Goal: Task Accomplishment & Management: Manage account settings

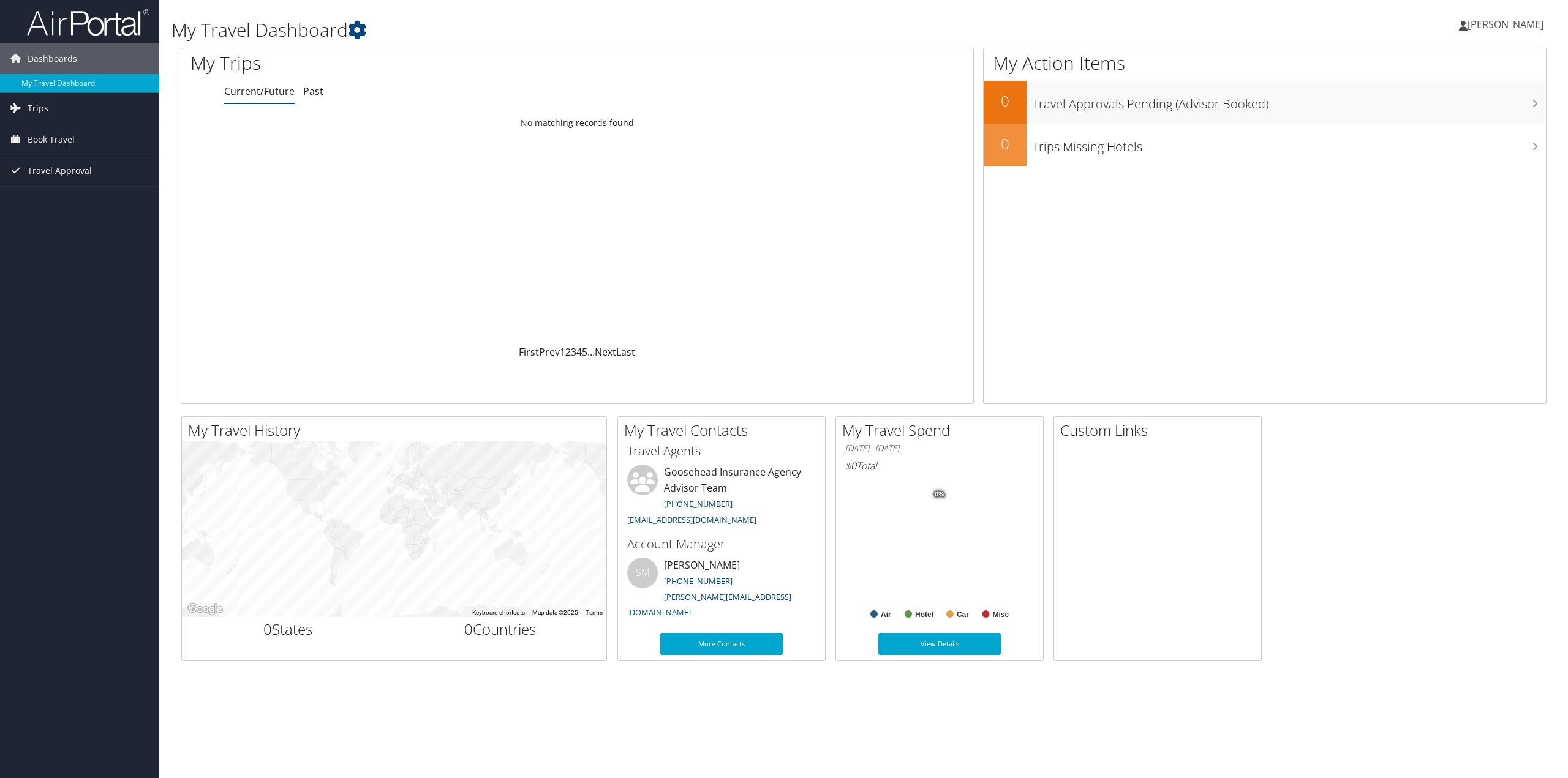
click at [1531, 27] on span "[PERSON_NAME]" at bounding box center [1506, 24] width 76 height 14
click at [1502, 112] on link "View Travel Profile" at bounding box center [1474, 109] width 137 height 21
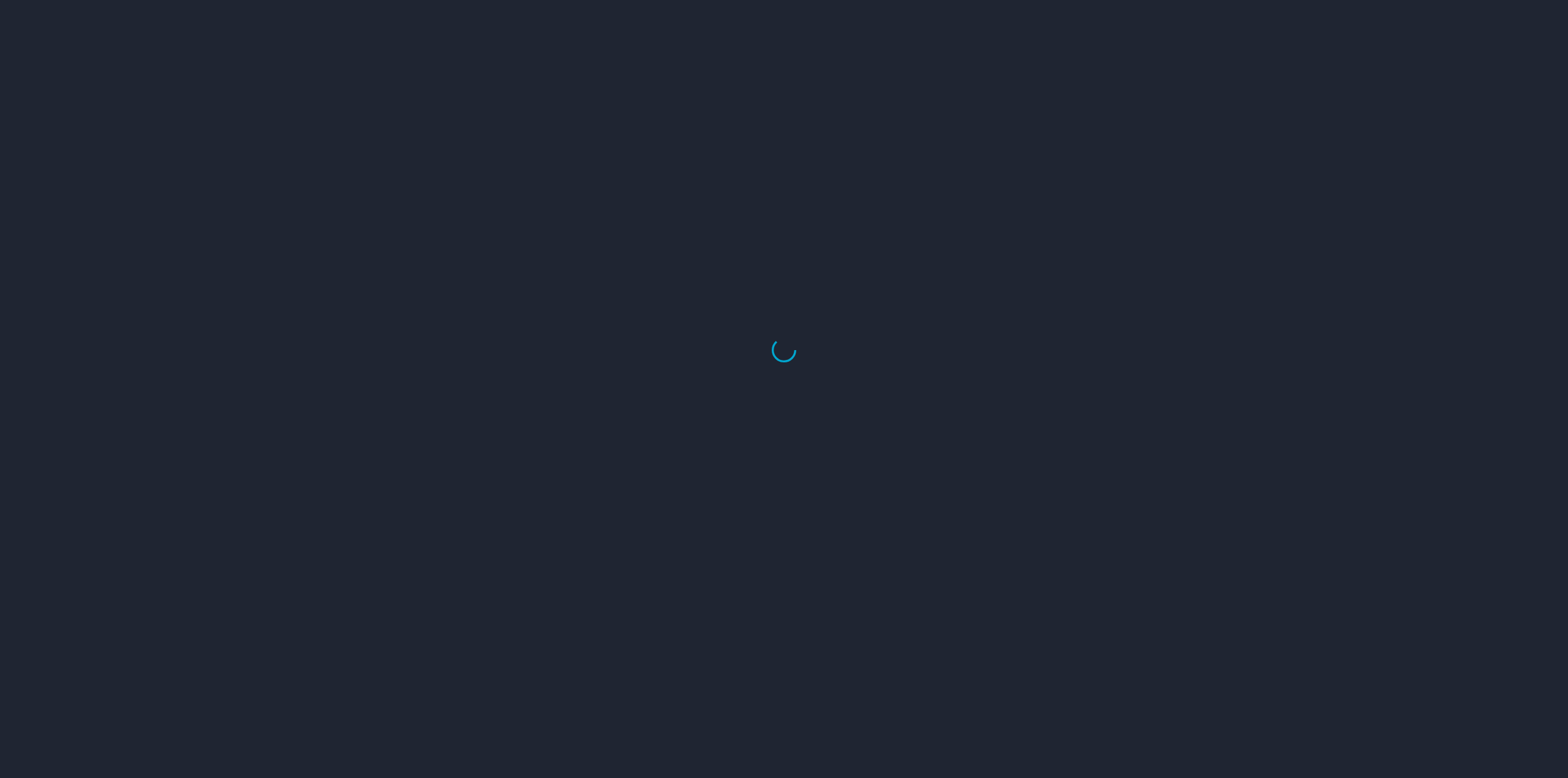
select select "US"
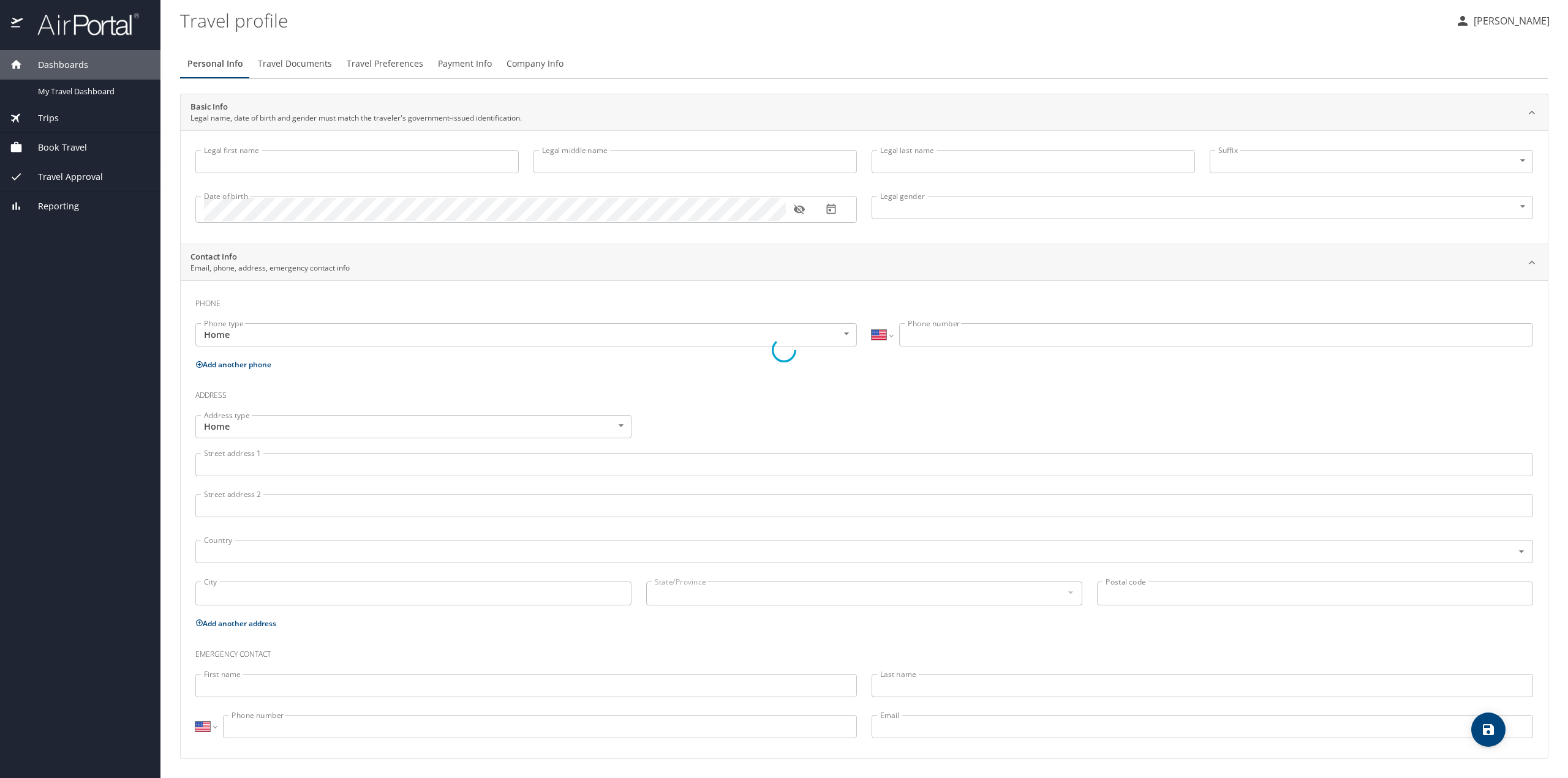
type input "[PERSON_NAME]"
type input "[GEOGRAPHIC_DATA]"
type input "[DEMOGRAPHIC_DATA]"
select select "US"
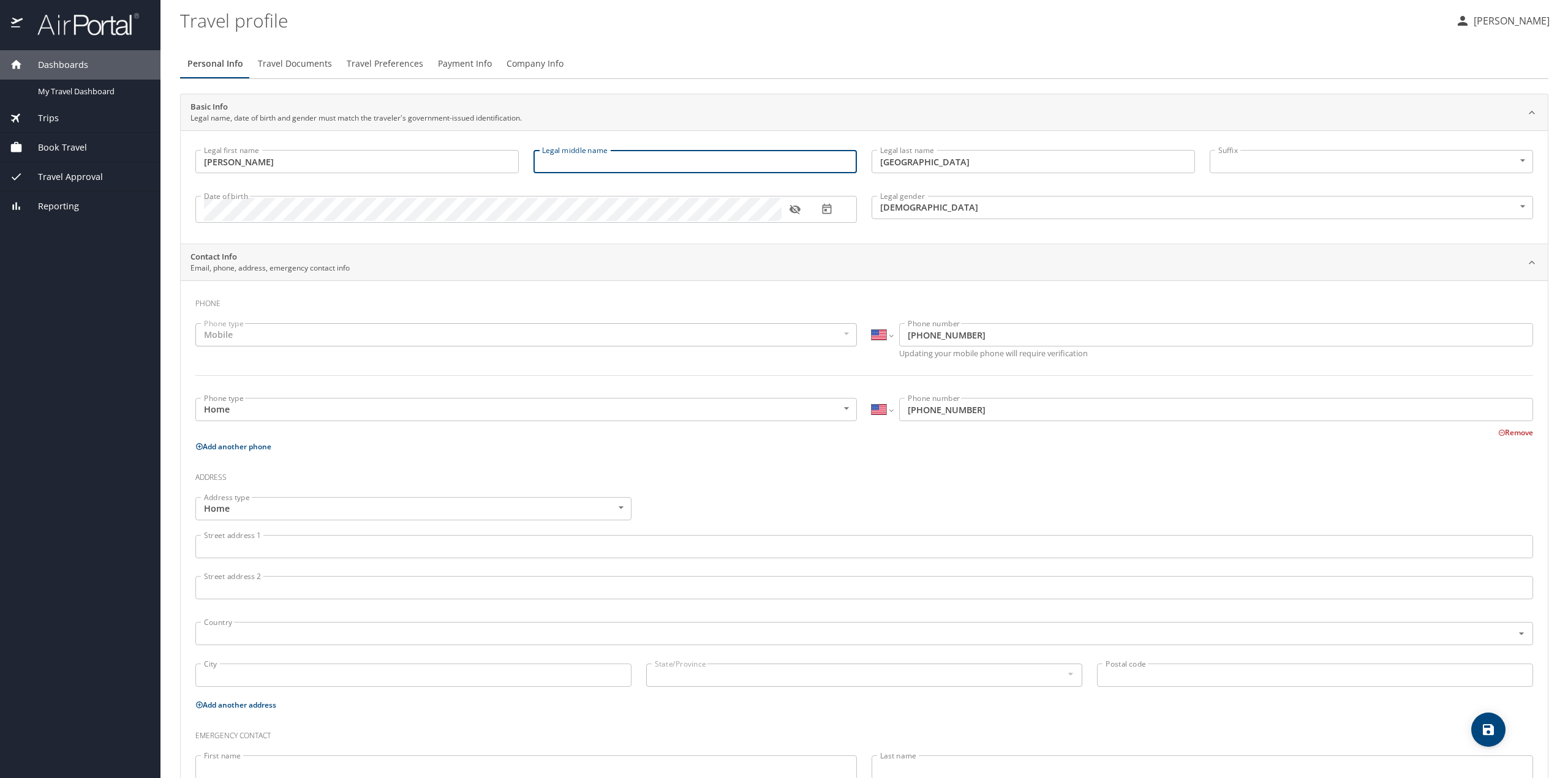
click at [649, 161] on input "Legal middle name" at bounding box center [695, 162] width 324 height 24
type input "[PERSON_NAME]"
click at [1068, 233] on div "Legal first name [PERSON_NAME] first name Legal middle name [PERSON_NAME] middl…" at bounding box center [863, 187] width 1367 height 113
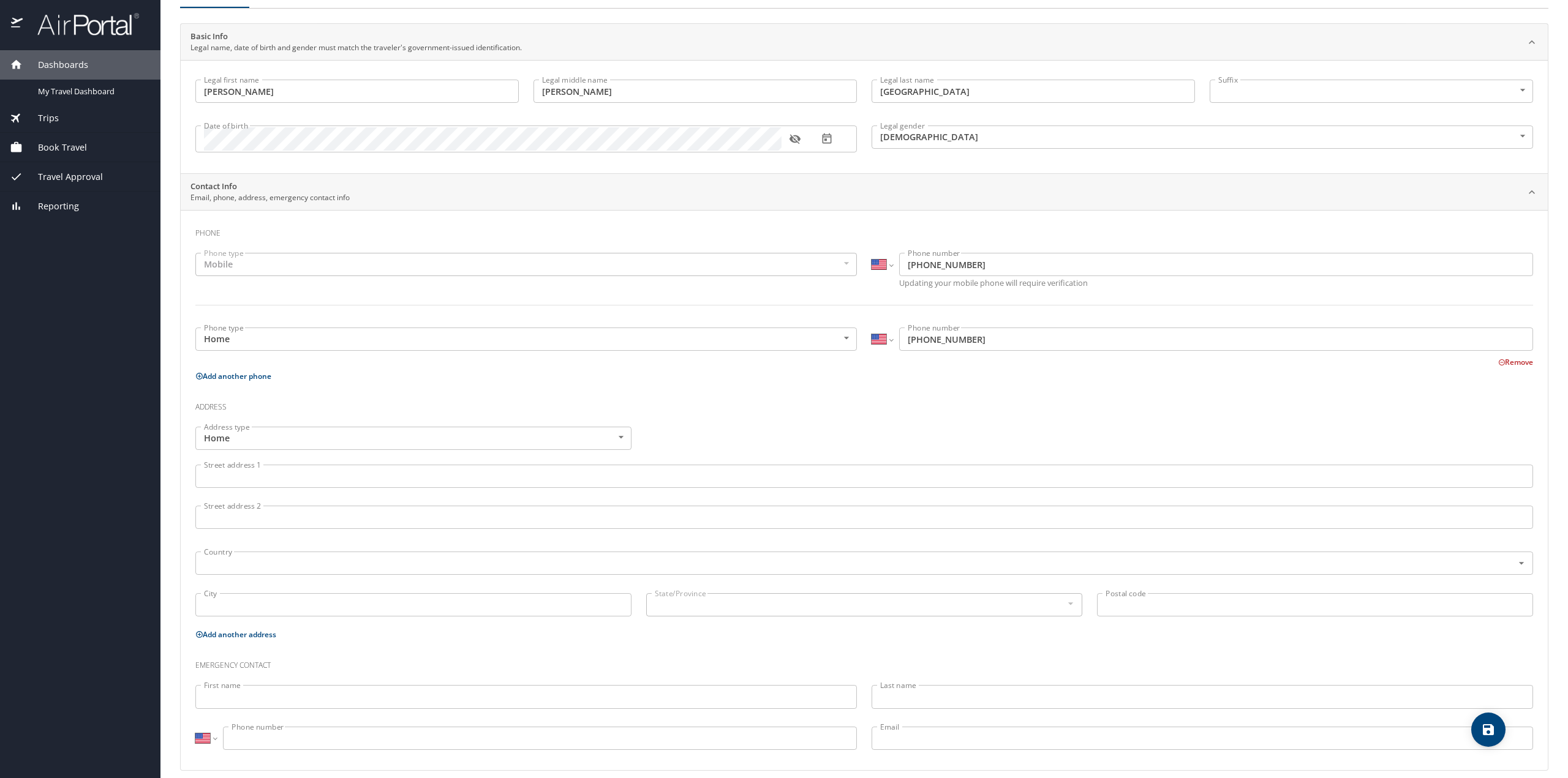
scroll to position [79, 0]
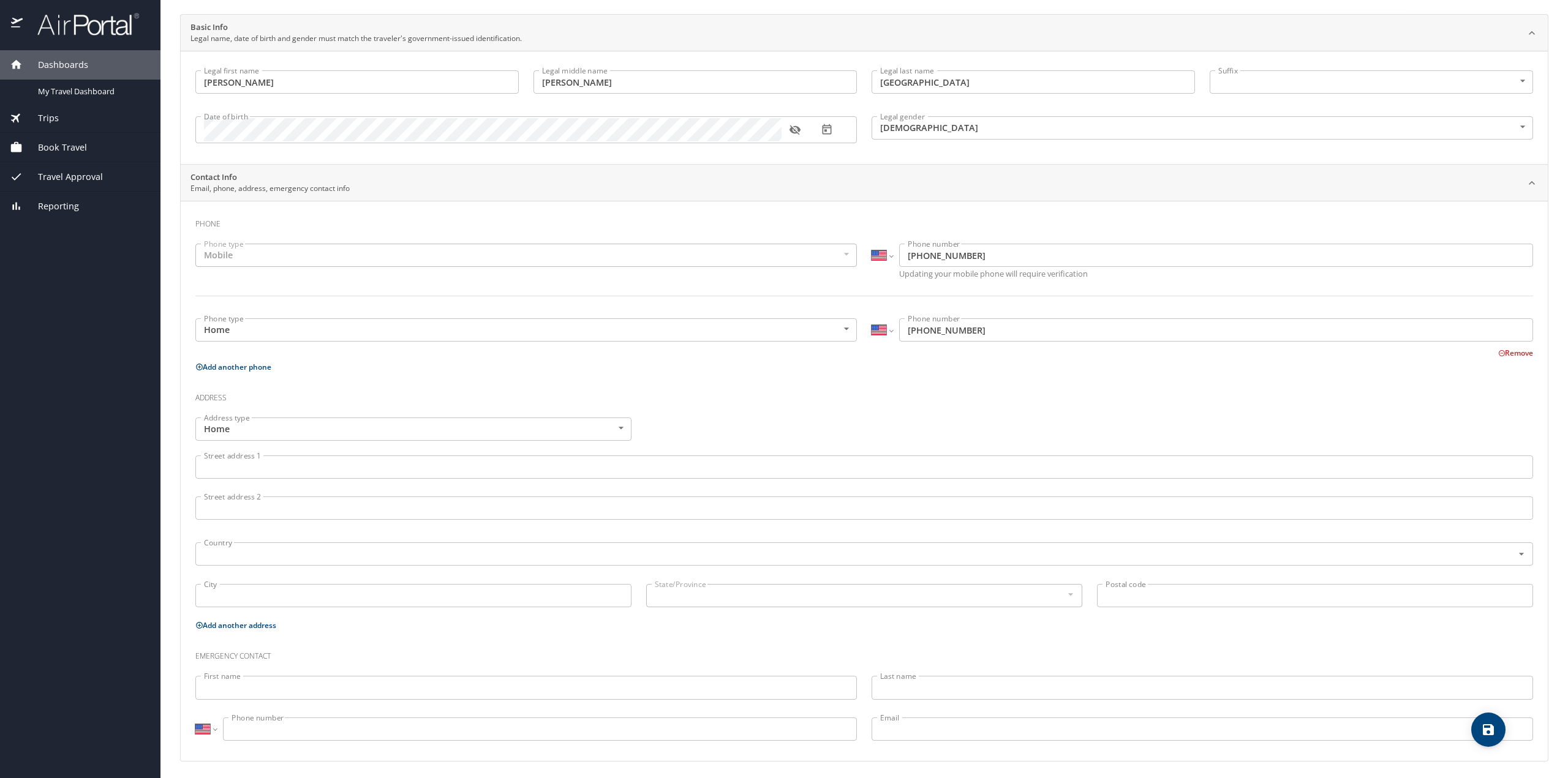
click at [843, 329] on body "Dashboards My Travel Dashboard Trips Current / Future Trips Past Trips Trips Mi…" at bounding box center [784, 389] width 1568 height 778
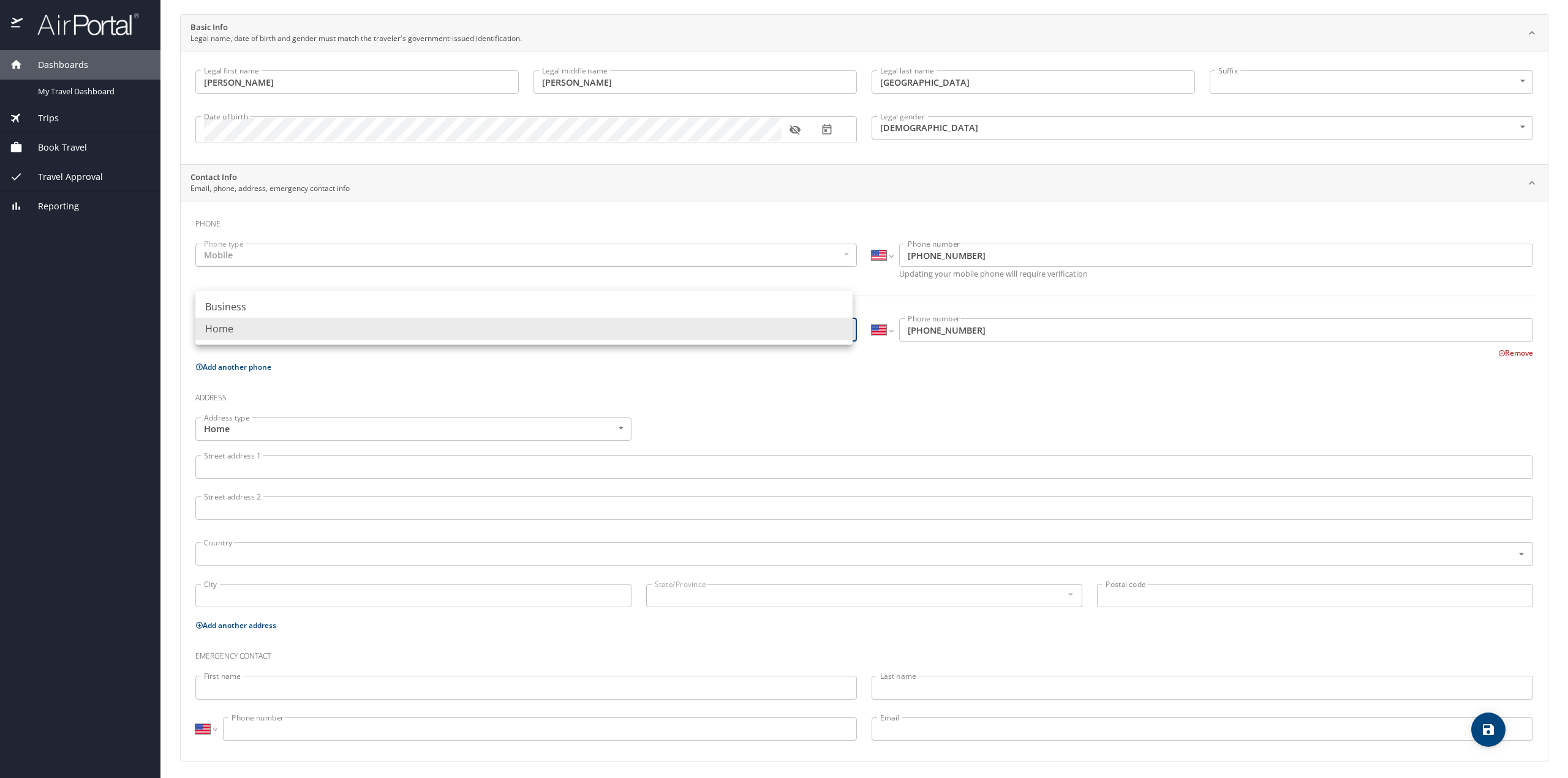
click at [843, 394] on div at bounding box center [784, 389] width 1568 height 778
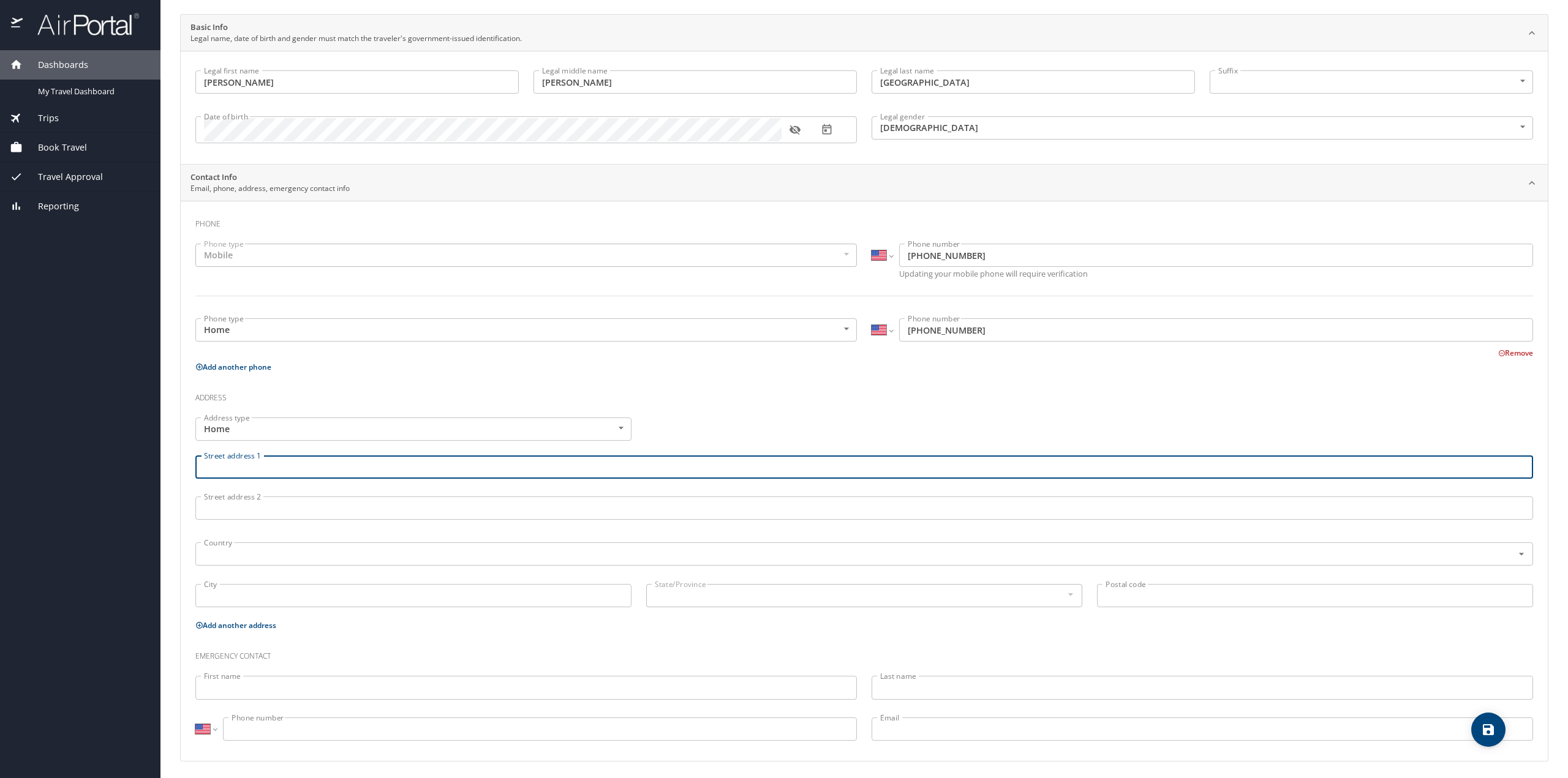
click at [312, 470] on input "Street address 1" at bounding box center [864, 467] width 1337 height 24
type input "[STREET_ADDRESS]"
click at [188, 521] on div "Street address 2 Street address 2" at bounding box center [864, 510] width 1352 height 41
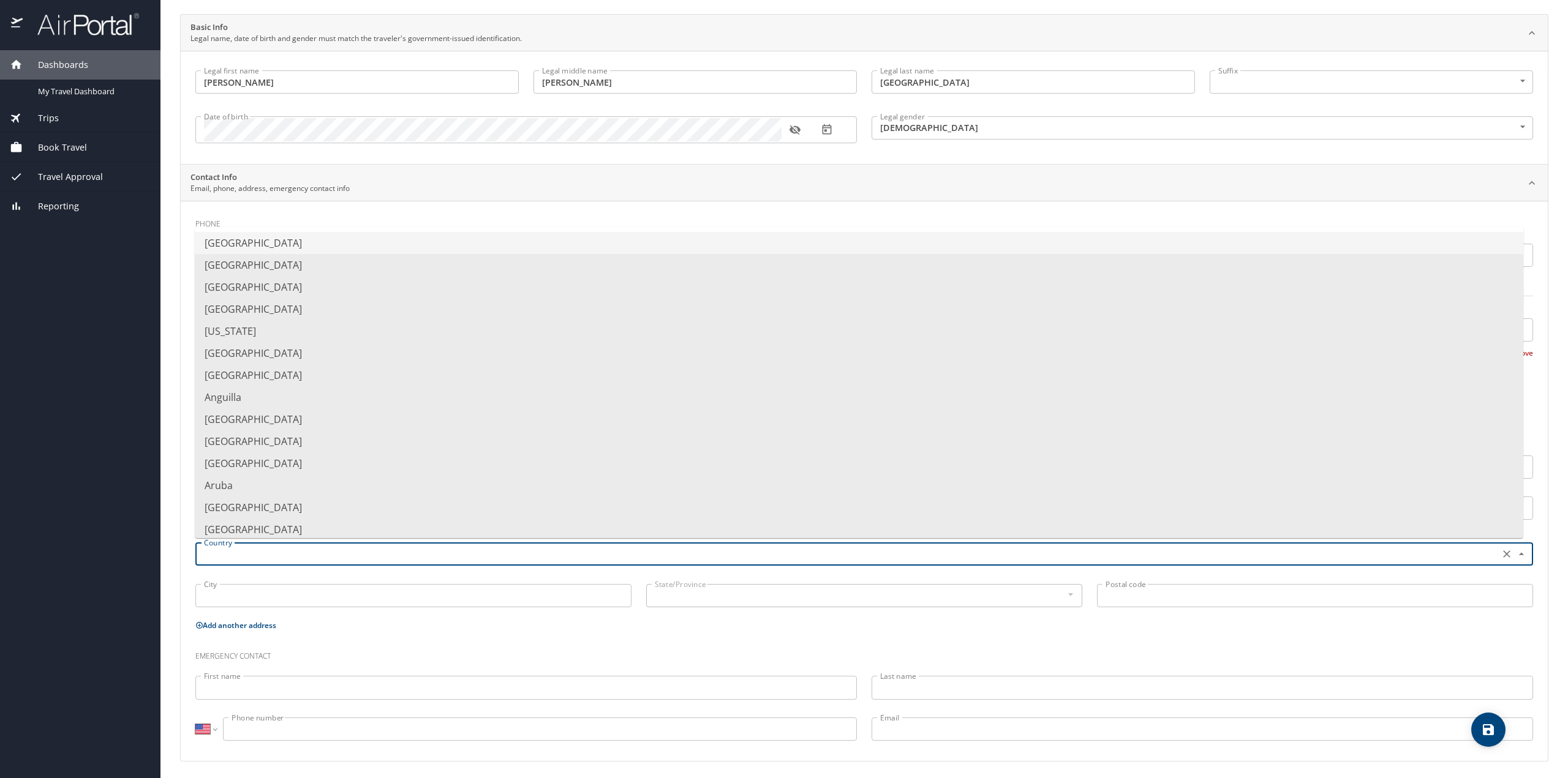
drag, startPoint x: 337, startPoint y: 552, endPoint x: 347, endPoint y: 554, distance: 10.2
click at [337, 552] on input "text" at bounding box center [846, 554] width 1294 height 16
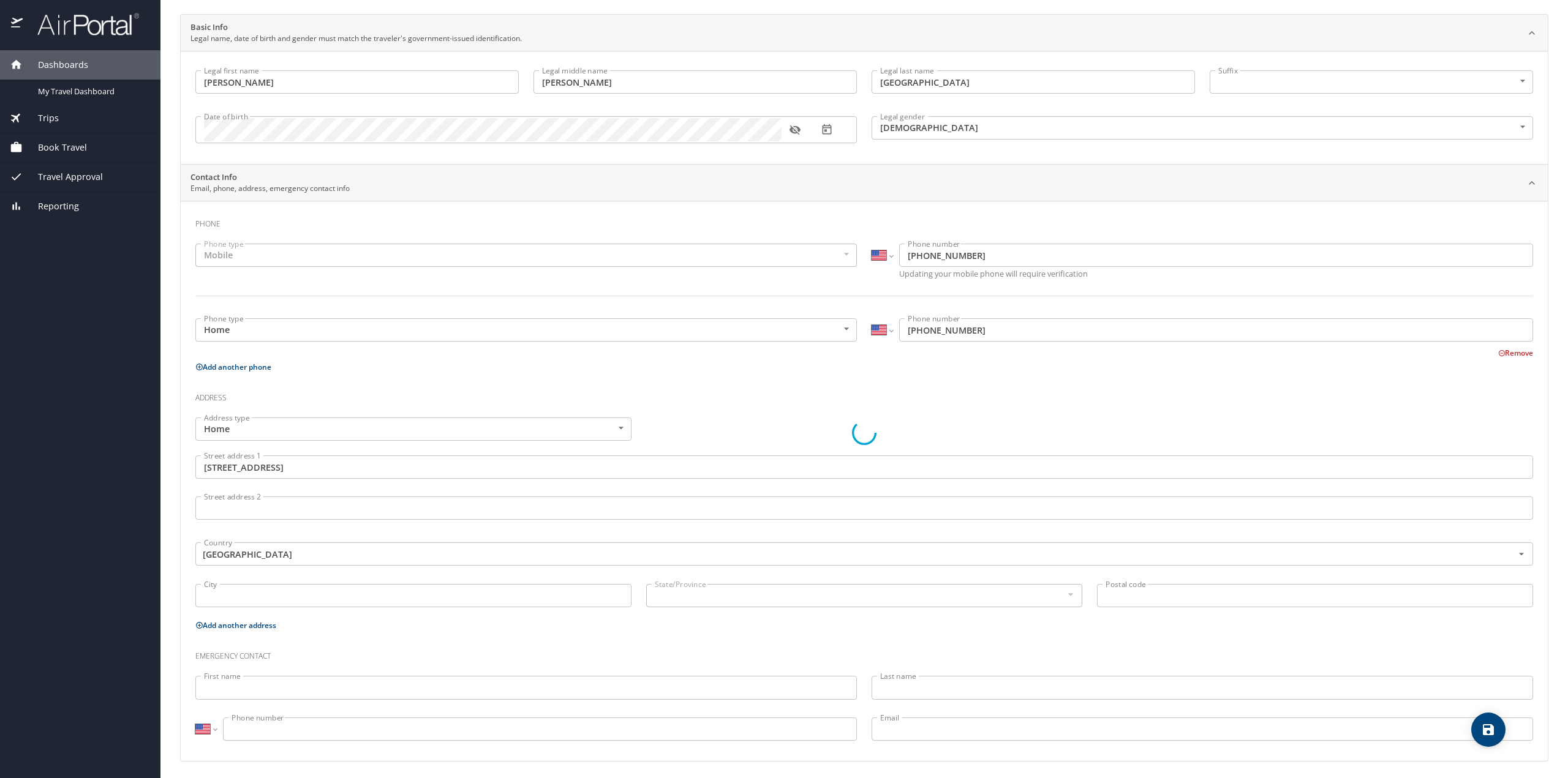
click at [176, 565] on main "Travel profile [PERSON_NAME] Personal Info Travel Documents Travel Preferences …" at bounding box center [864, 389] width 1408 height 778
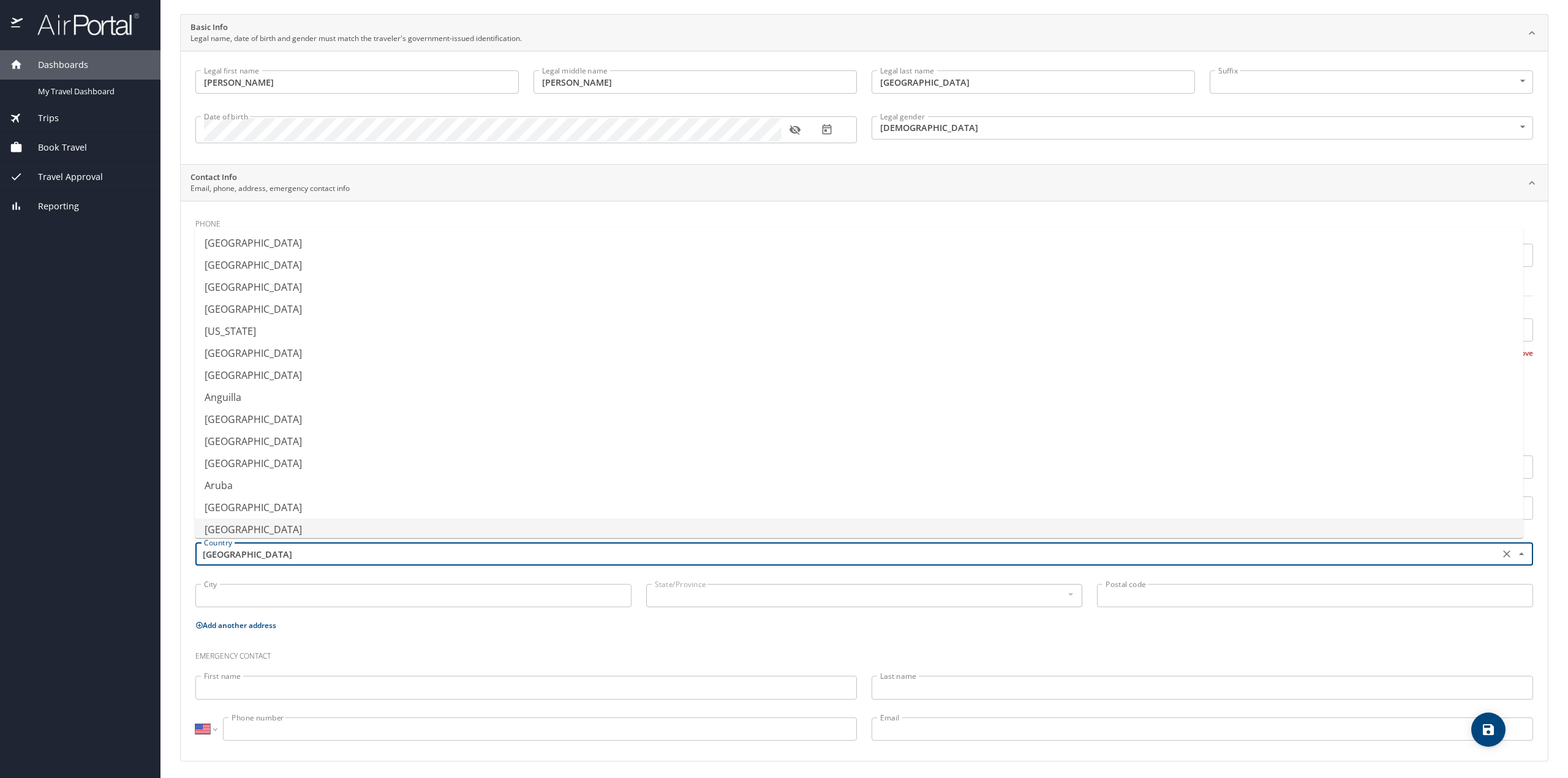
click at [243, 553] on input "[GEOGRAPHIC_DATA]" at bounding box center [846, 554] width 1294 height 16
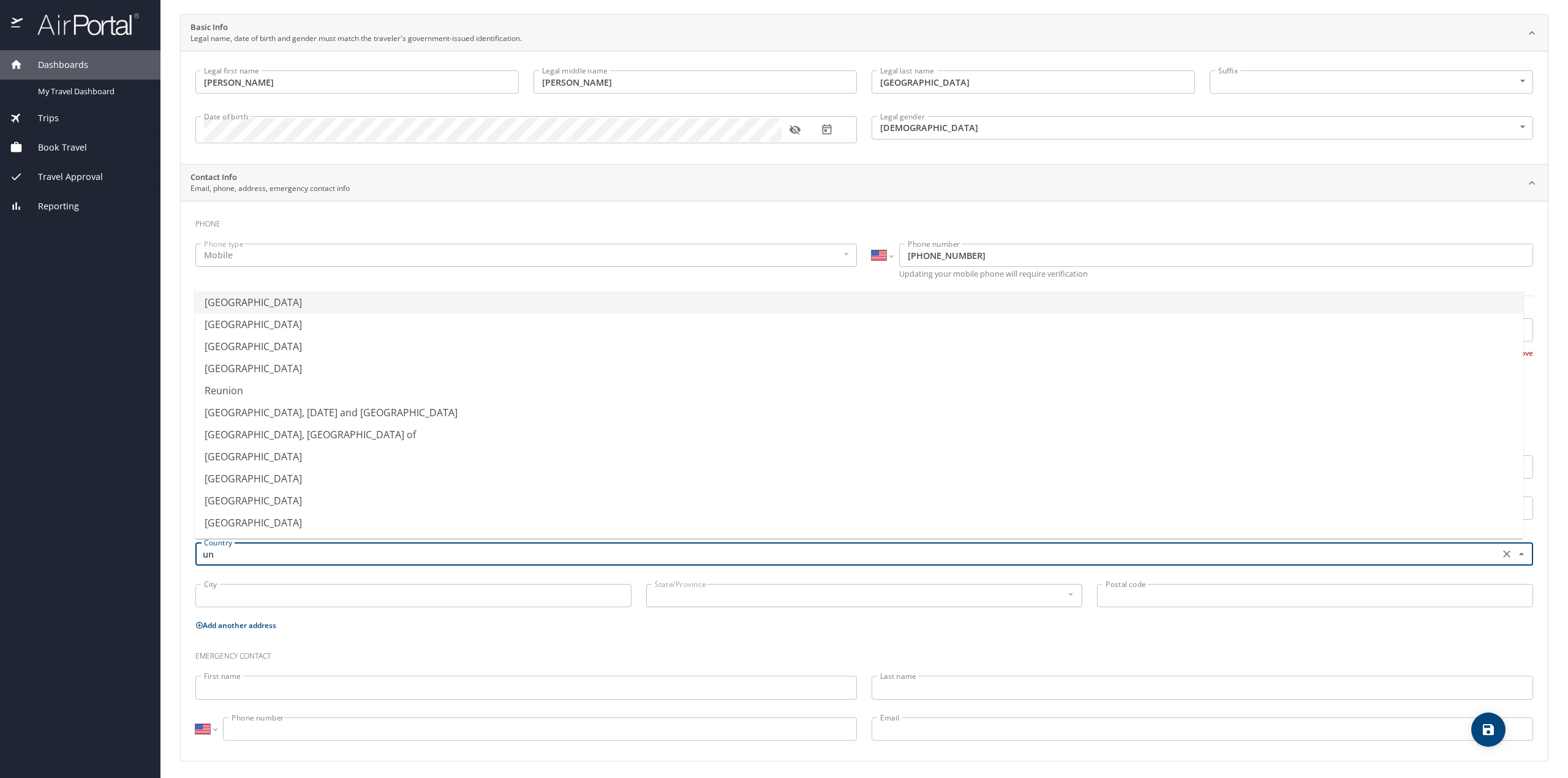
scroll to position [0, 0]
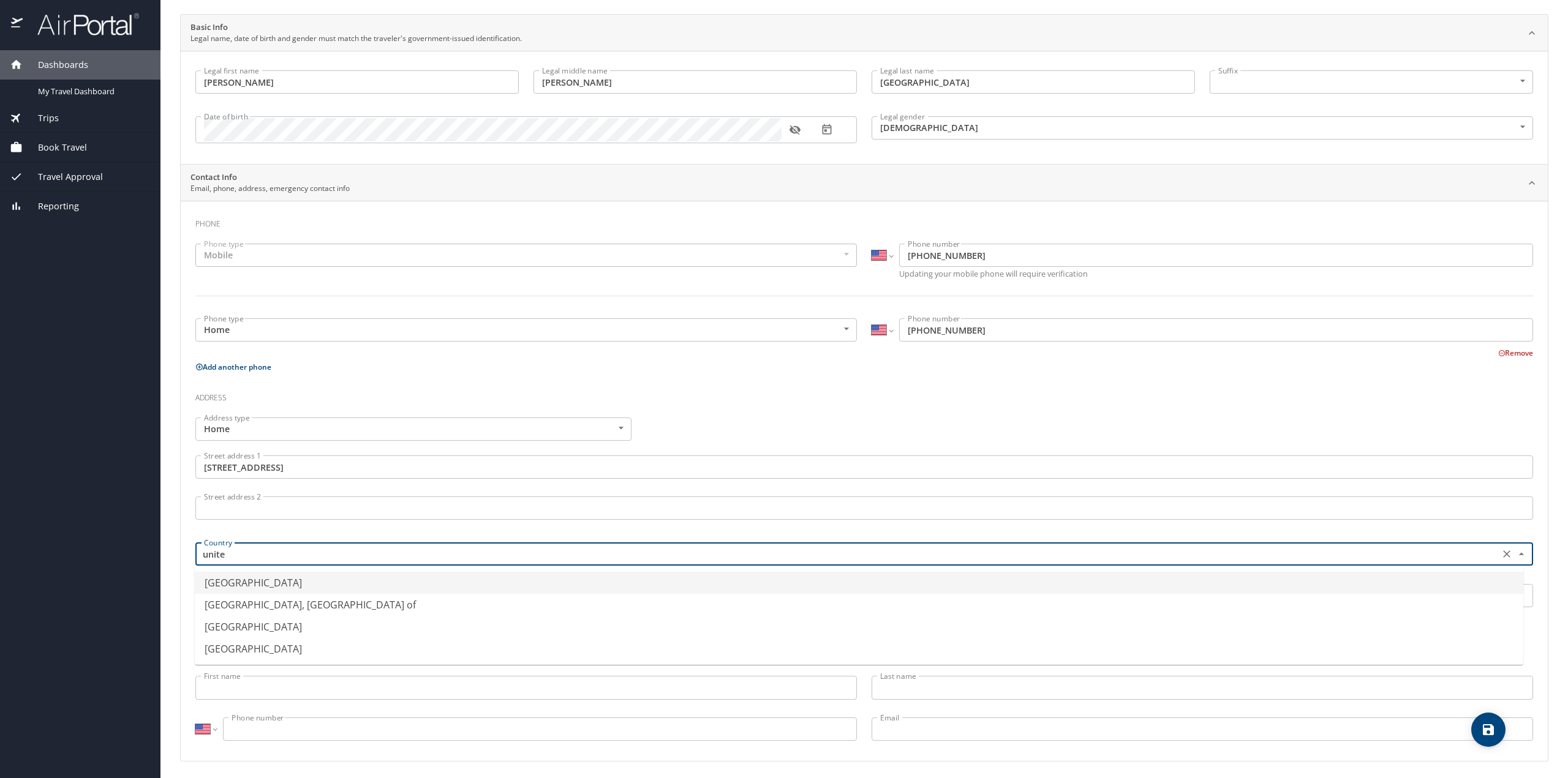
click at [248, 581] on li "[GEOGRAPHIC_DATA]" at bounding box center [859, 583] width 1329 height 22
type input "[GEOGRAPHIC_DATA]"
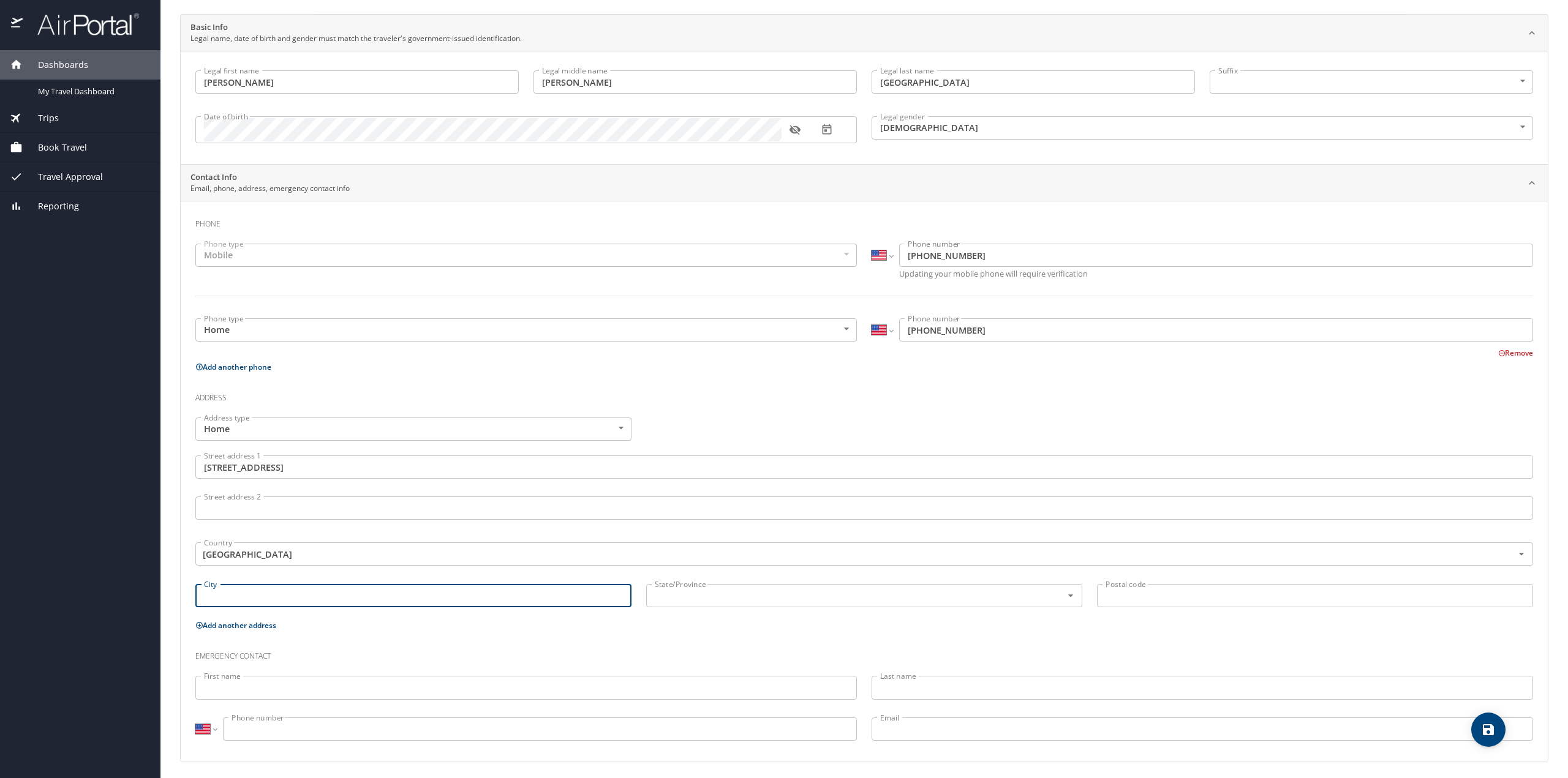
click at [226, 597] on input "City" at bounding box center [413, 595] width 436 height 24
type input "southlake"
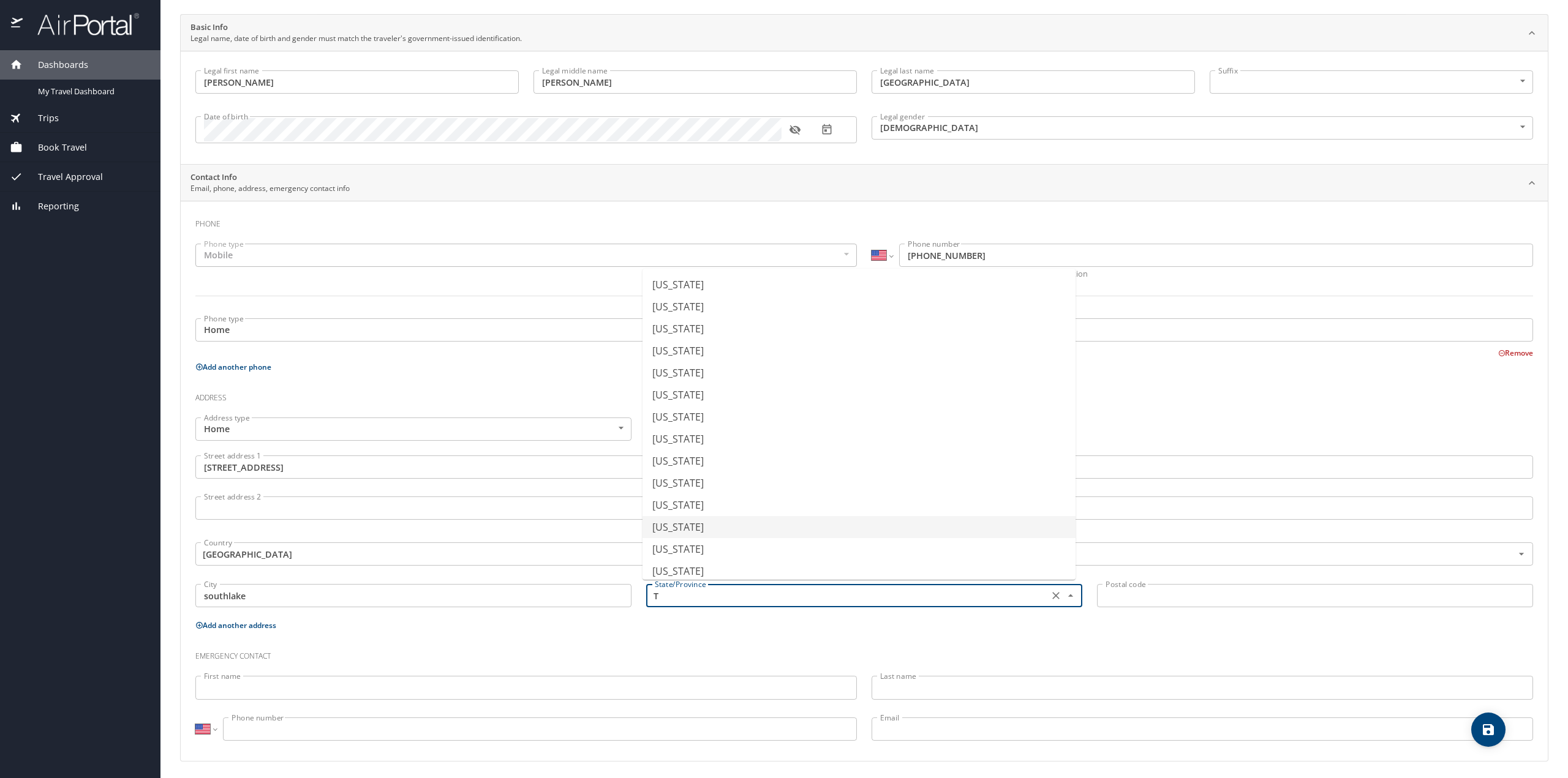
click at [683, 524] on li "[US_STATE]" at bounding box center [858, 527] width 433 height 22
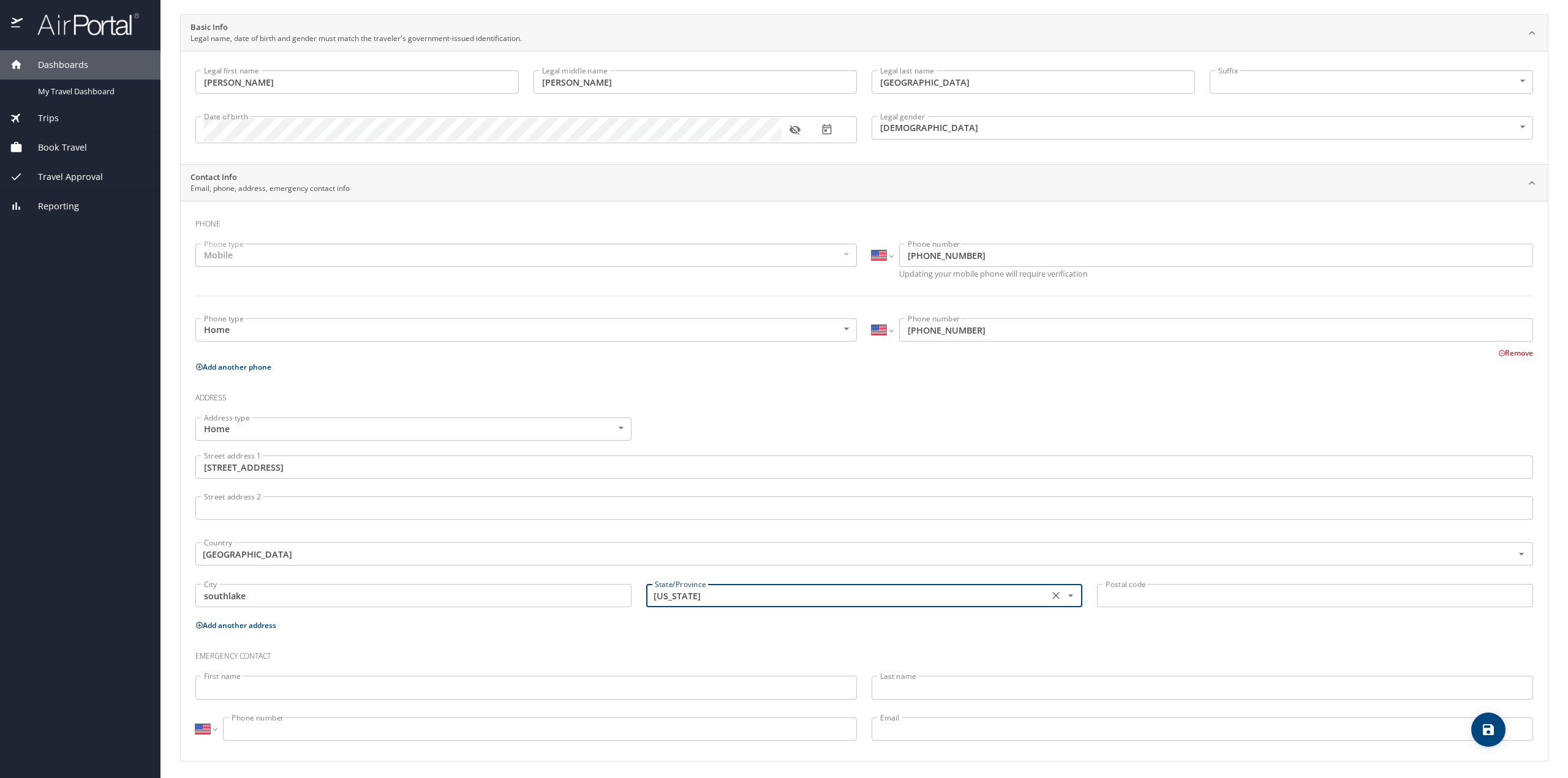
type input "[US_STATE]"
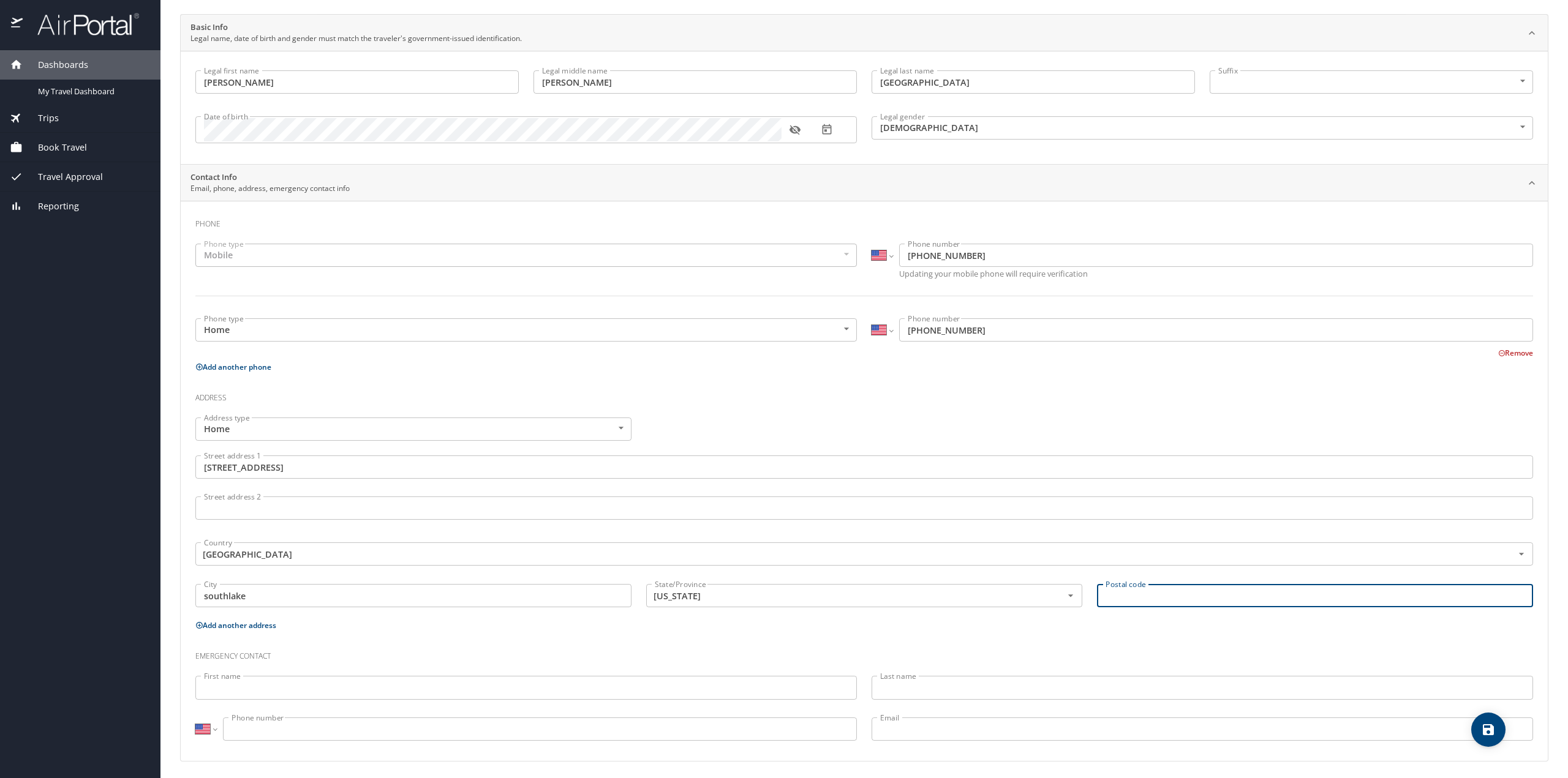
click at [1117, 593] on input "Postal code" at bounding box center [1315, 595] width 436 height 24
type input "76092"
click at [768, 638] on div "Emergency contact" at bounding box center [864, 652] width 1352 height 33
click at [350, 679] on input "First name" at bounding box center [526, 687] width 662 height 24
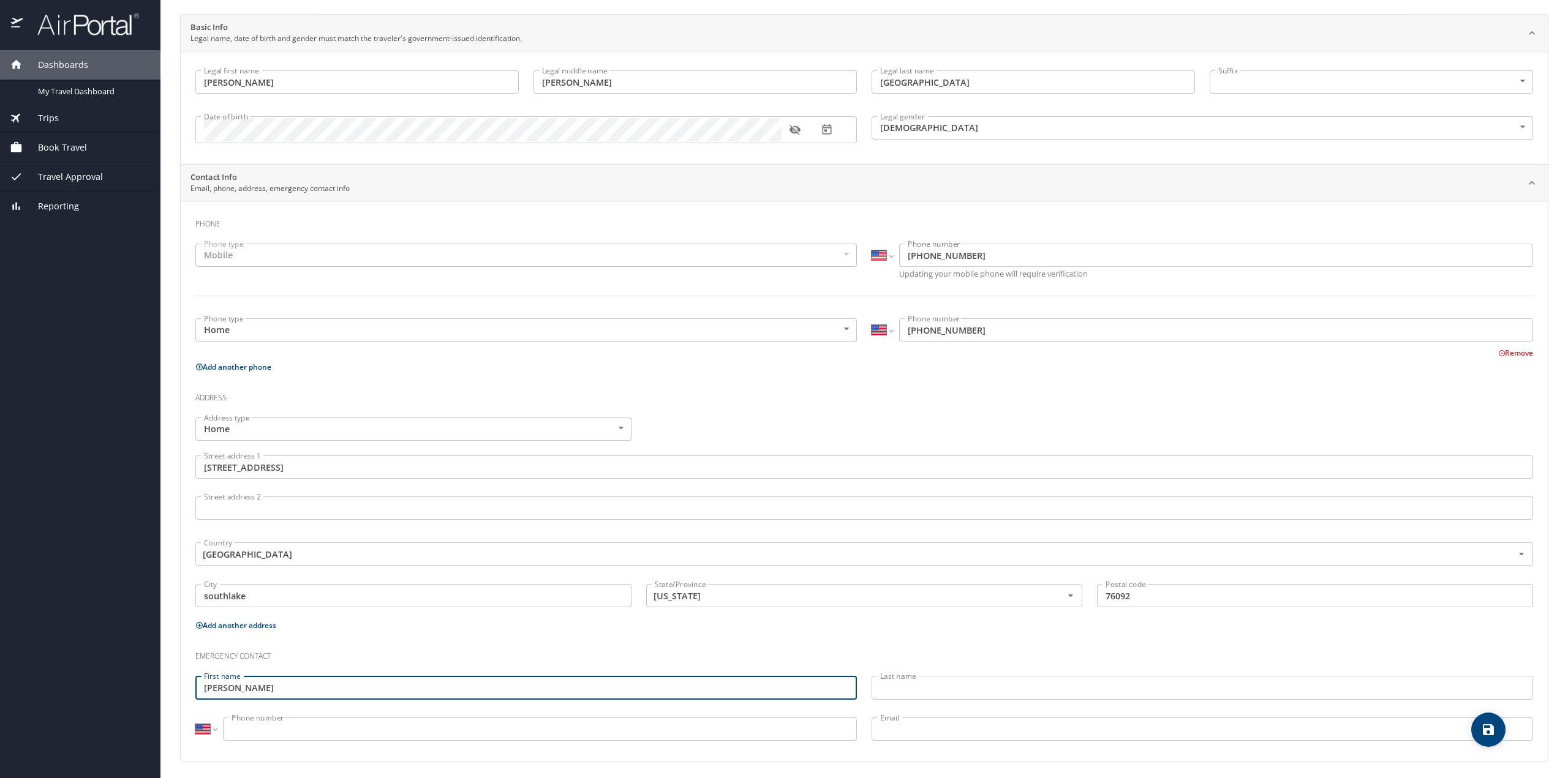
type input "[PERSON_NAME]"
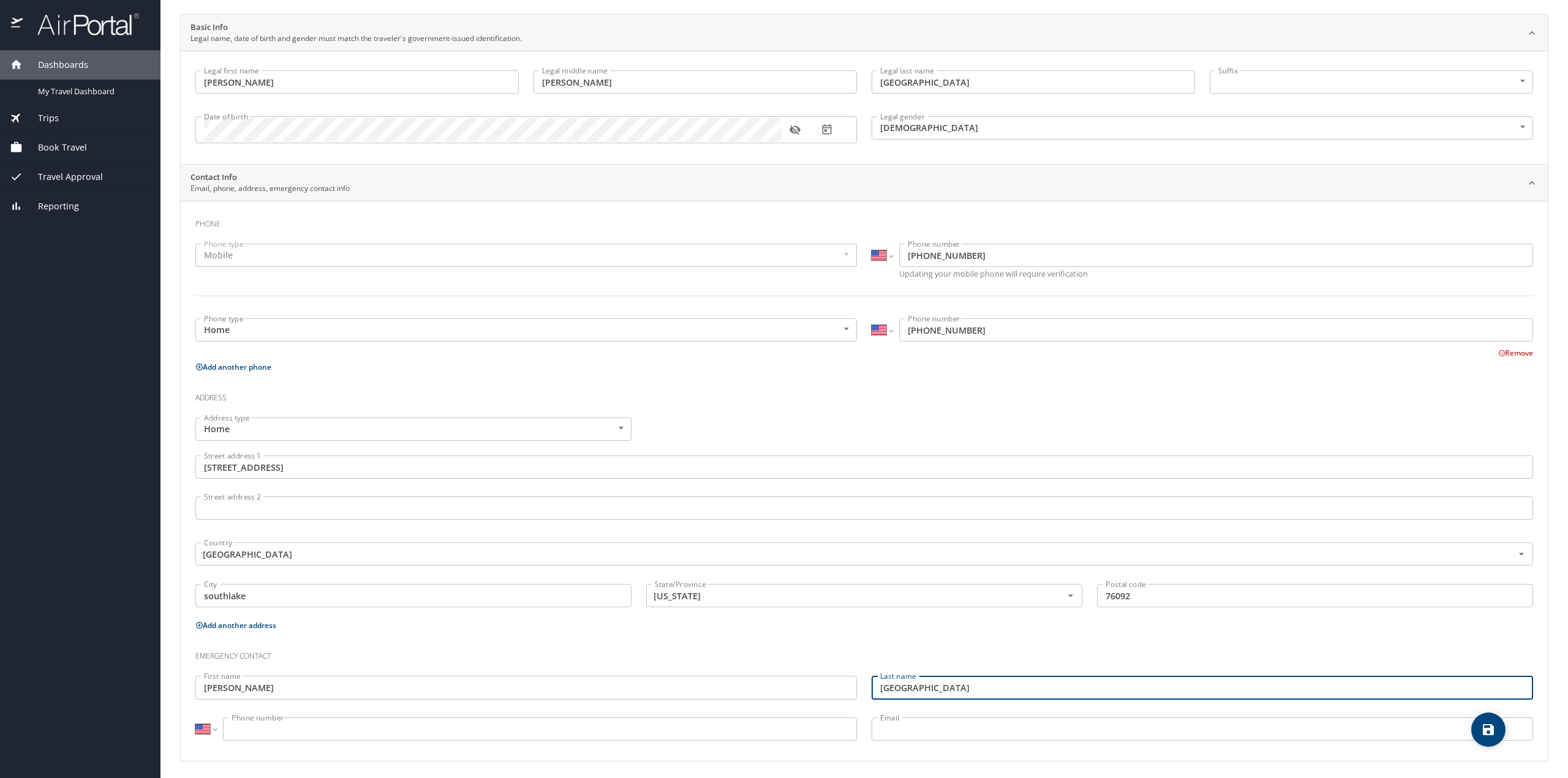
type input "[GEOGRAPHIC_DATA]"
click at [367, 723] on input "Phone number" at bounding box center [539, 729] width 634 height 24
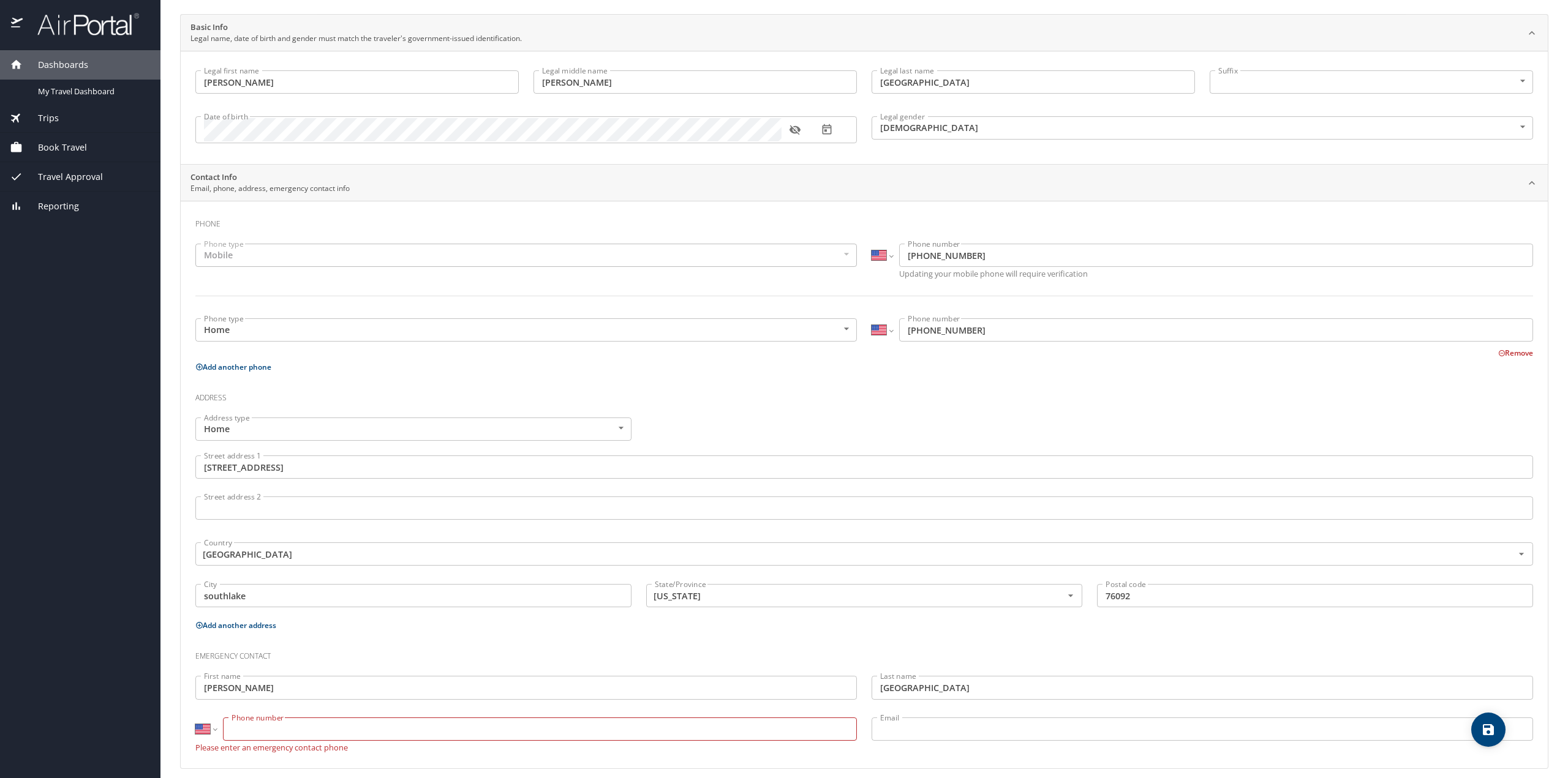
click at [808, 636] on div "Emergency contact" at bounding box center [864, 652] width 1352 height 33
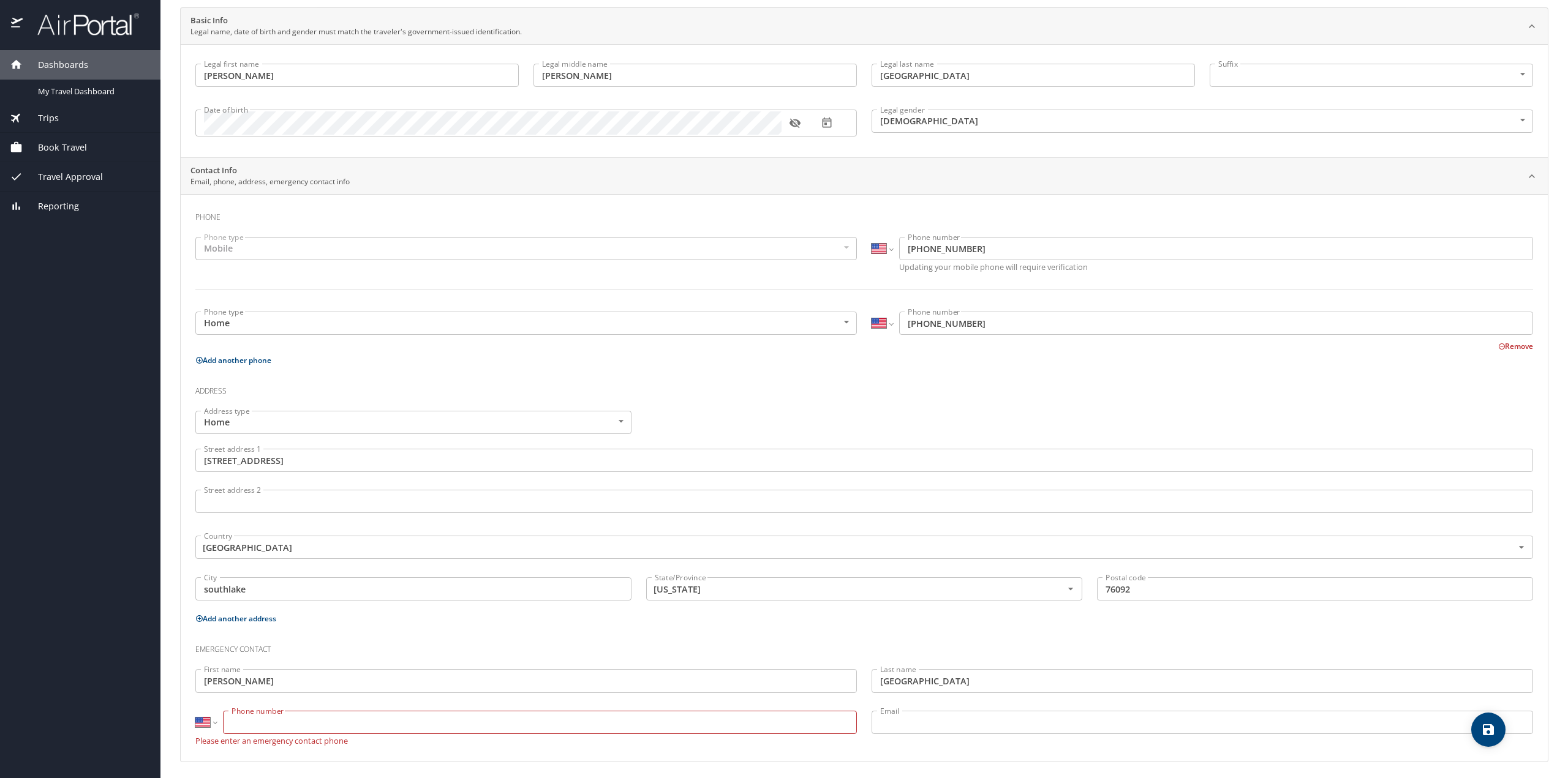
scroll to position [88, 0]
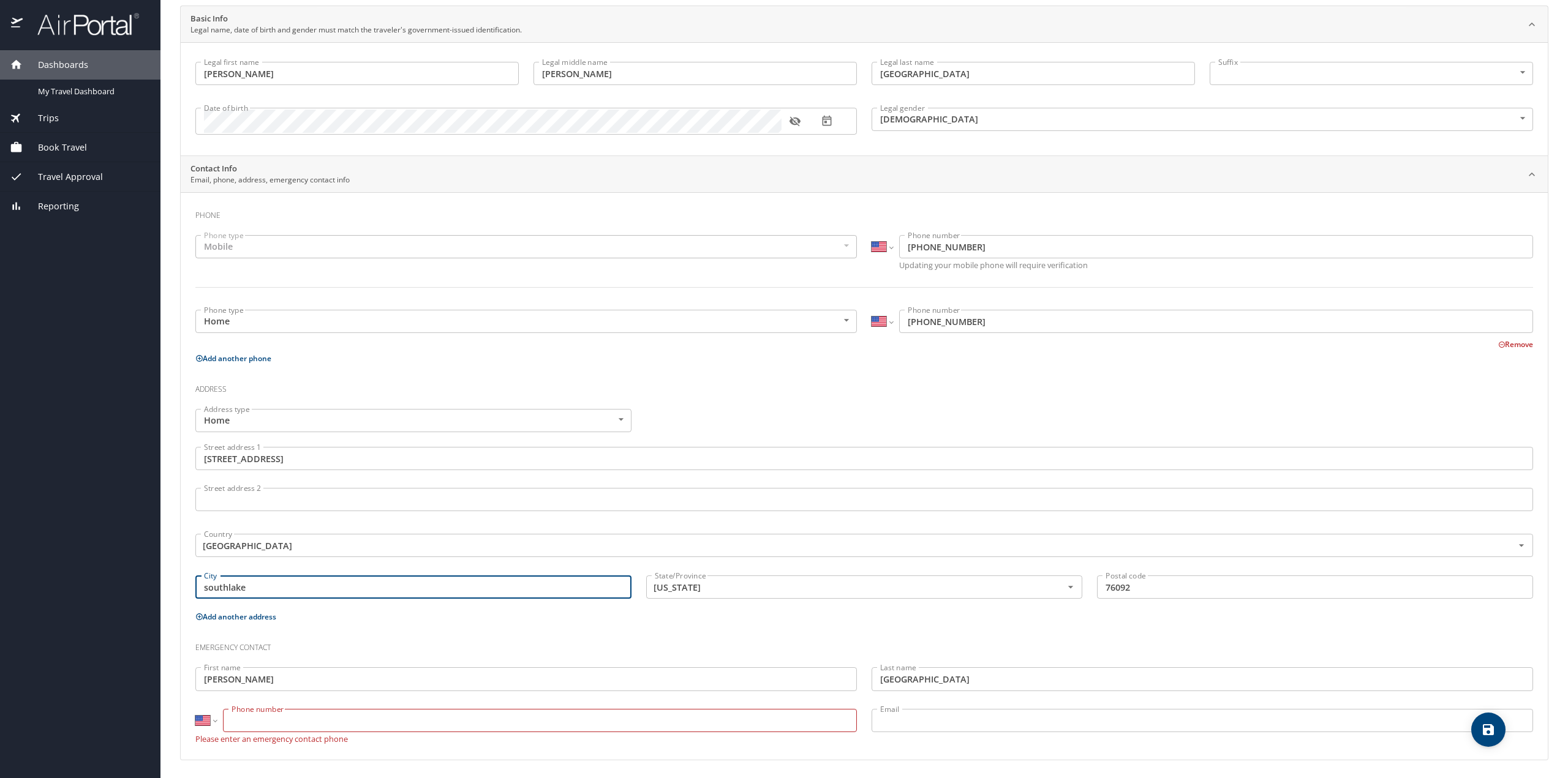
click at [210, 586] on input "southlake" at bounding box center [413, 587] width 436 height 24
type input "Southlake"
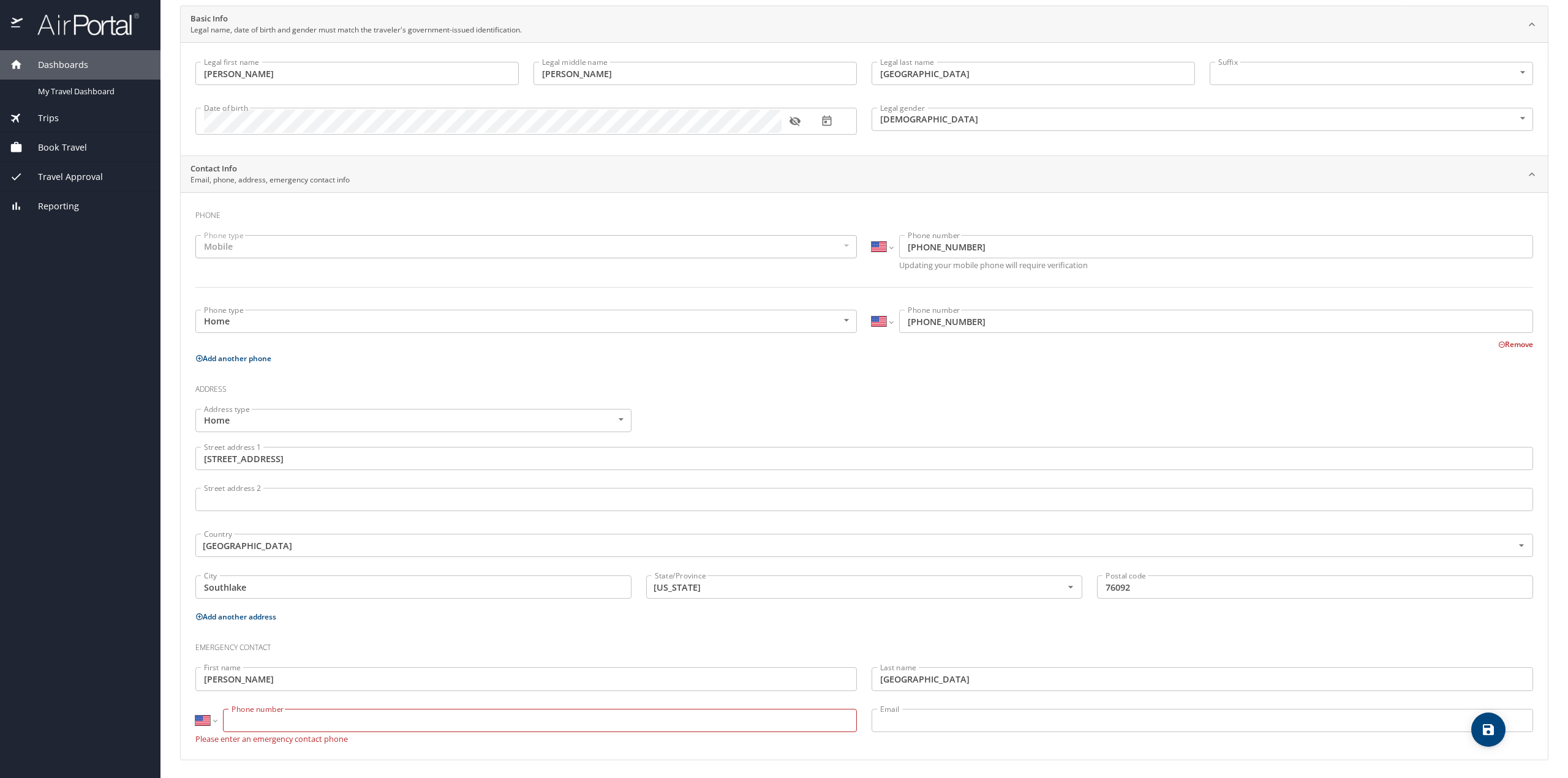
click at [437, 630] on div "Emergency contact" at bounding box center [864, 643] width 1352 height 33
click at [301, 719] on input "Phone number" at bounding box center [539, 721] width 634 height 24
type input "[PHONE_NUMBER]"
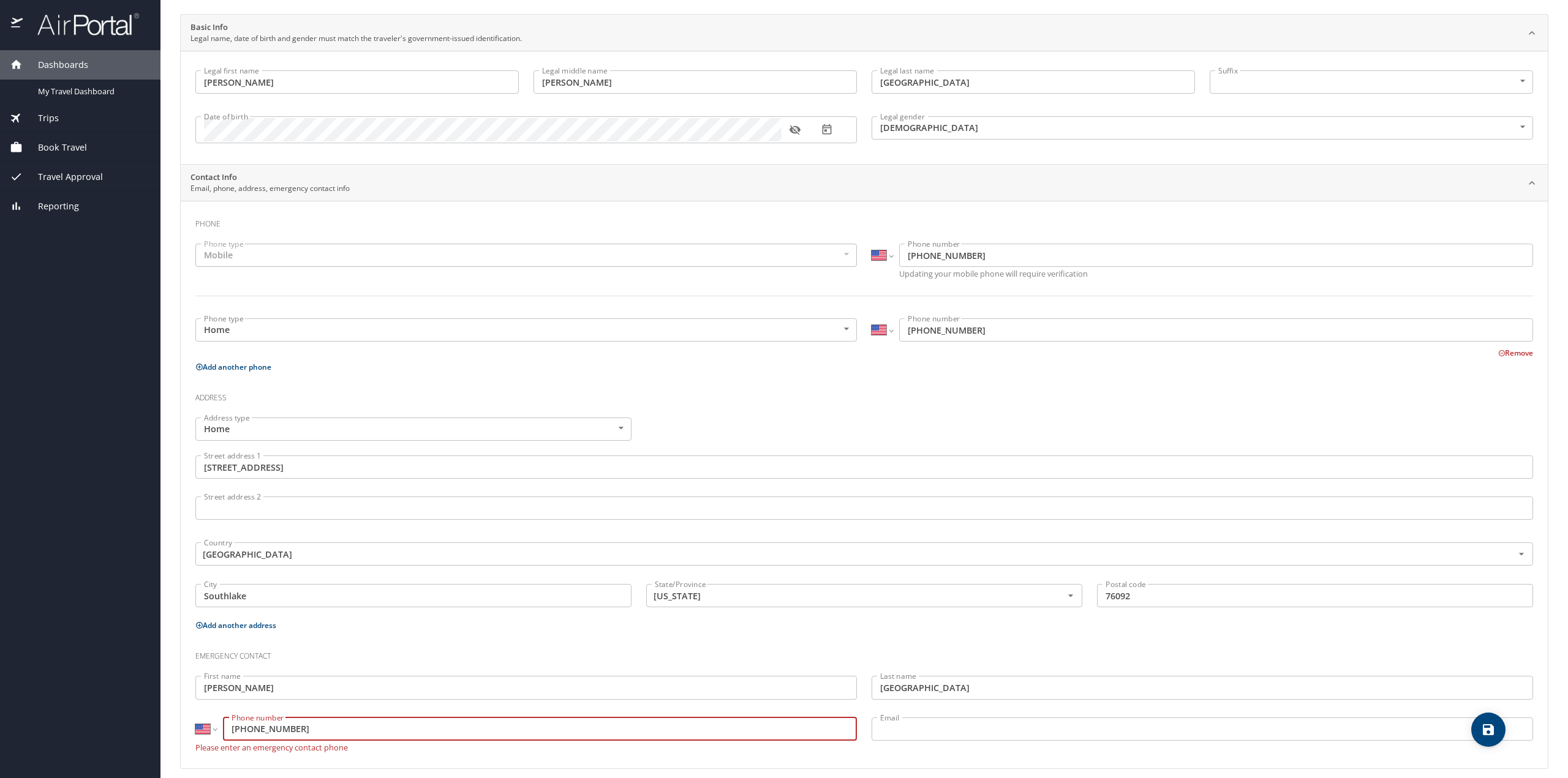
click at [943, 723] on input "Email" at bounding box center [1202, 729] width 662 height 24
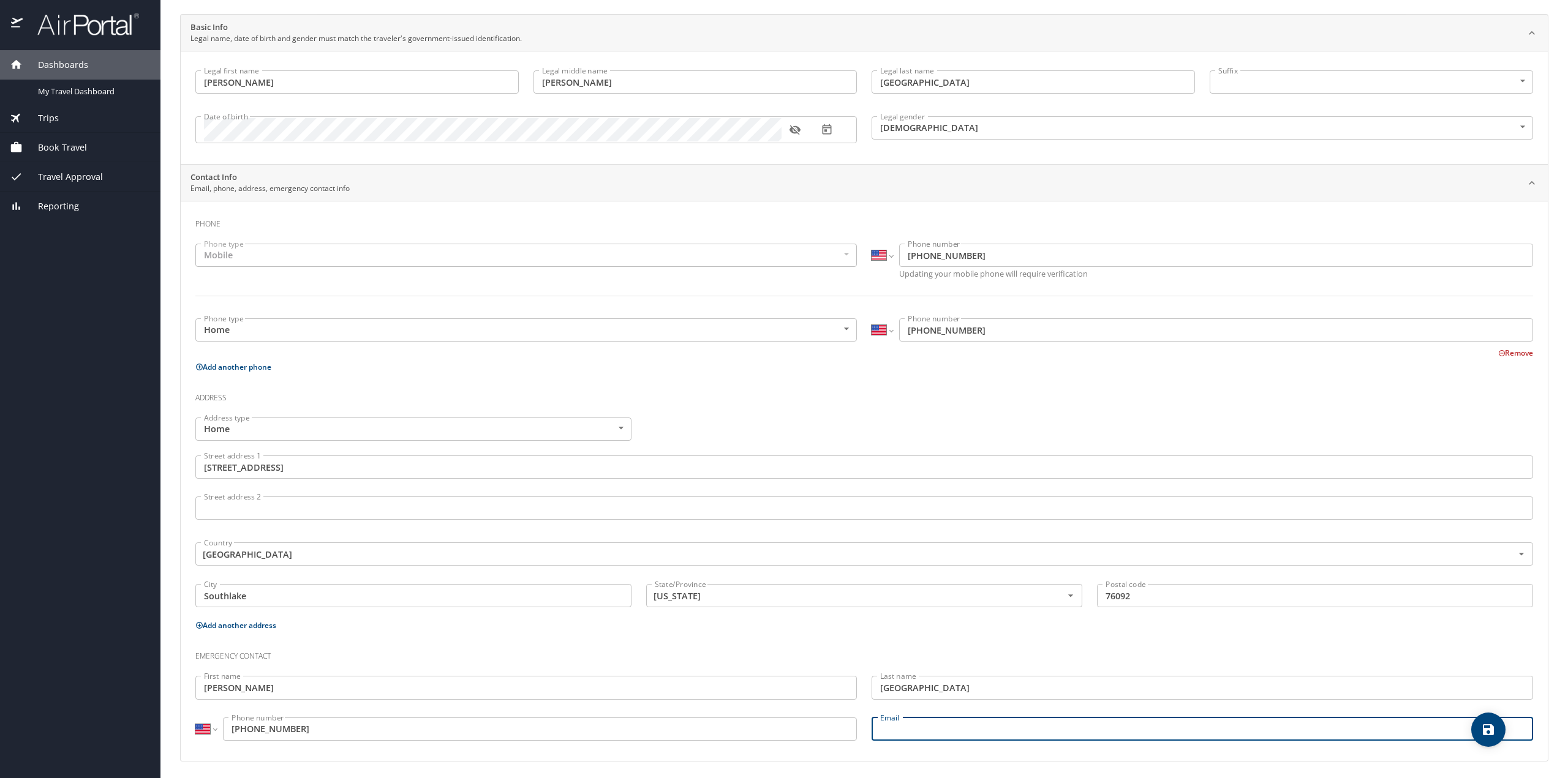
click at [1489, 731] on icon "save" at bounding box center [1488, 729] width 11 height 11
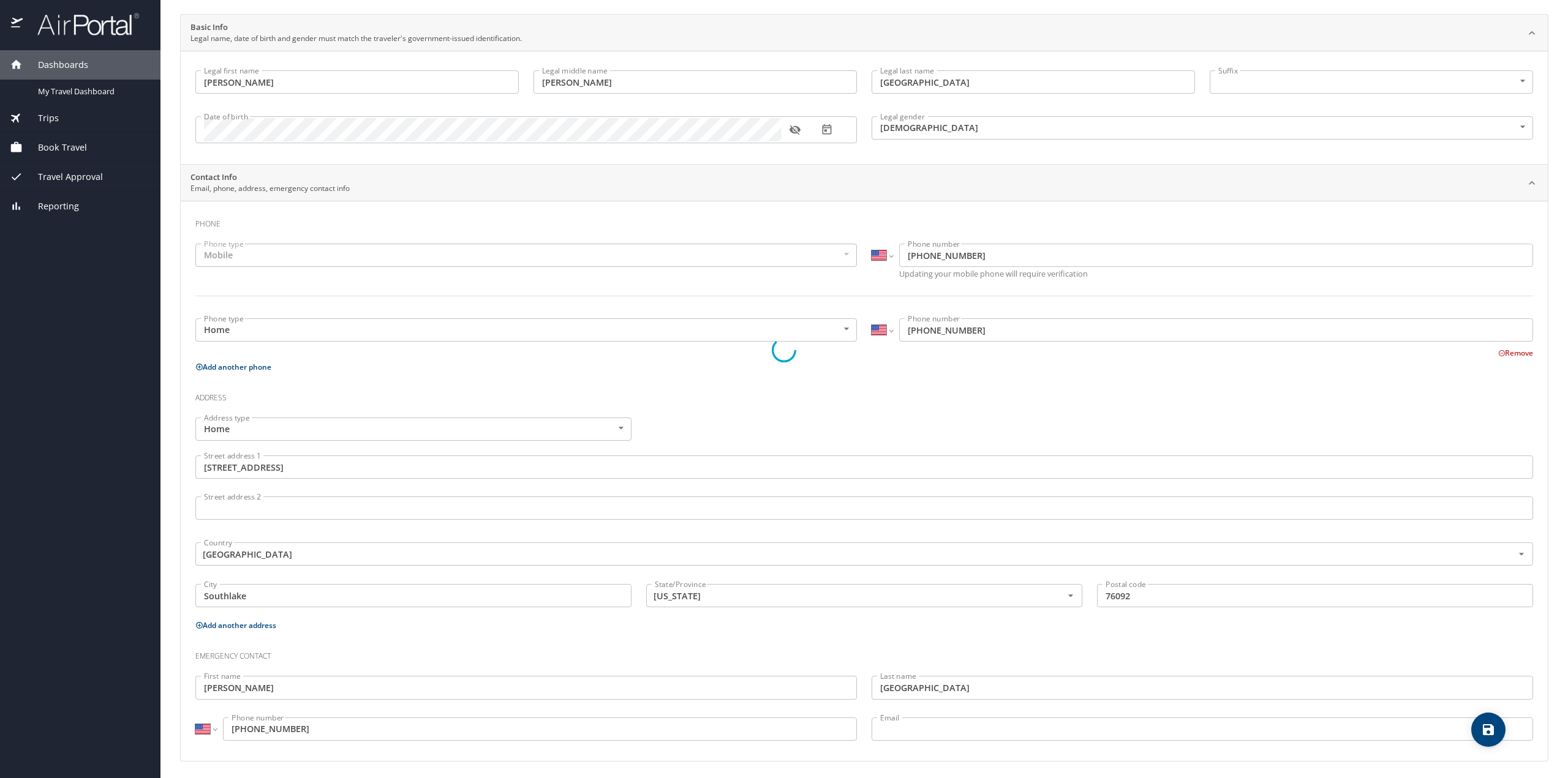
select select "US"
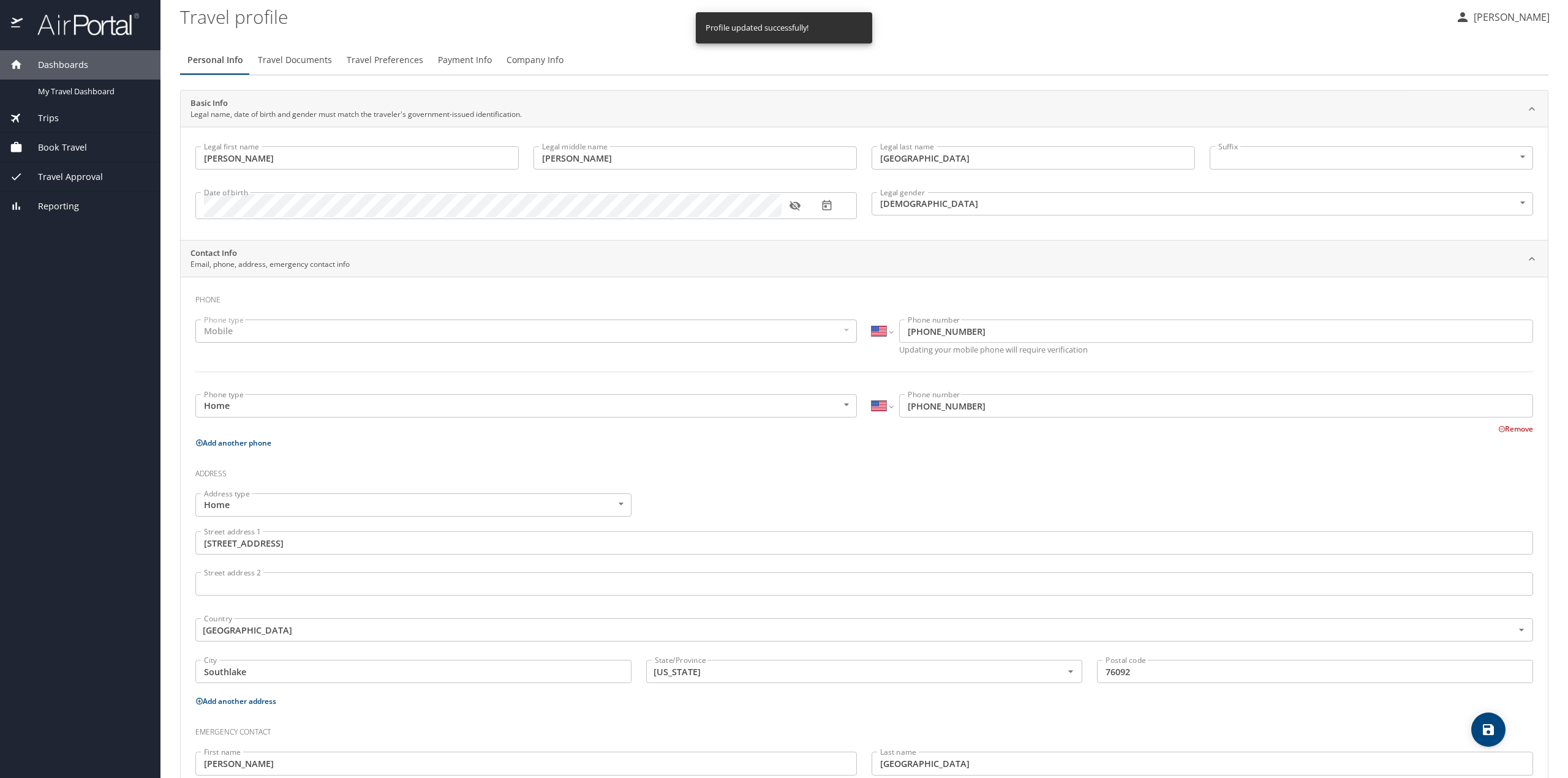
scroll to position [0, 0]
click at [306, 69] on span "Travel Documents" at bounding box center [295, 64] width 74 height 15
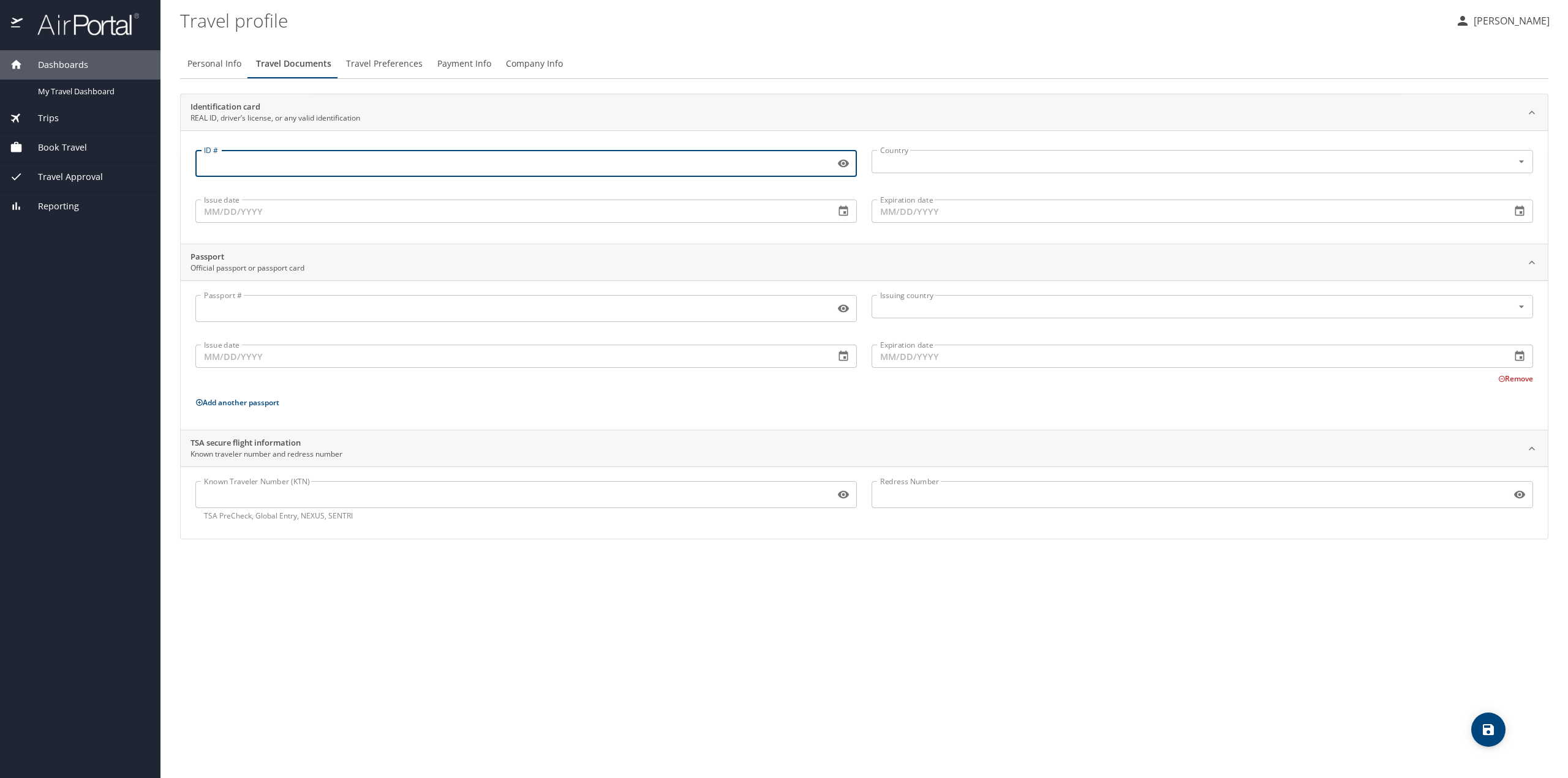
click at [227, 163] on input "ID #" at bounding box center [513, 163] width 634 height 24
type input "44522644"
click at [305, 209] on input "Issue date" at bounding box center [510, 211] width 629 height 24
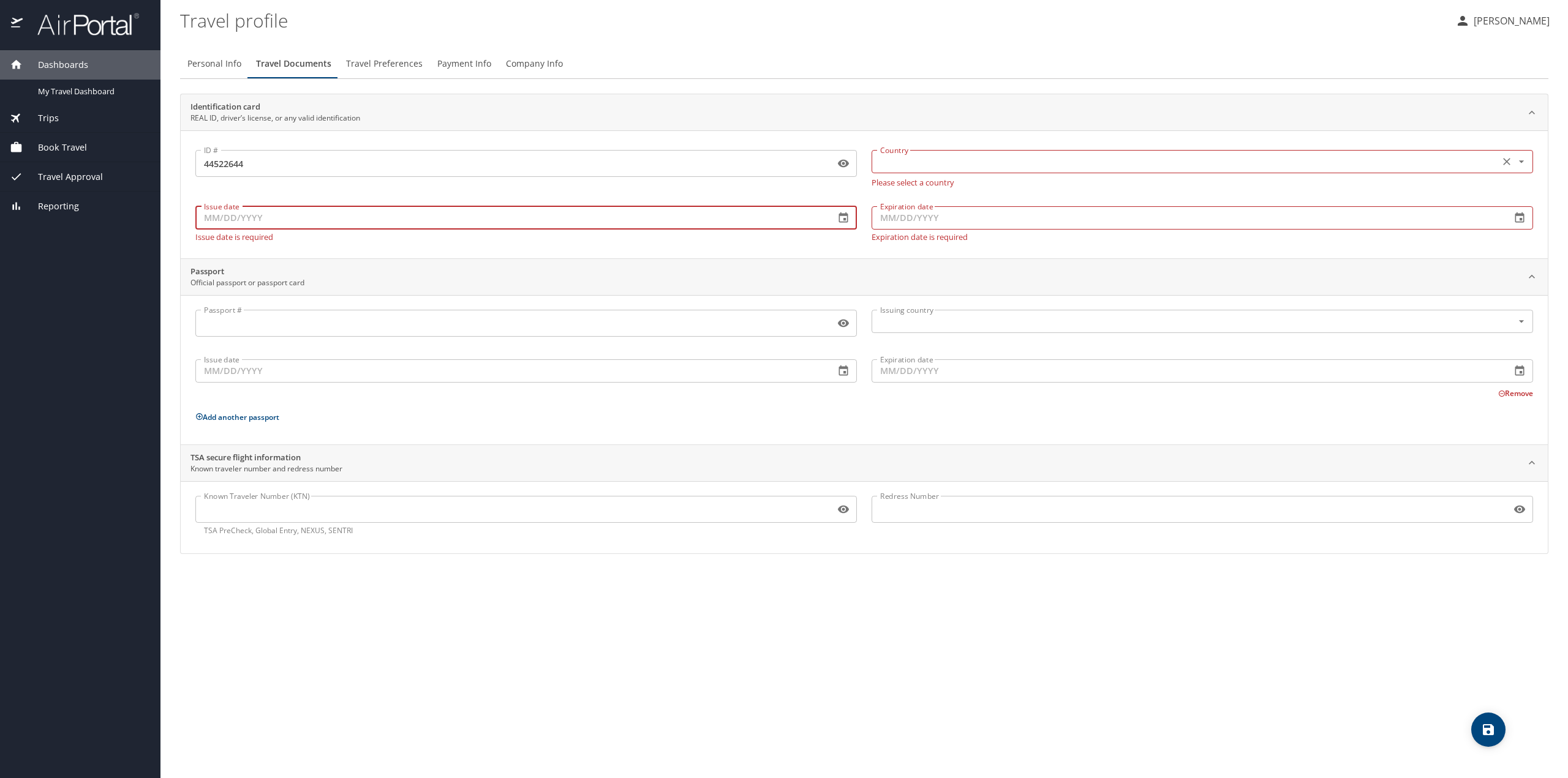
click at [934, 152] on div "Country" at bounding box center [1202, 162] width 662 height 24
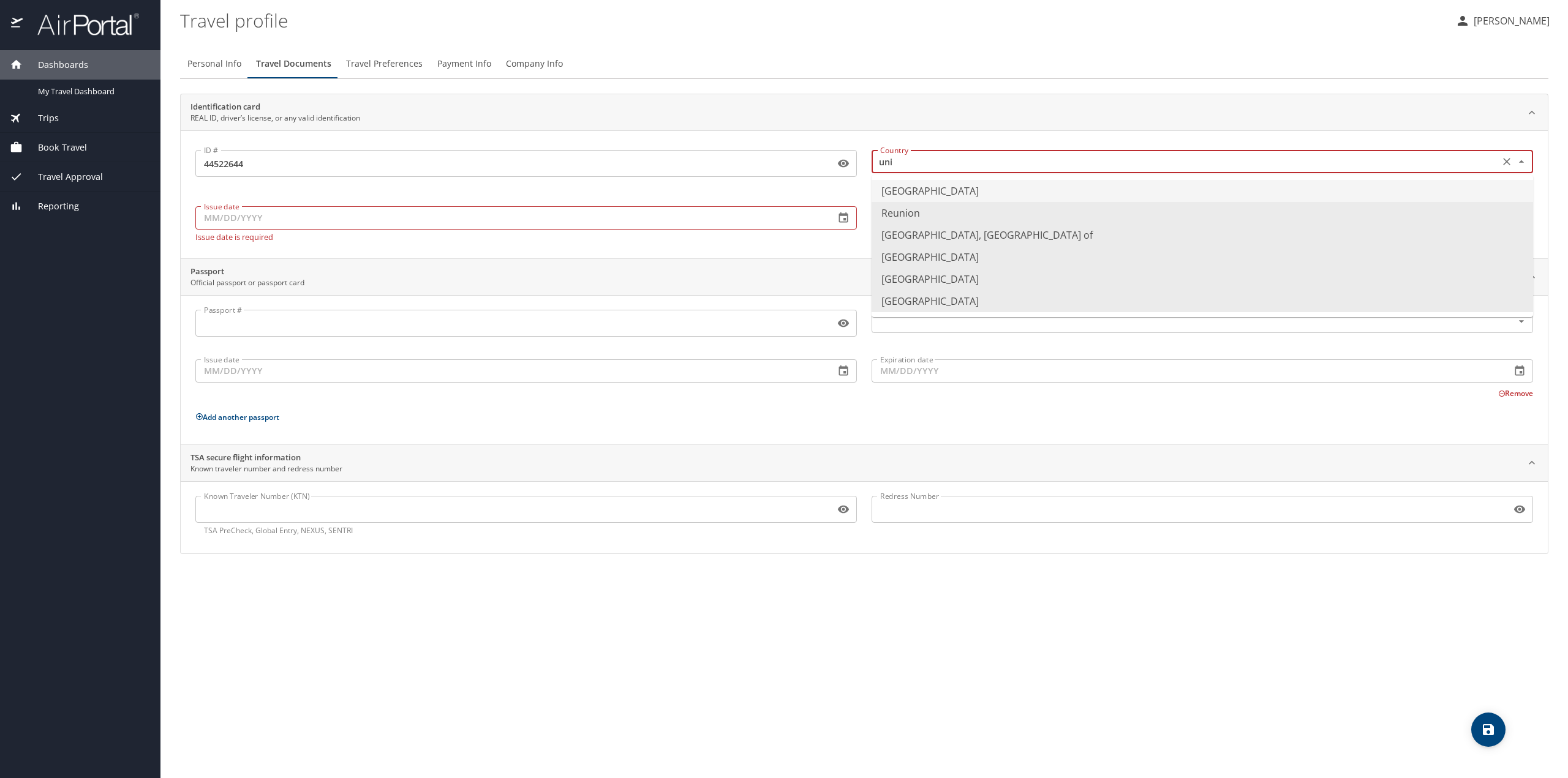
click at [1043, 188] on li "[GEOGRAPHIC_DATA]" at bounding box center [1202, 191] width 662 height 22
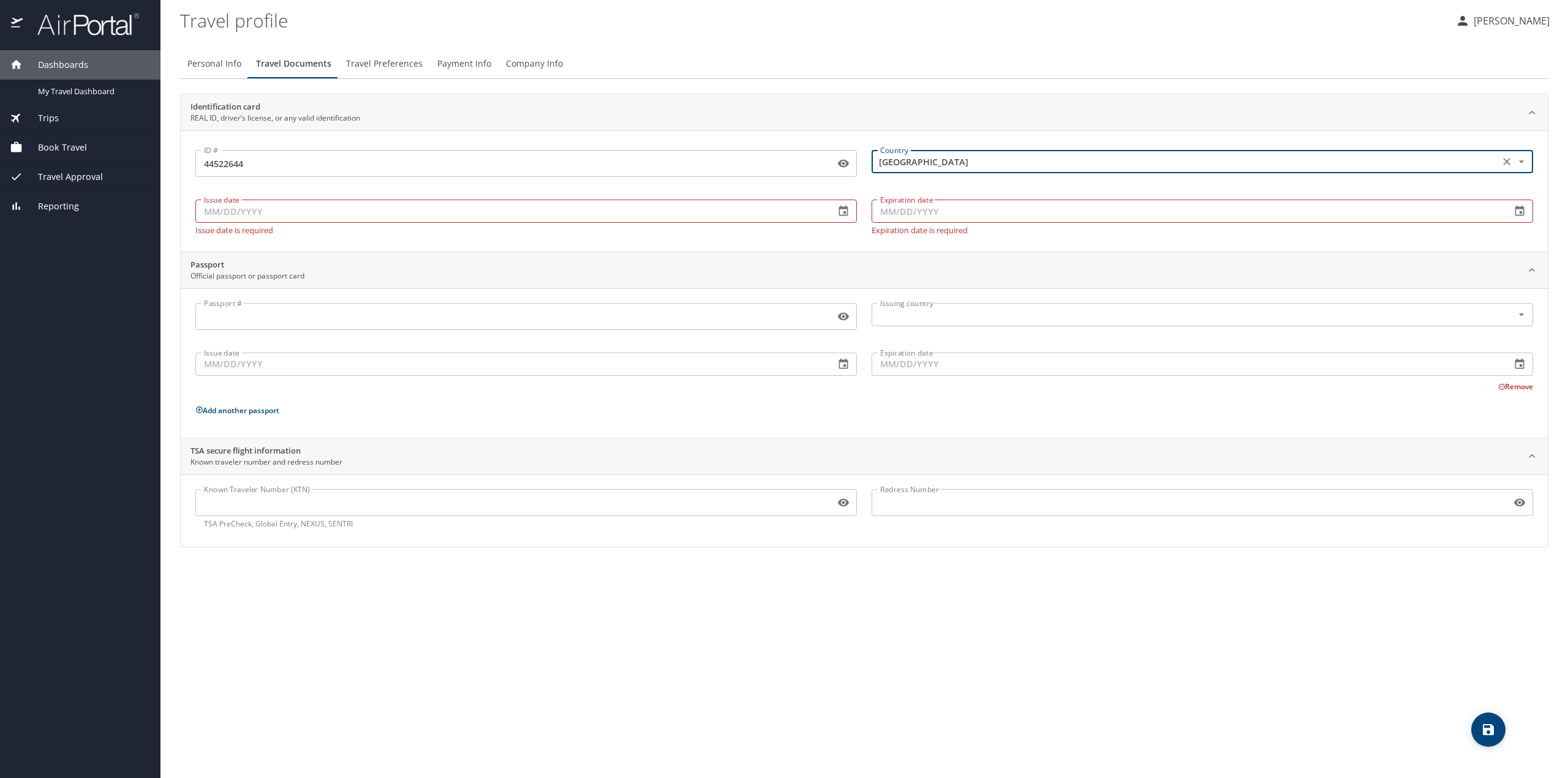
type input "[GEOGRAPHIC_DATA]"
click at [528, 215] on input "Issue date" at bounding box center [510, 211] width 629 height 24
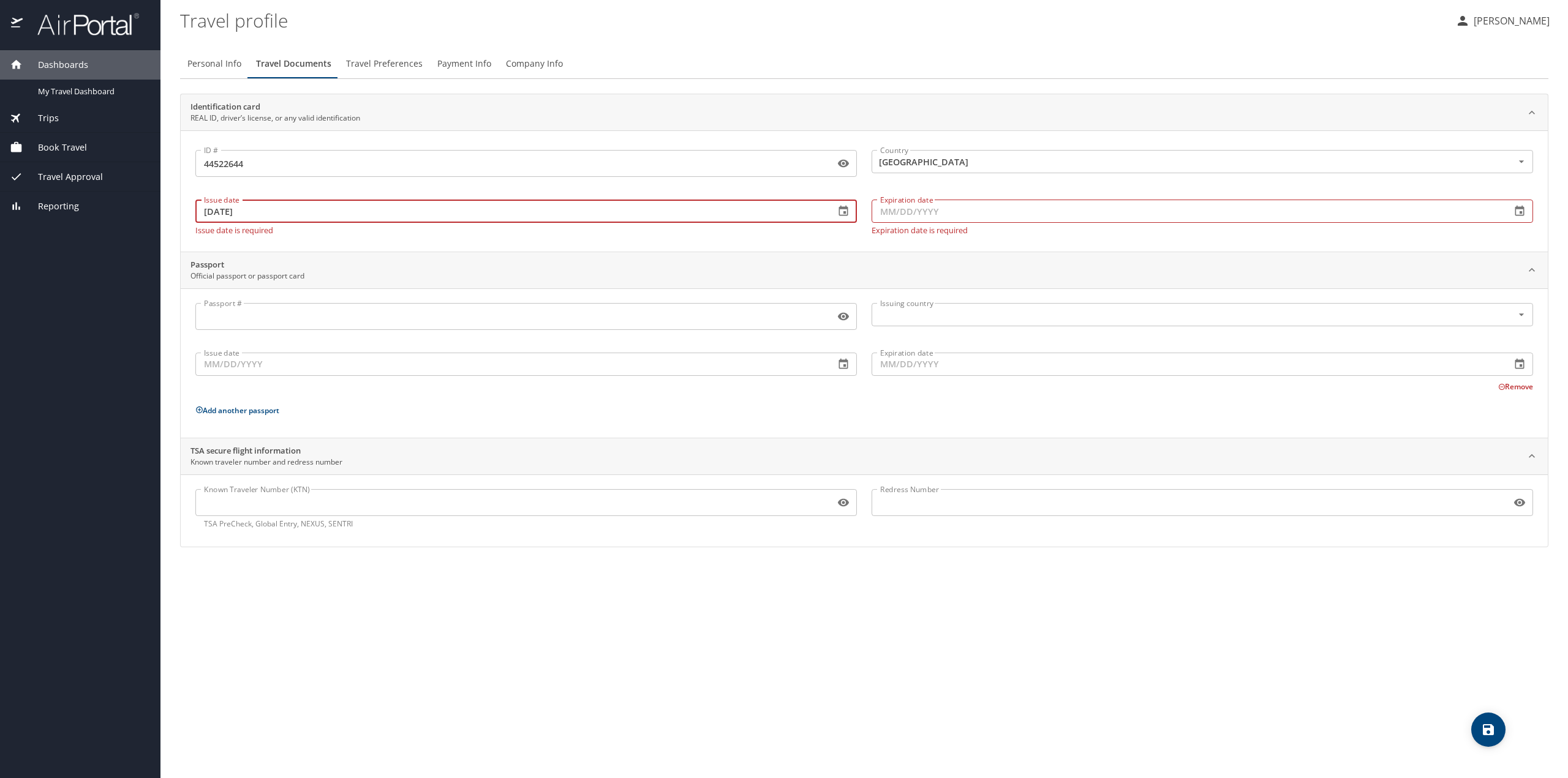
type input "[DATE]"
click at [985, 213] on input "Expiration date" at bounding box center [1186, 211] width 629 height 24
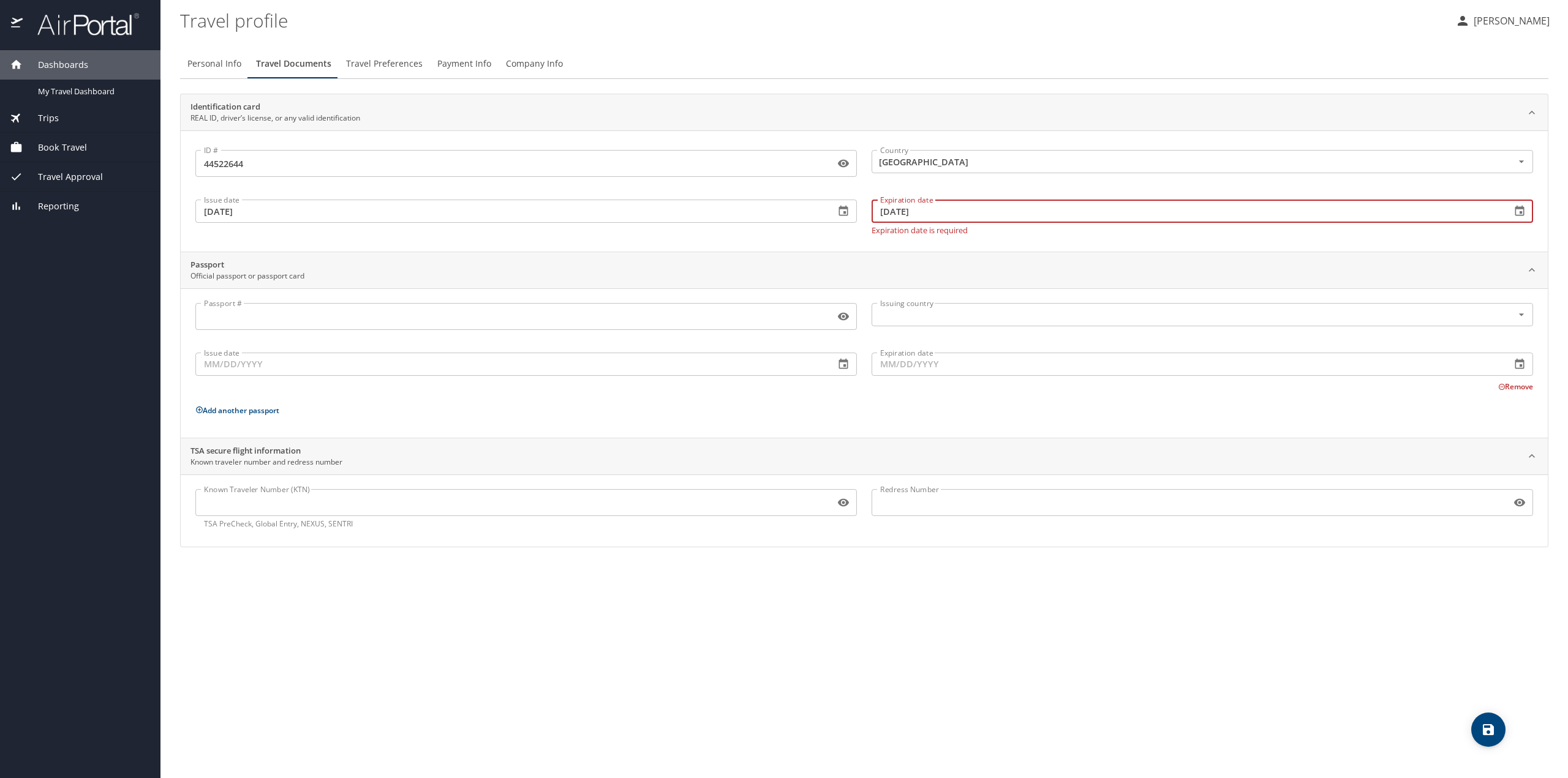
type input "[DATE]"
click at [969, 243] on div "Identification card REAL ID, driver’s license, or any valid identification ID #…" at bounding box center [864, 321] width 1368 height 454
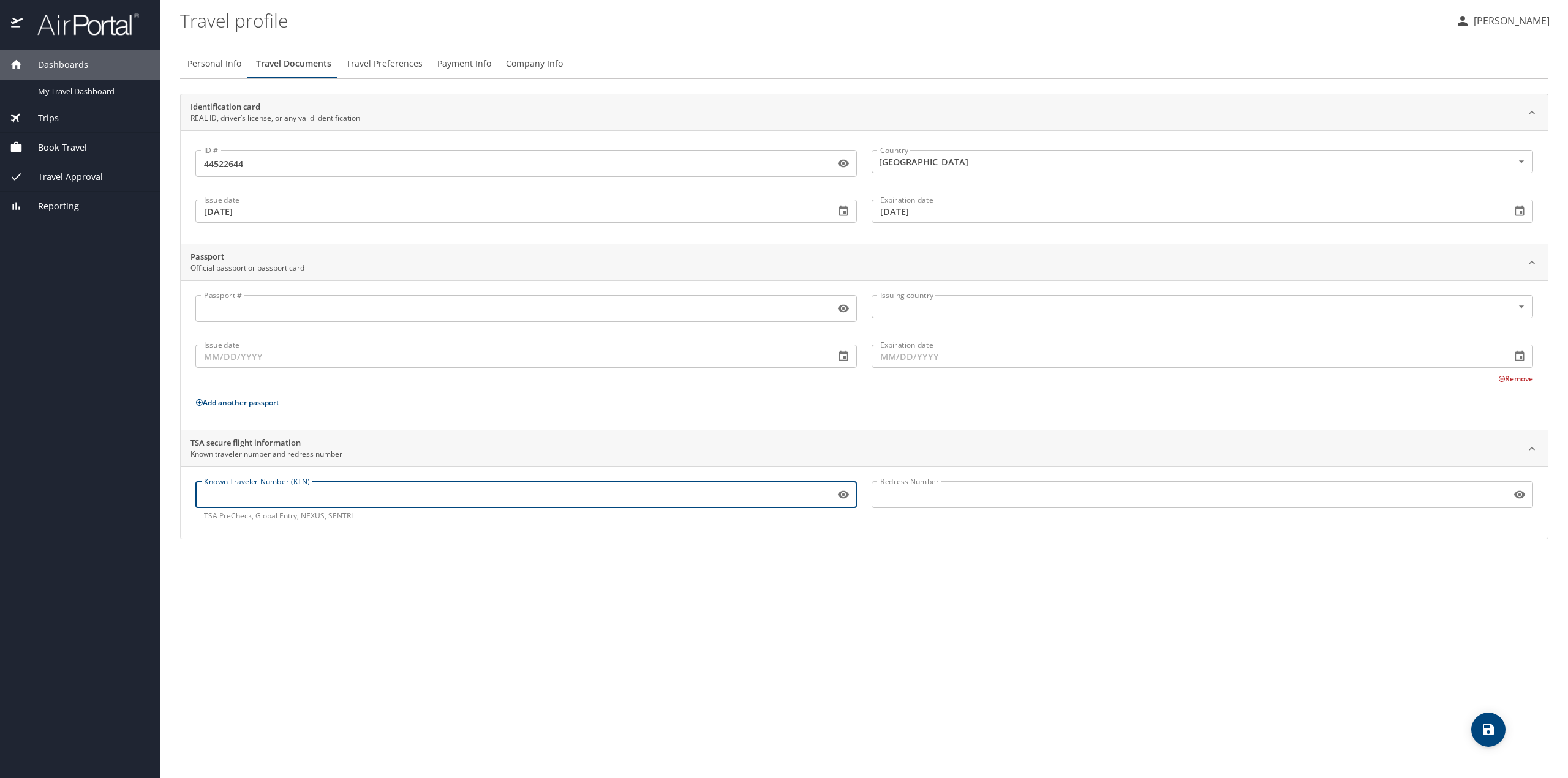
click at [255, 500] on input "Known Traveler Number (KTN)" at bounding box center [513, 495] width 634 height 24
click at [315, 494] on input "Known Traveler Number (KTN)" at bounding box center [513, 495] width 634 height 24
type input "TT11GGTHH"
click at [1491, 730] on icon "save" at bounding box center [1488, 729] width 11 height 11
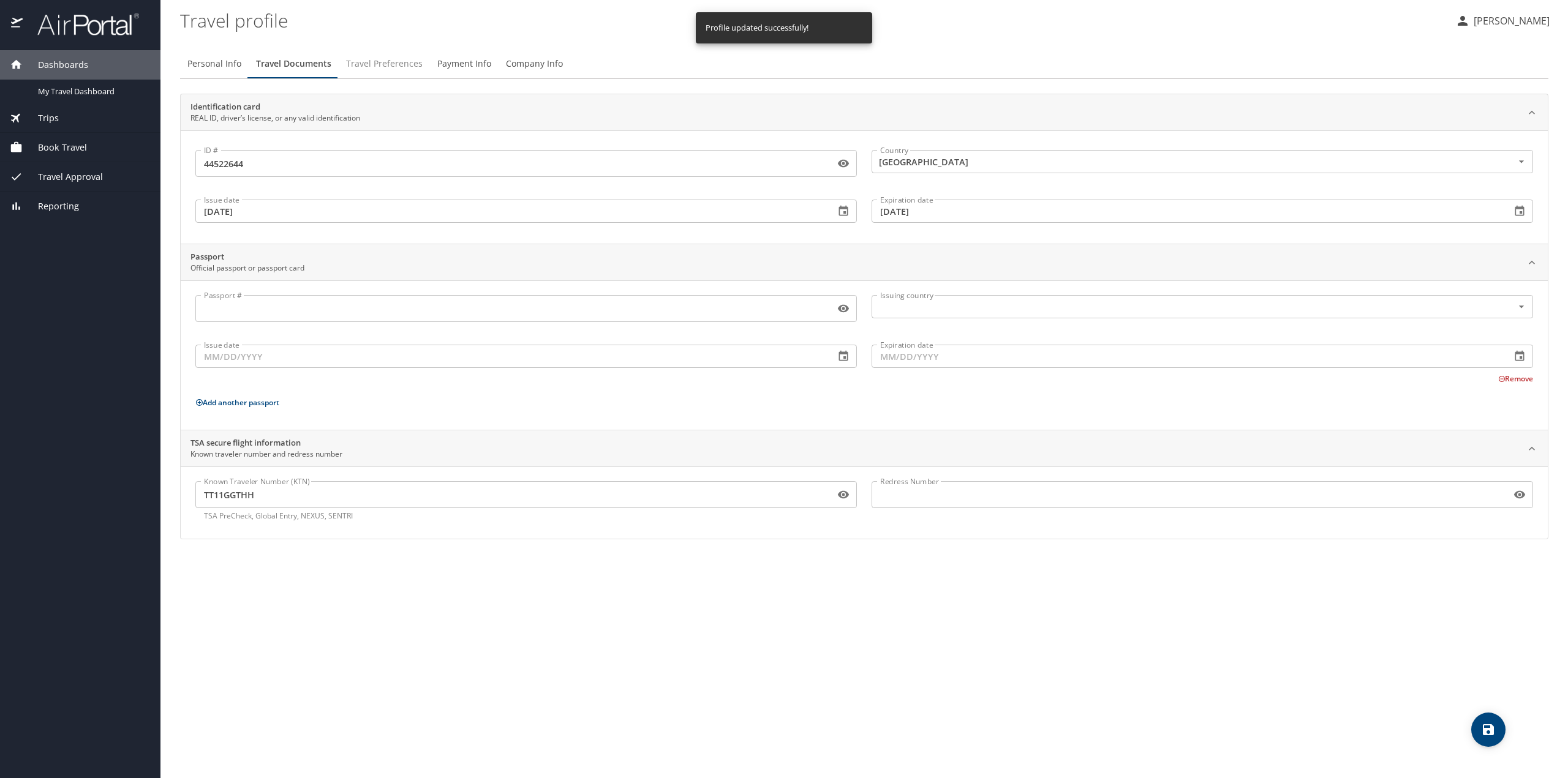
click at [386, 67] on span "Travel Preferences" at bounding box center [384, 64] width 77 height 15
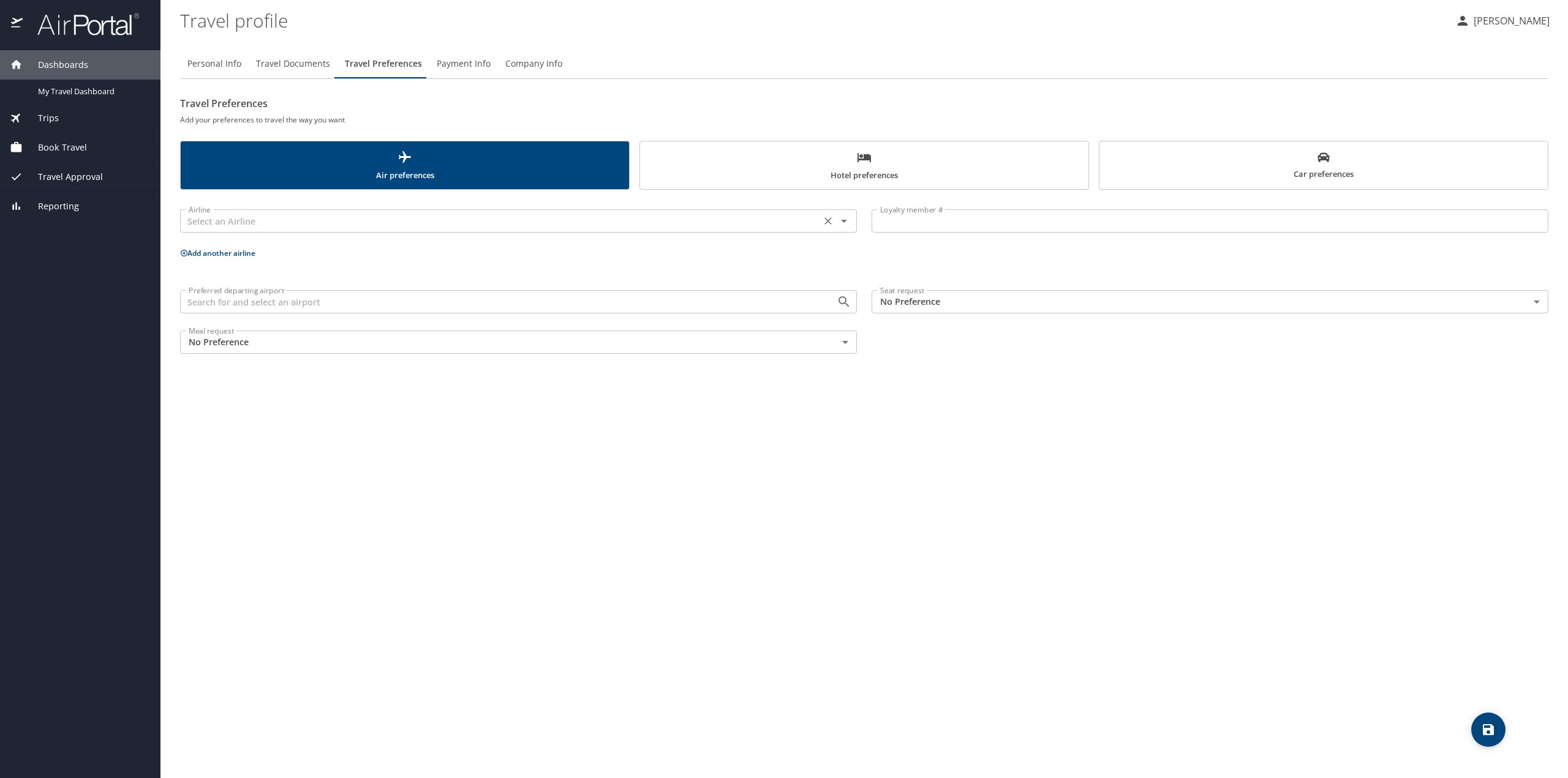
click at [331, 220] on input "text" at bounding box center [500, 221] width 634 height 16
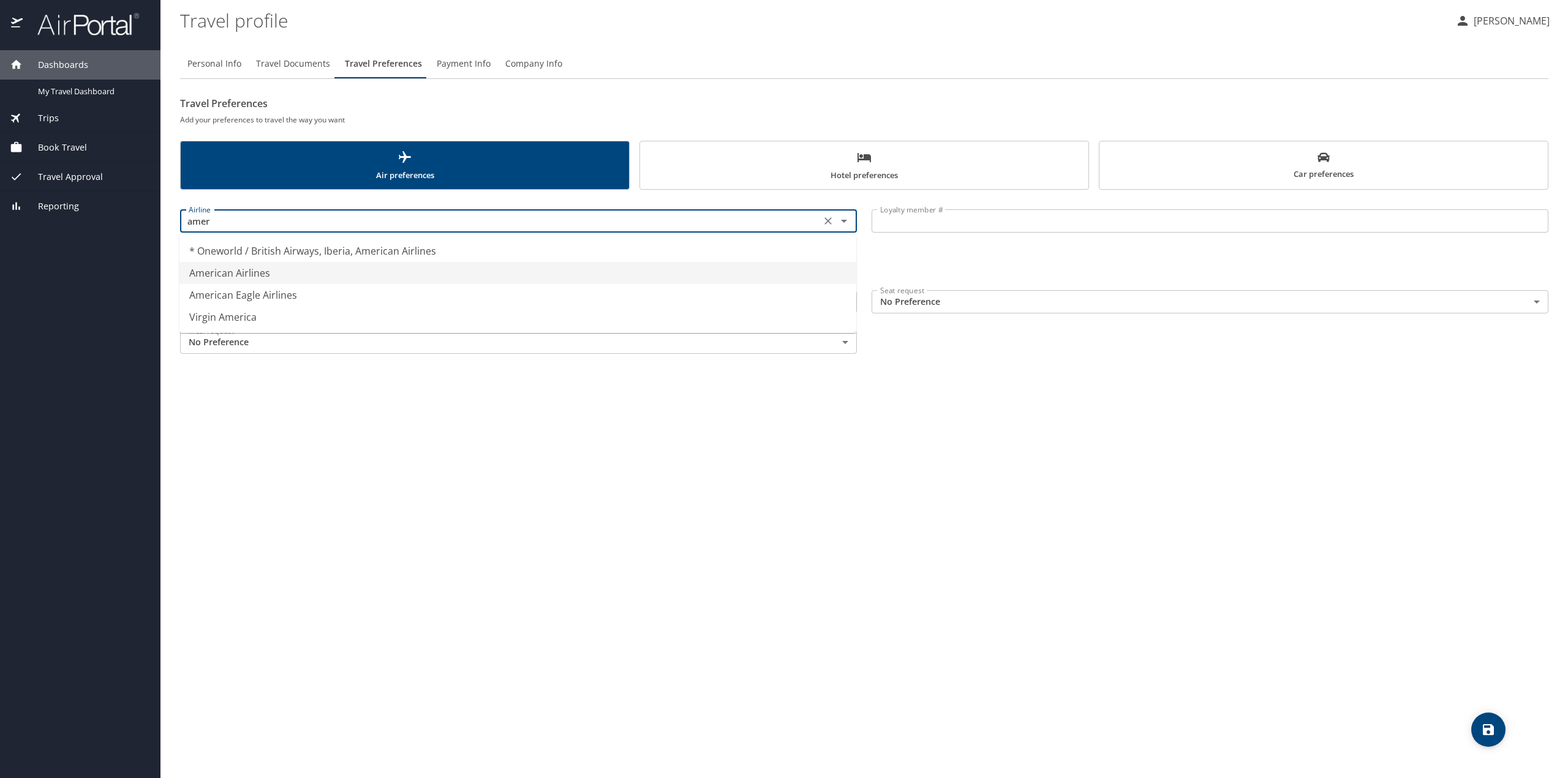
click at [318, 276] on li "American Airlines" at bounding box center [518, 273] width 677 height 22
type input "American Airlines"
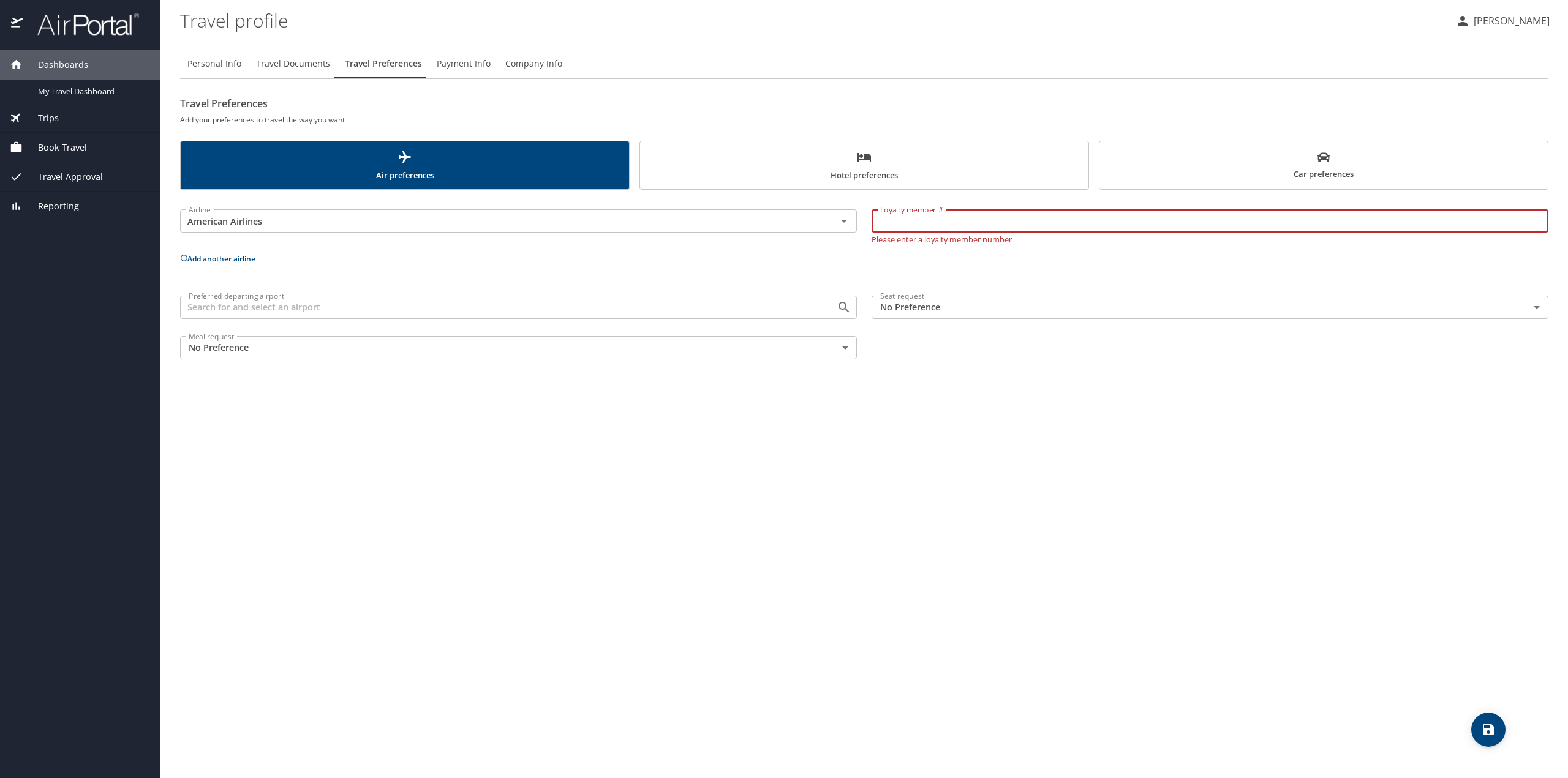
click at [979, 227] on input "Loyalty member #" at bounding box center [1209, 221] width 677 height 24
type input "39FD7F0"
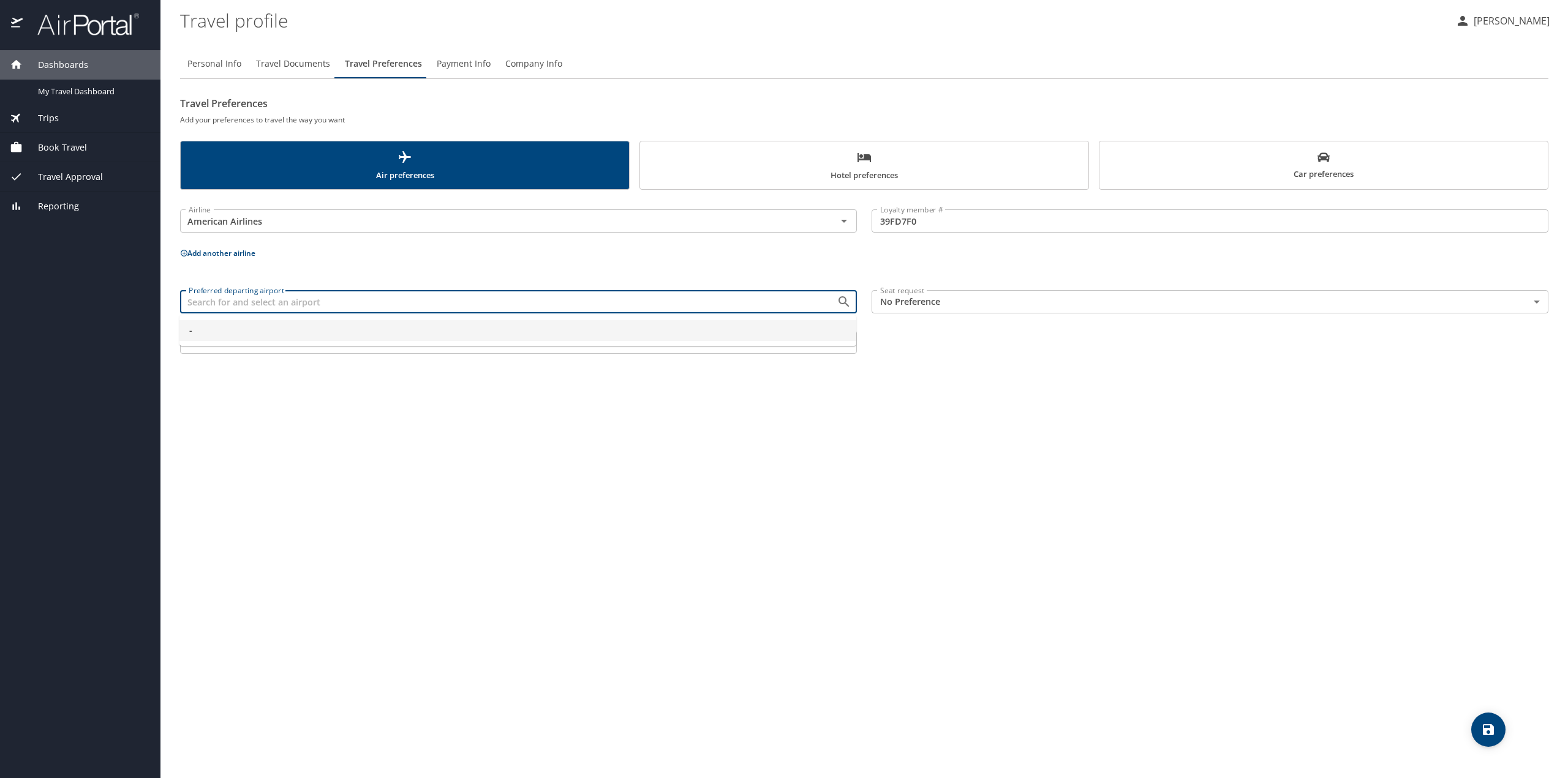
click at [388, 304] on input "Preferred departing airport" at bounding box center [500, 302] width 634 height 16
type input "-"
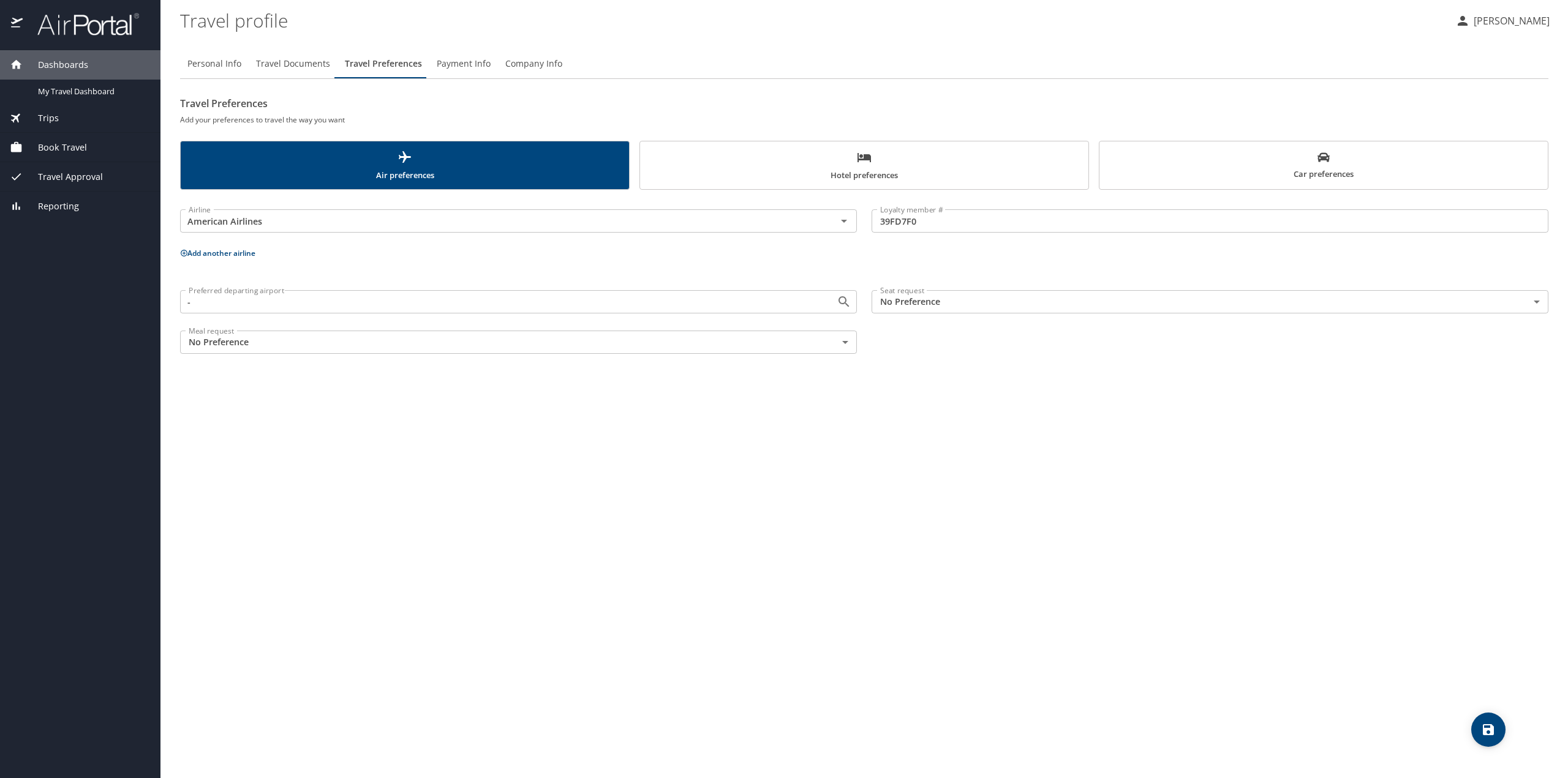
click at [1363, 162] on span "Car preferences" at bounding box center [1324, 166] width 434 height 30
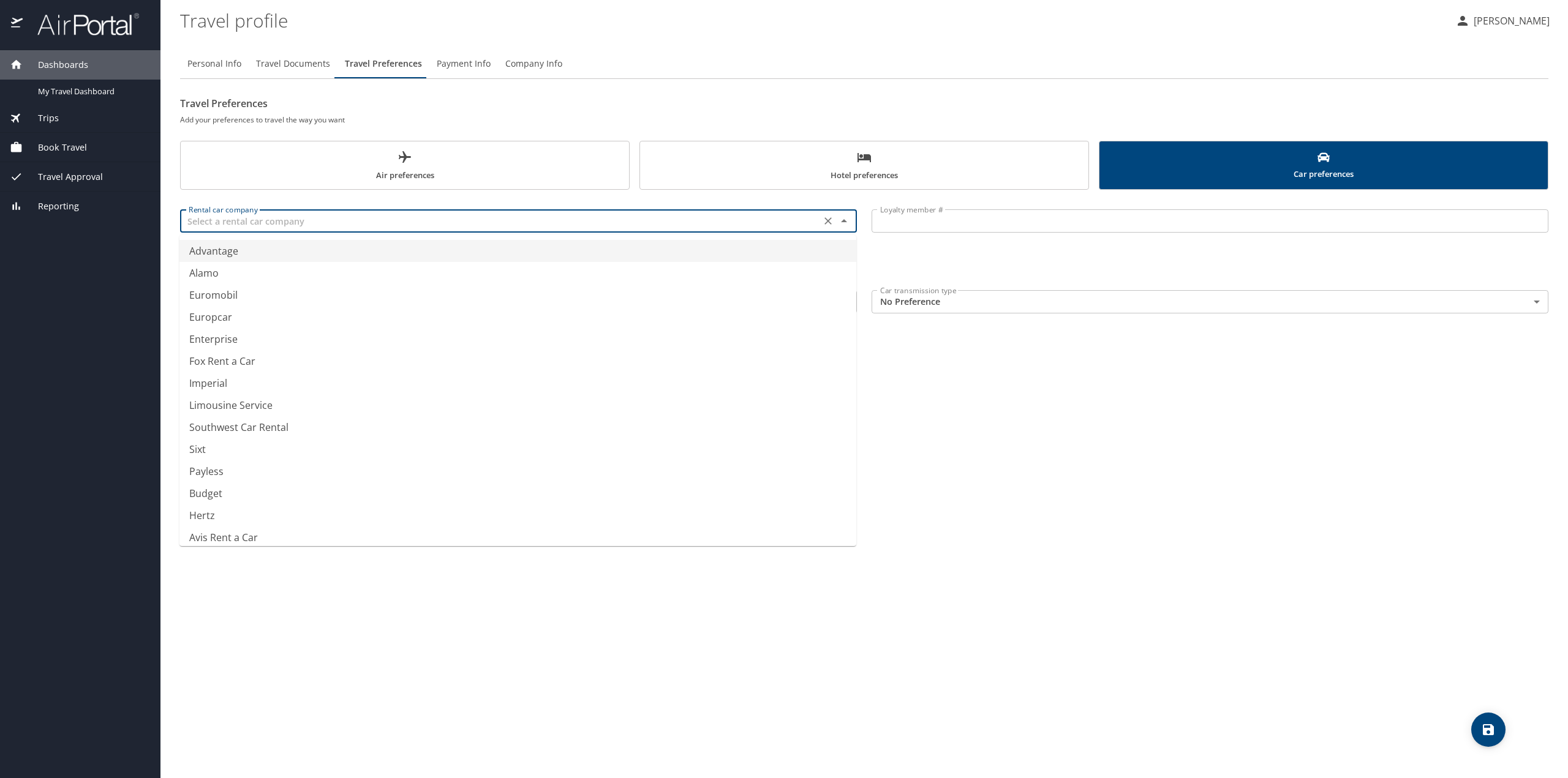
click at [344, 219] on input "text" at bounding box center [500, 221] width 634 height 16
click at [335, 257] on li "National" at bounding box center [518, 251] width 677 height 22
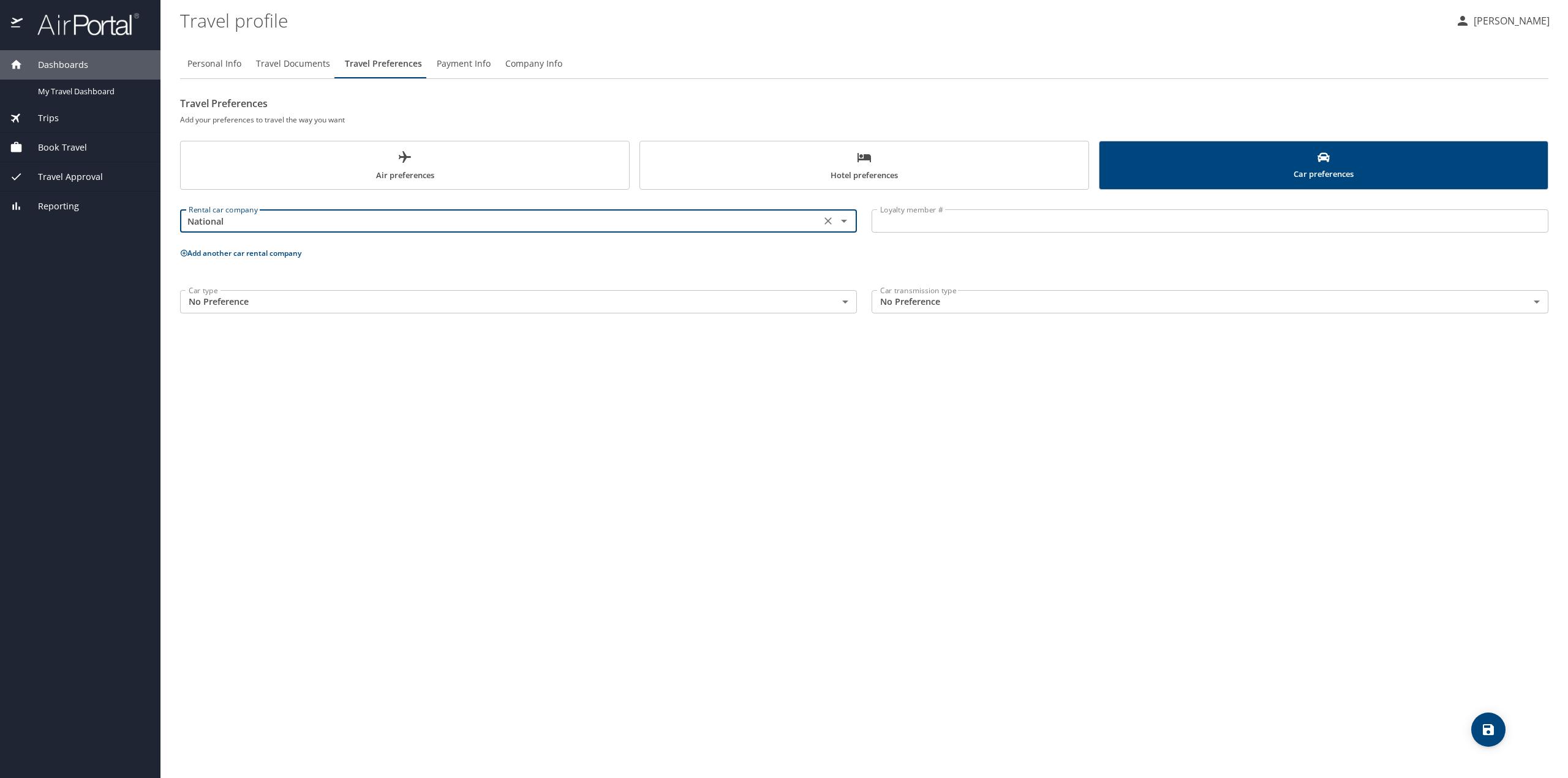
type input "National"
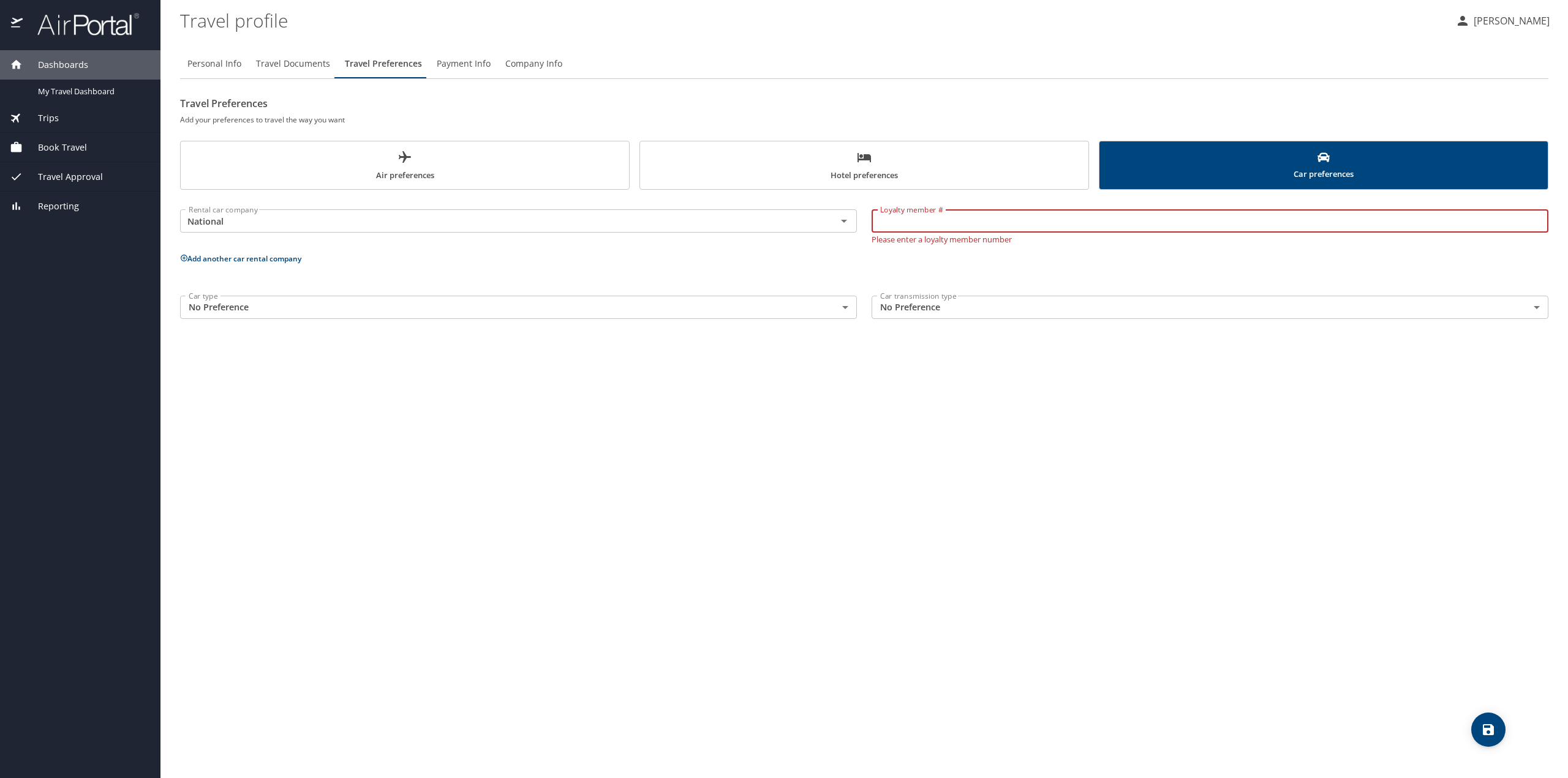
click at [979, 218] on input "Loyalty member #" at bounding box center [1209, 221] width 677 height 24
type input "821927864"
click at [1037, 427] on div "Personal Info Travel Documents Travel Preferences Payment Info Company Info Tra…" at bounding box center [864, 409] width 1368 height 739
click at [1483, 732] on icon "save" at bounding box center [1488, 729] width 11 height 11
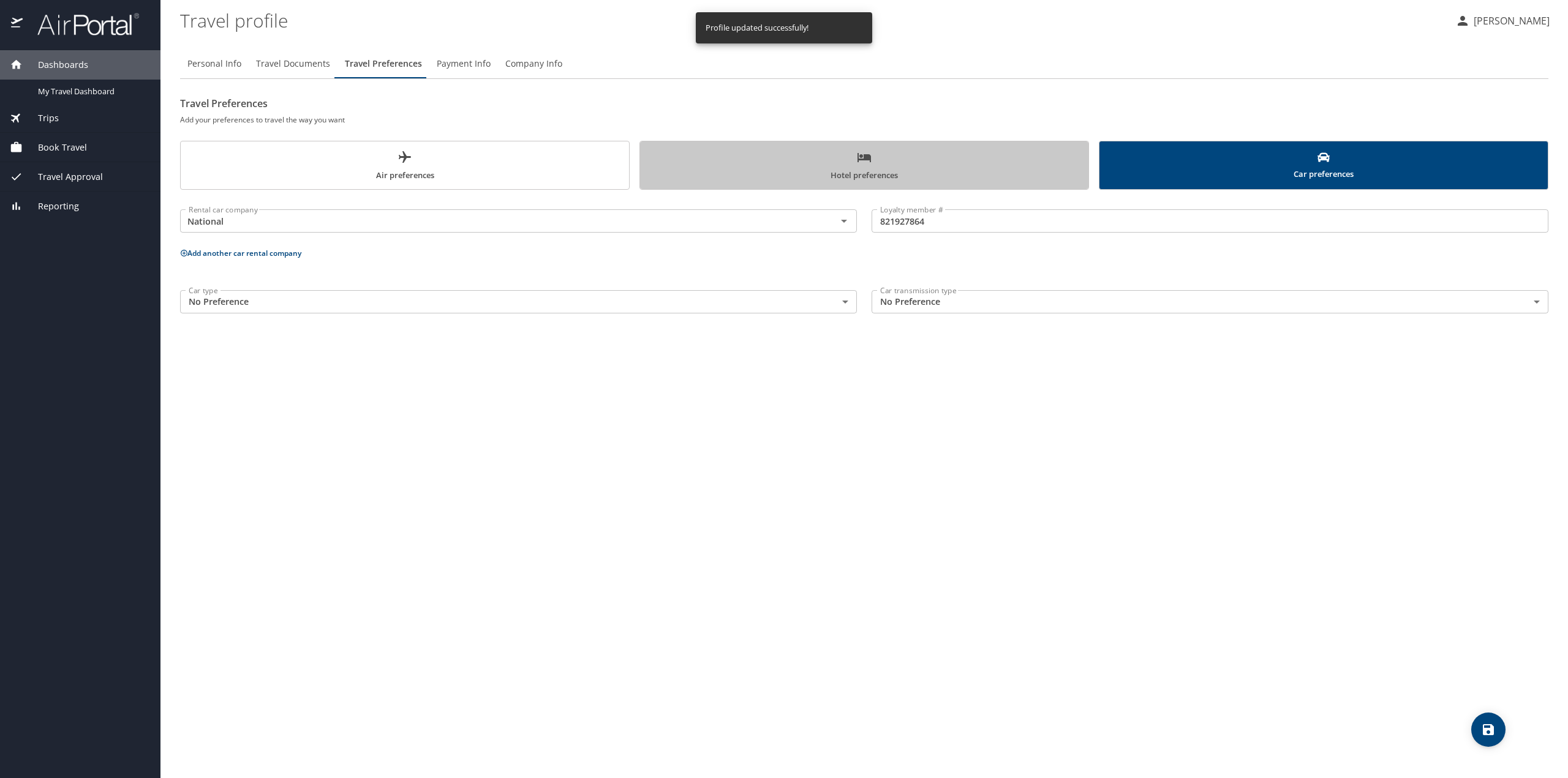
click at [893, 169] on span "Hotel preferences" at bounding box center [864, 166] width 434 height 32
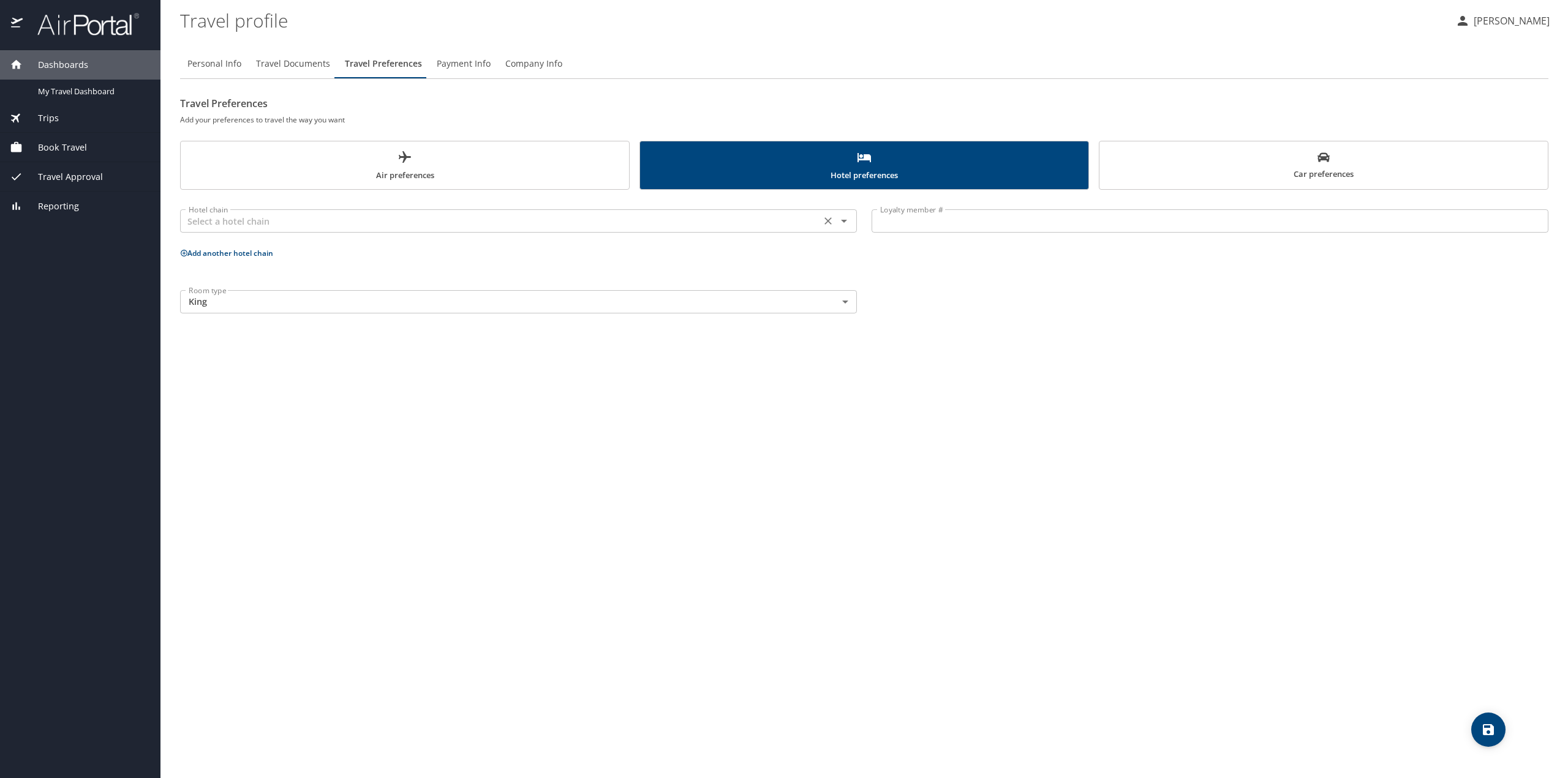
click at [677, 223] on input "text" at bounding box center [500, 221] width 634 height 16
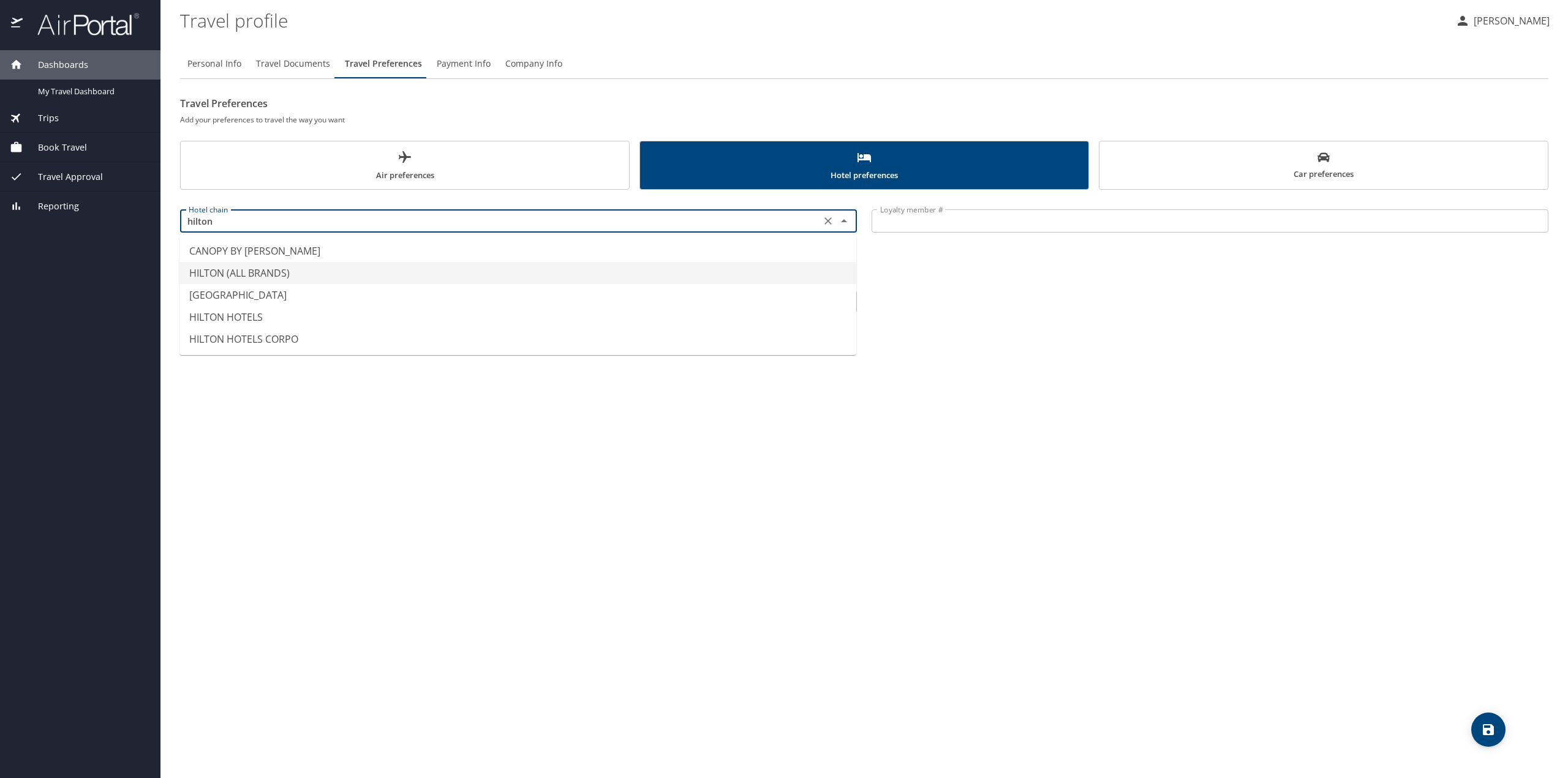
click at [373, 266] on li "HILTON (ALL BRANDS)" at bounding box center [518, 273] width 677 height 22
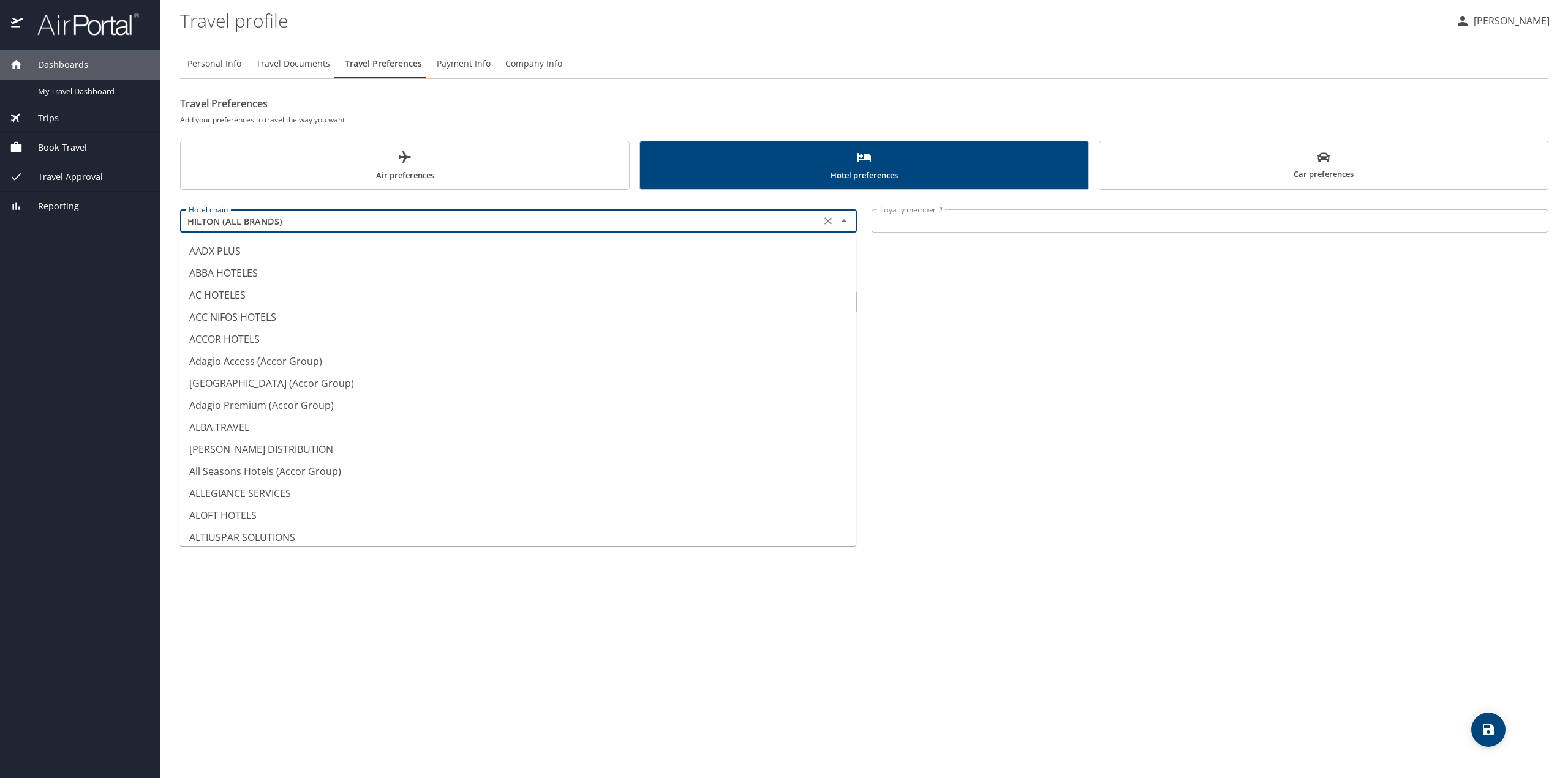
click at [353, 216] on input "HILTON (ALL BRANDS)" at bounding box center [500, 221] width 634 height 16
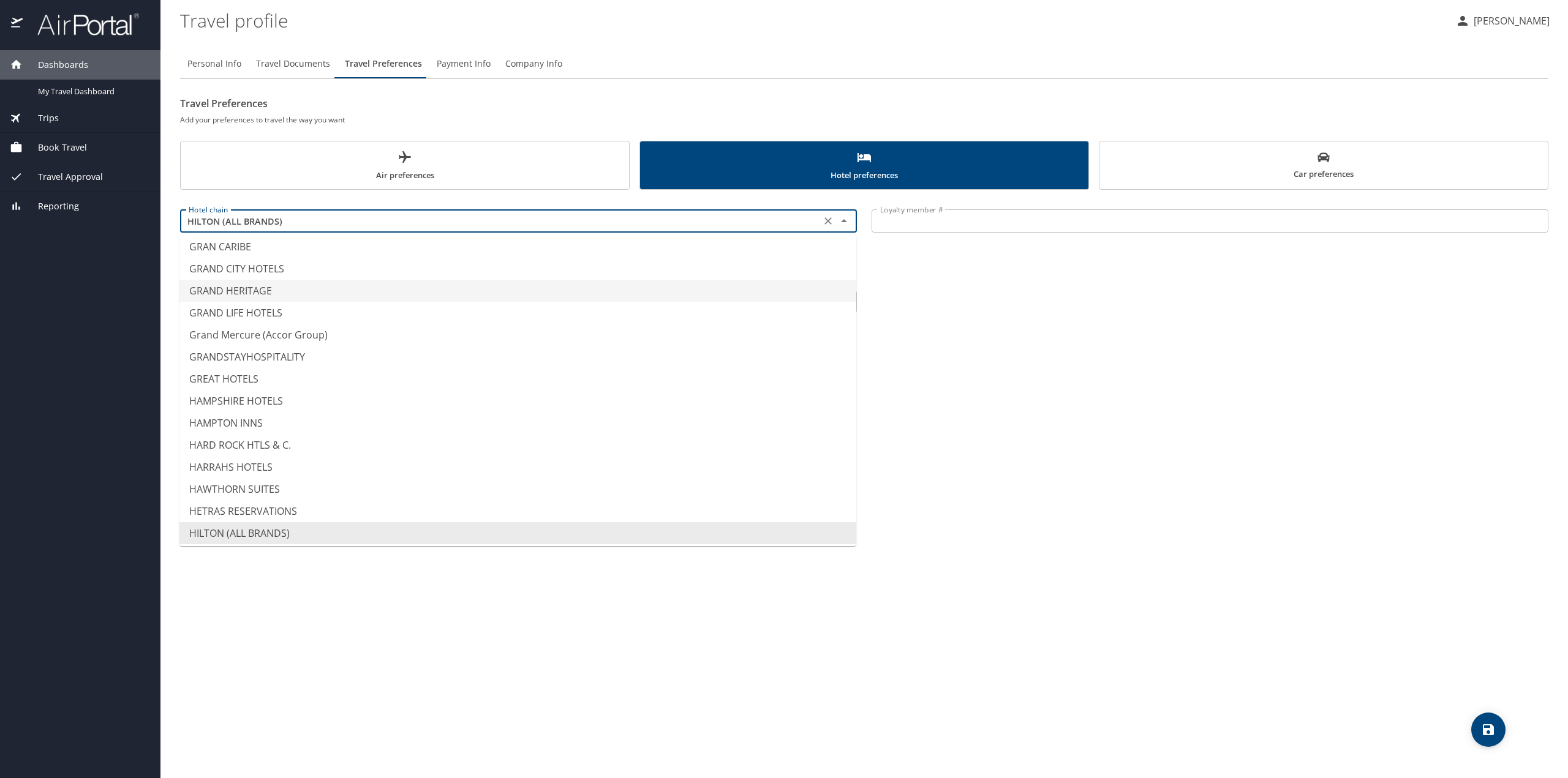
type input "GRAND HERITAGE"
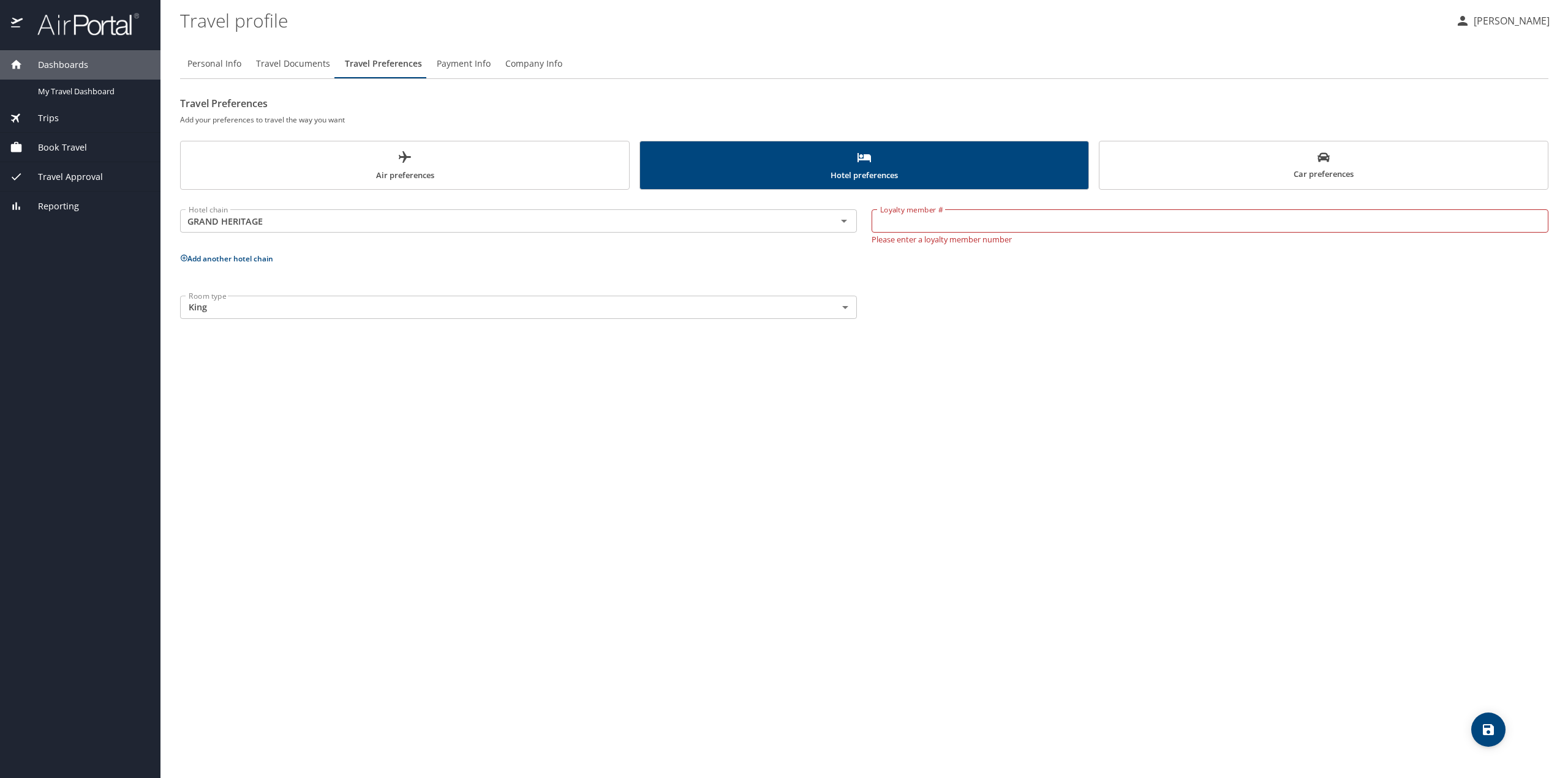
click at [1181, 344] on div "Personal Info Travel Documents Travel Preferences Payment Info Company Info Tra…" at bounding box center [864, 409] width 1368 height 739
click at [948, 222] on input "Loyalty member #" at bounding box center [1209, 221] width 677 height 24
type input "811876591"
click at [1486, 744] on button "save" at bounding box center [1489, 730] width 34 height 34
click at [850, 220] on icon "Open" at bounding box center [844, 221] width 15 height 15
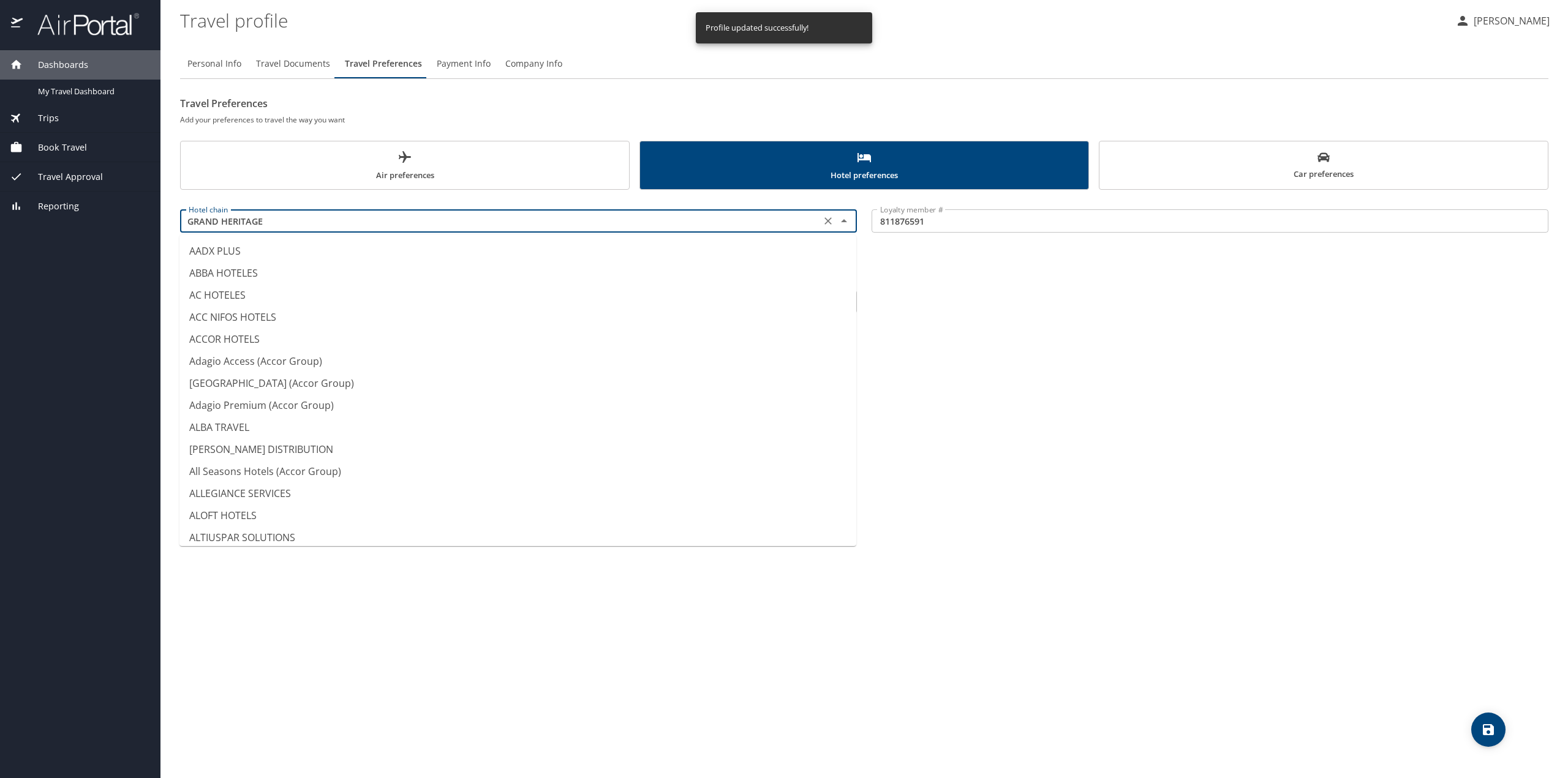
scroll to position [2187, 0]
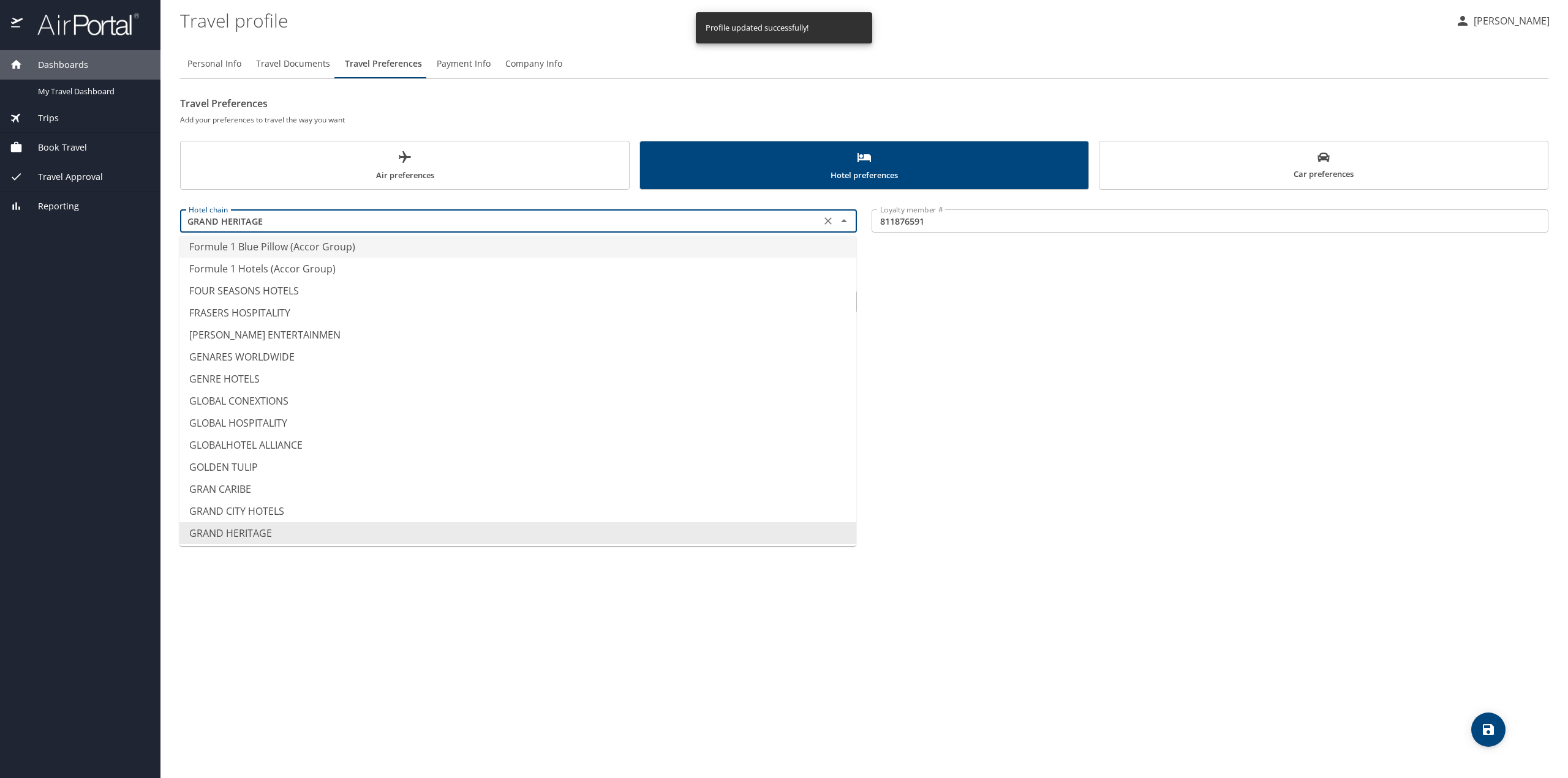
click at [379, 225] on input "GRAND HERITAGE" at bounding box center [500, 221] width 634 height 16
drag, startPoint x: 379, startPoint y: 222, endPoint x: 115, endPoint y: 213, distance: 264.2
click at [115, 213] on div "Dashboards My Travel Dashboard Trips Current / Future Trips Past Trips Trips Mi…" at bounding box center [784, 389] width 1568 height 778
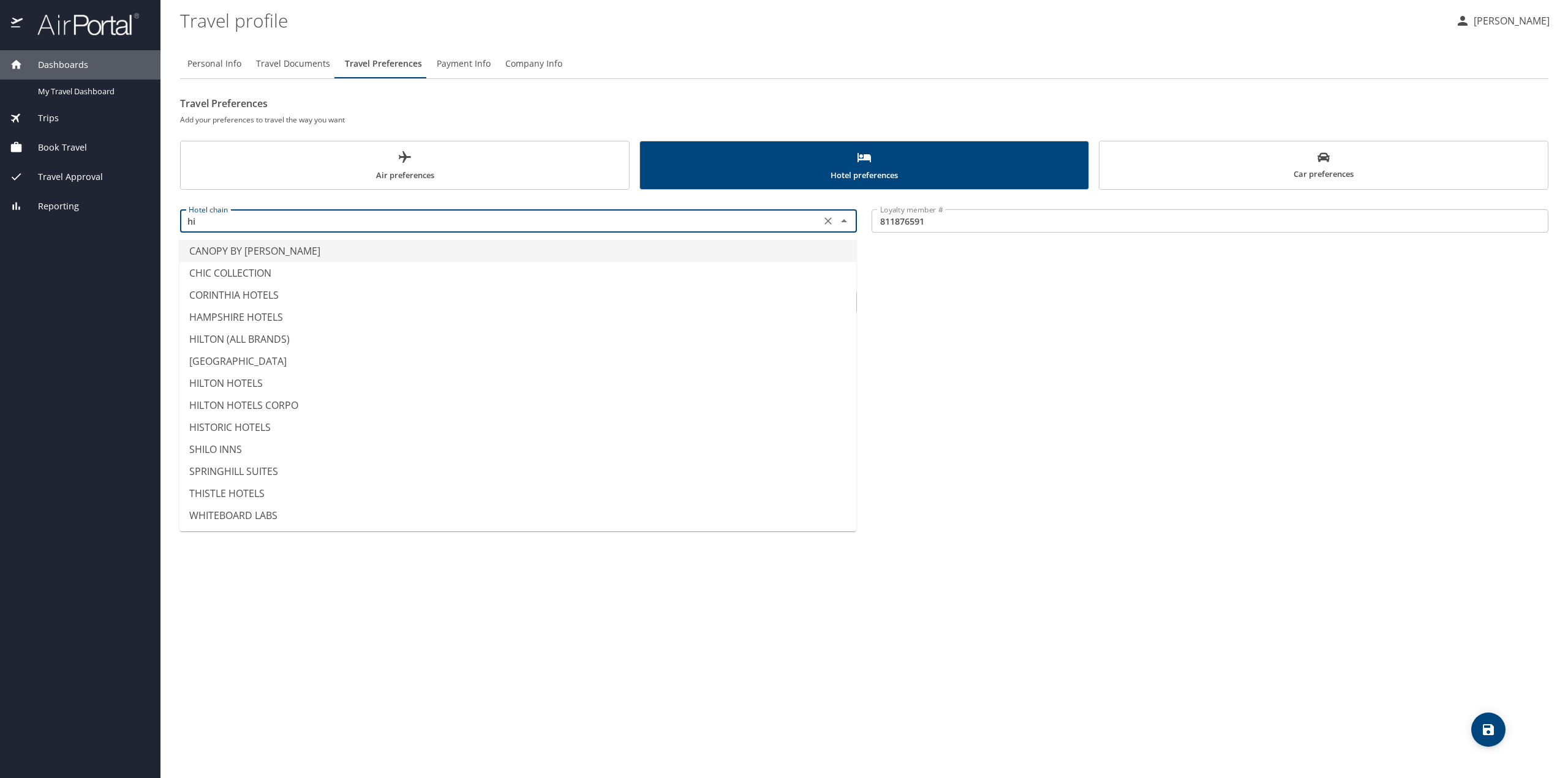
scroll to position [0, 0]
click at [274, 269] on li "HILTON (ALL BRANDS)" at bounding box center [518, 273] width 677 height 22
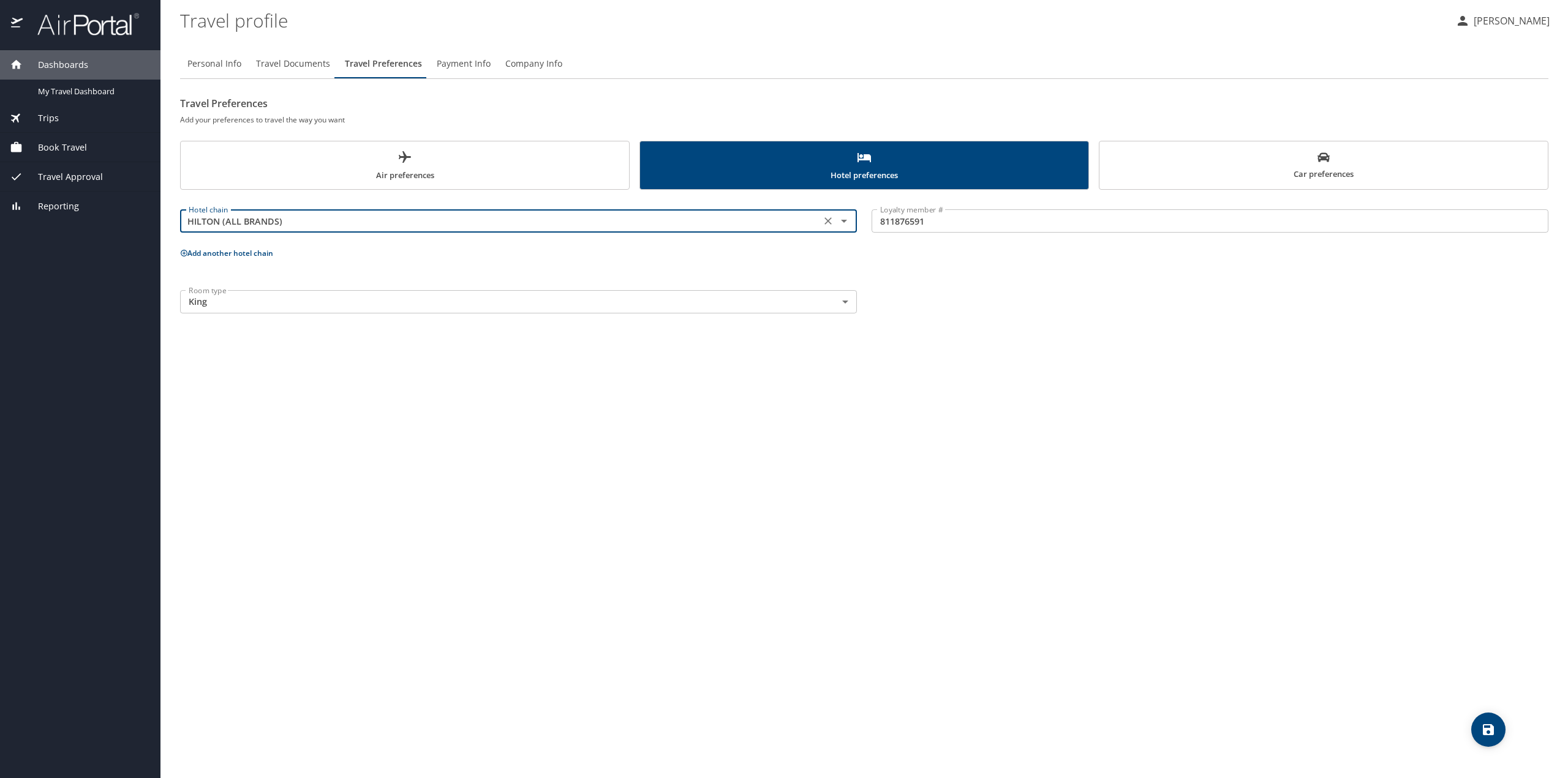
type input "HILTON (ALL BRANDS)"
click at [1481, 726] on icon "save" at bounding box center [1489, 730] width 15 height 15
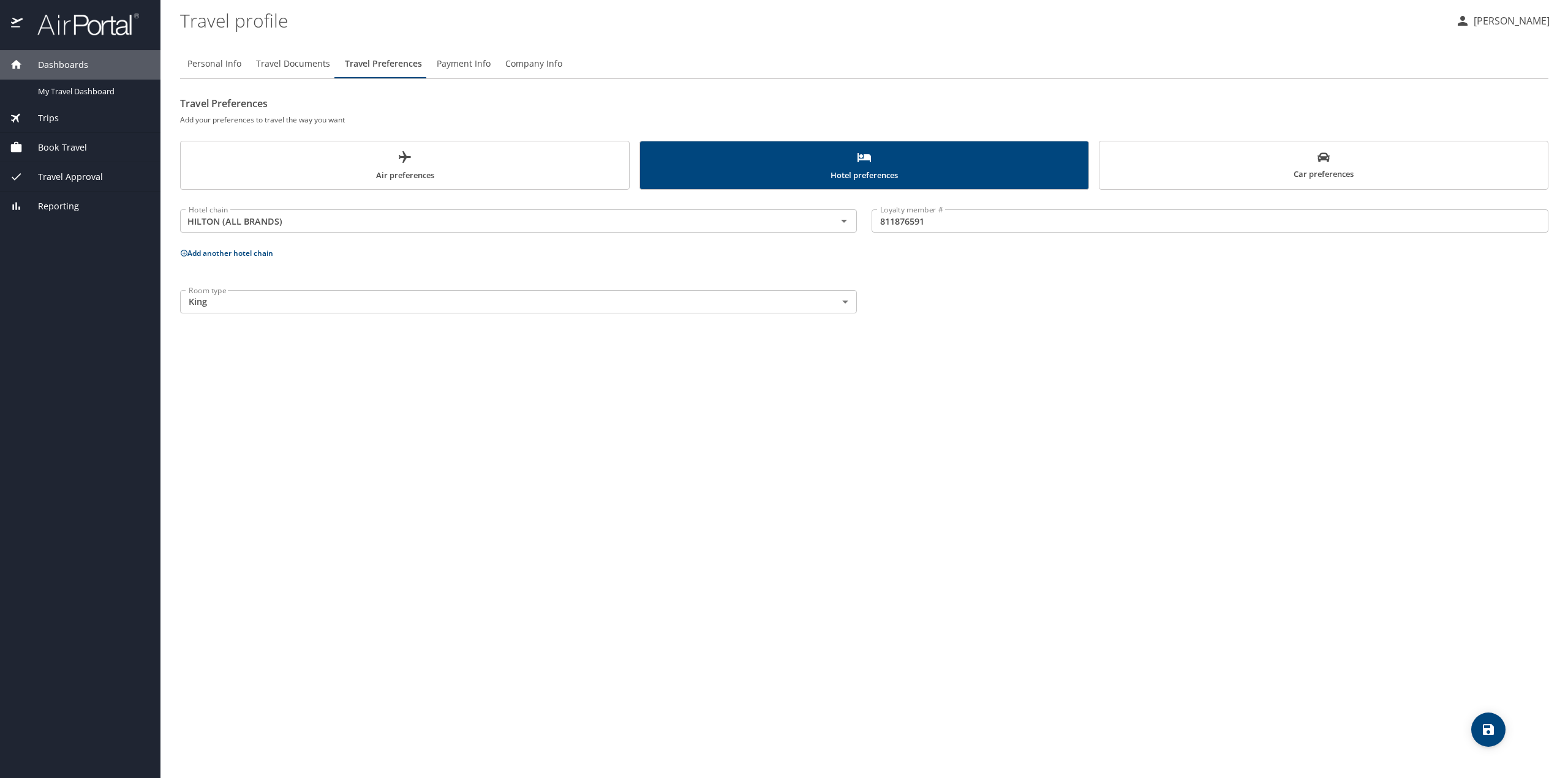
click at [474, 64] on span "Payment Info" at bounding box center [463, 64] width 54 height 15
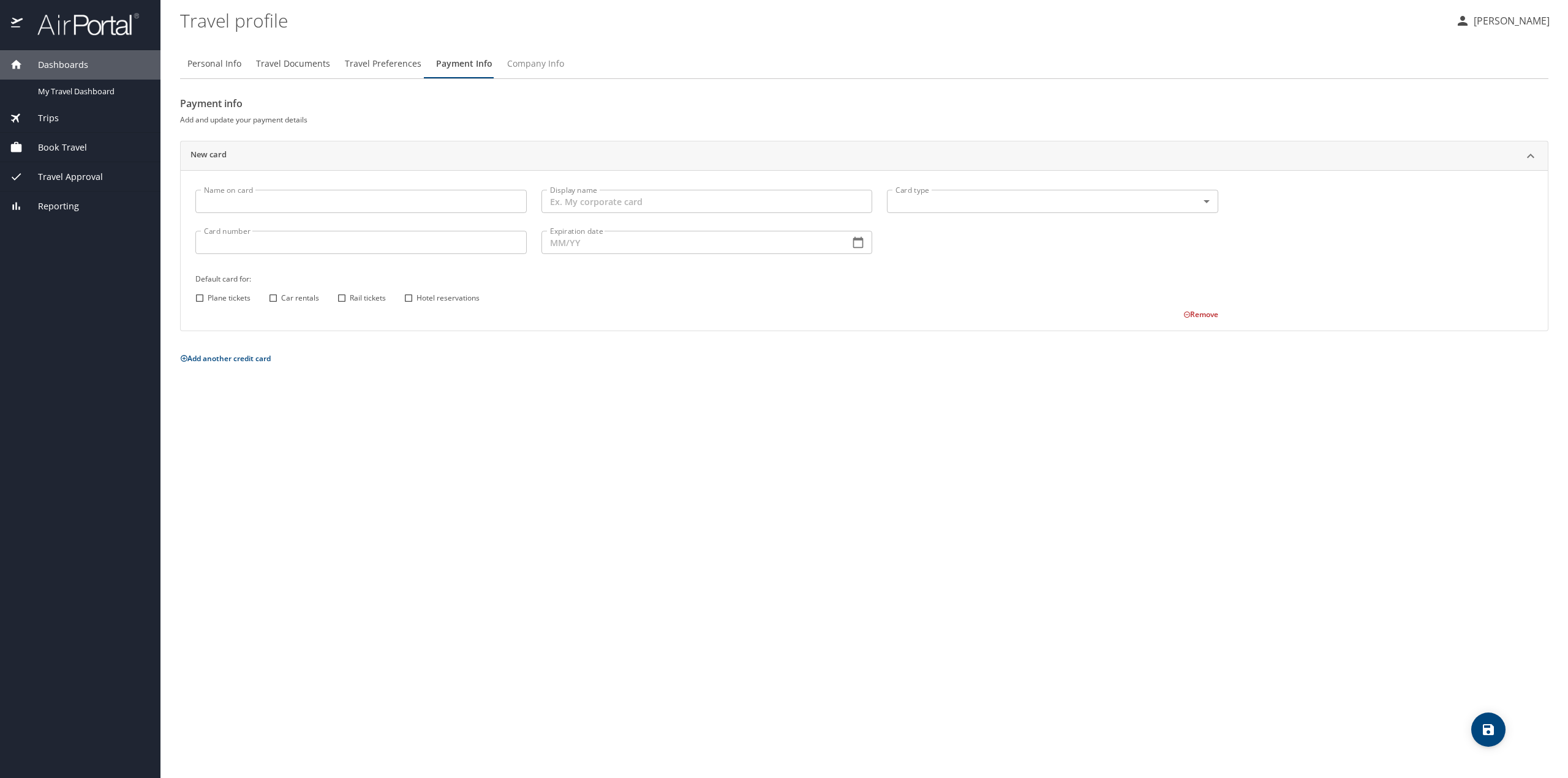
click at [540, 62] on span "Company Info" at bounding box center [536, 64] width 57 height 15
click at [974, 188] on div "Personal Info Travel Documents Travel Preferences Payment Info Company Info Dep…" at bounding box center [864, 409] width 1368 height 739
click at [848, 106] on icon "Open" at bounding box center [844, 105] width 15 height 15
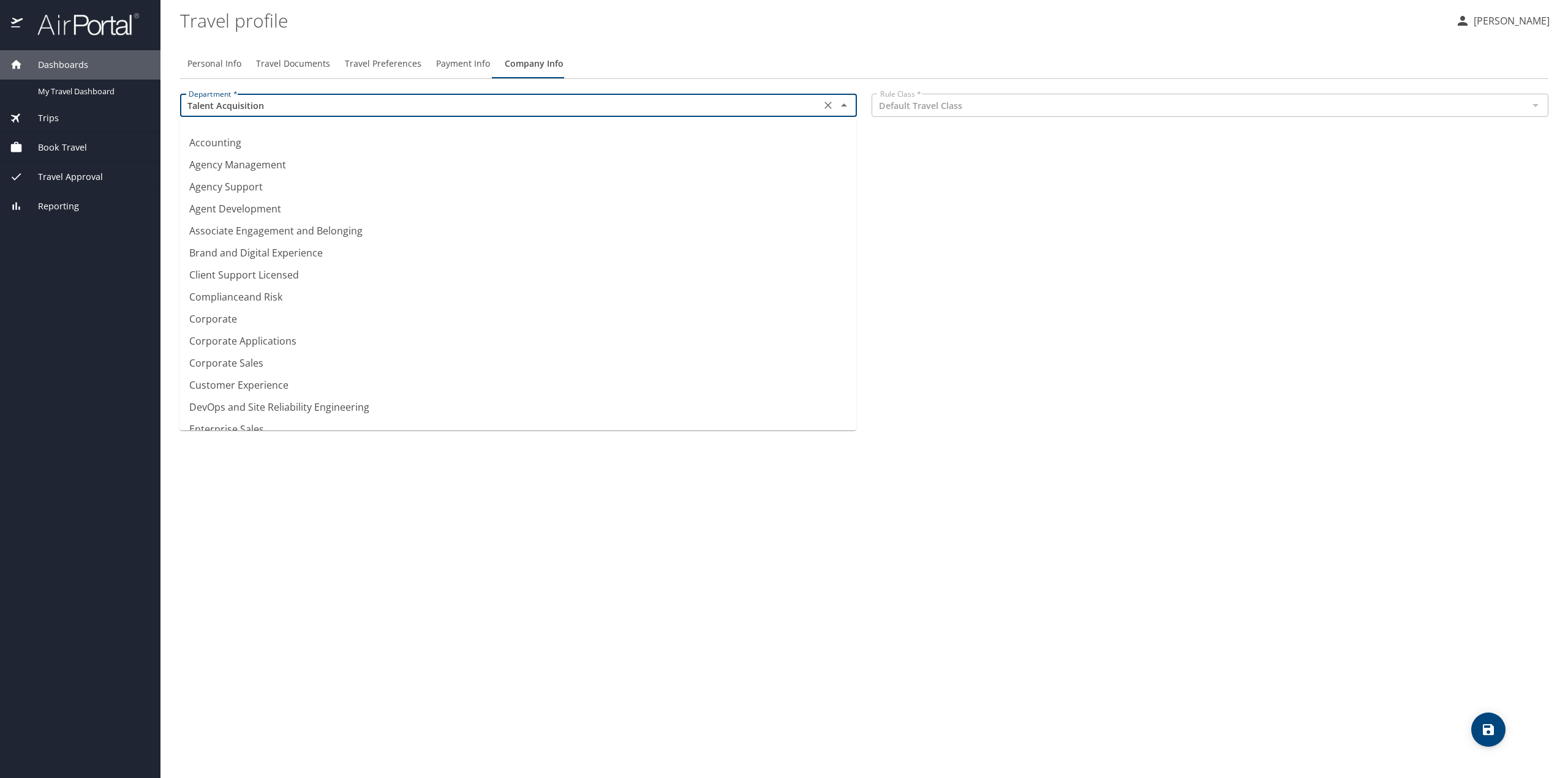
scroll to position [739, 0]
click at [1284, 275] on div "Personal Info Travel Documents Travel Preferences Payment Info Company Info Dep…" at bounding box center [864, 409] width 1368 height 739
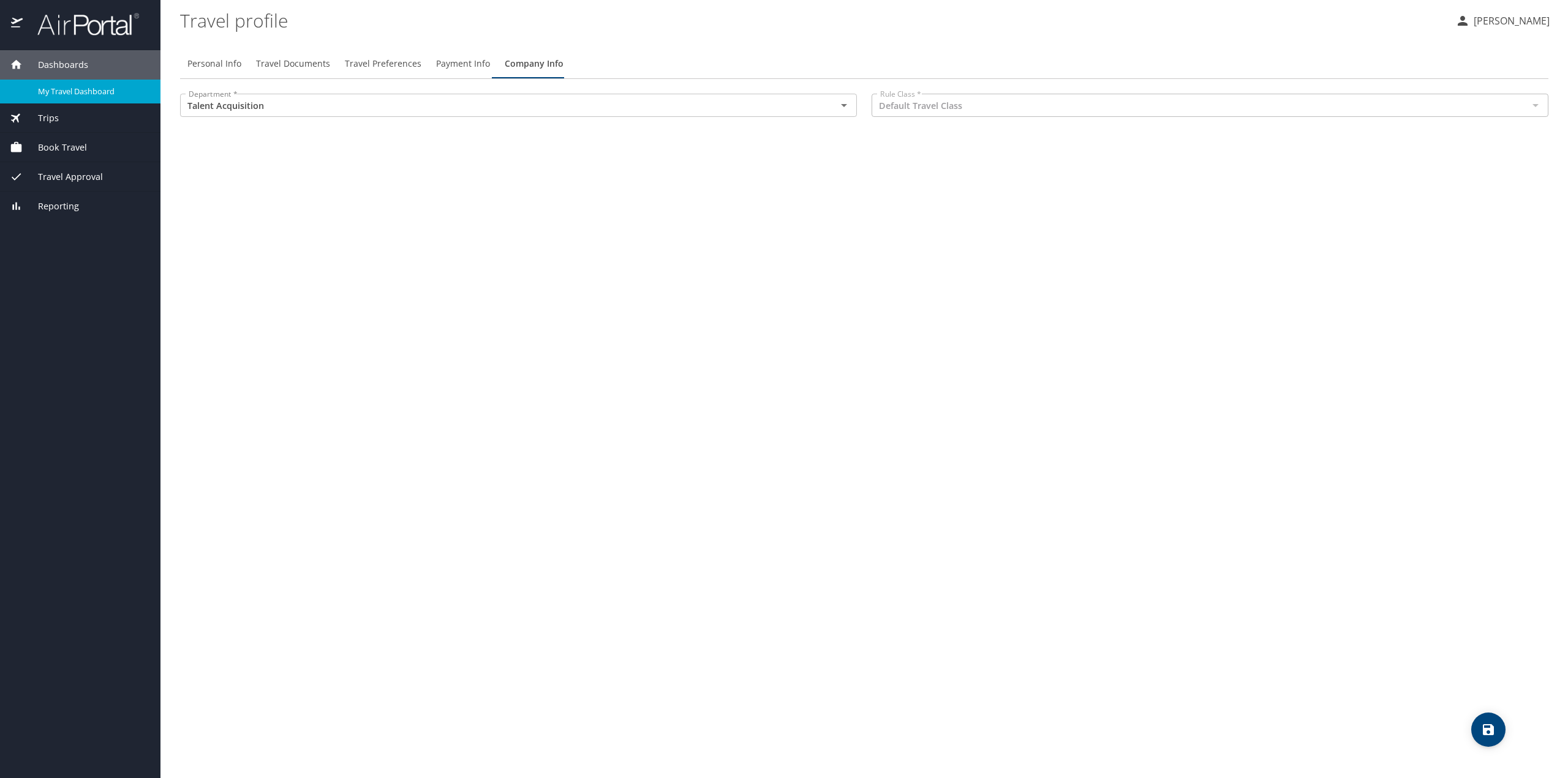
click at [130, 97] on div "My Travel Dashboard" at bounding box center [80, 92] width 141 height 14
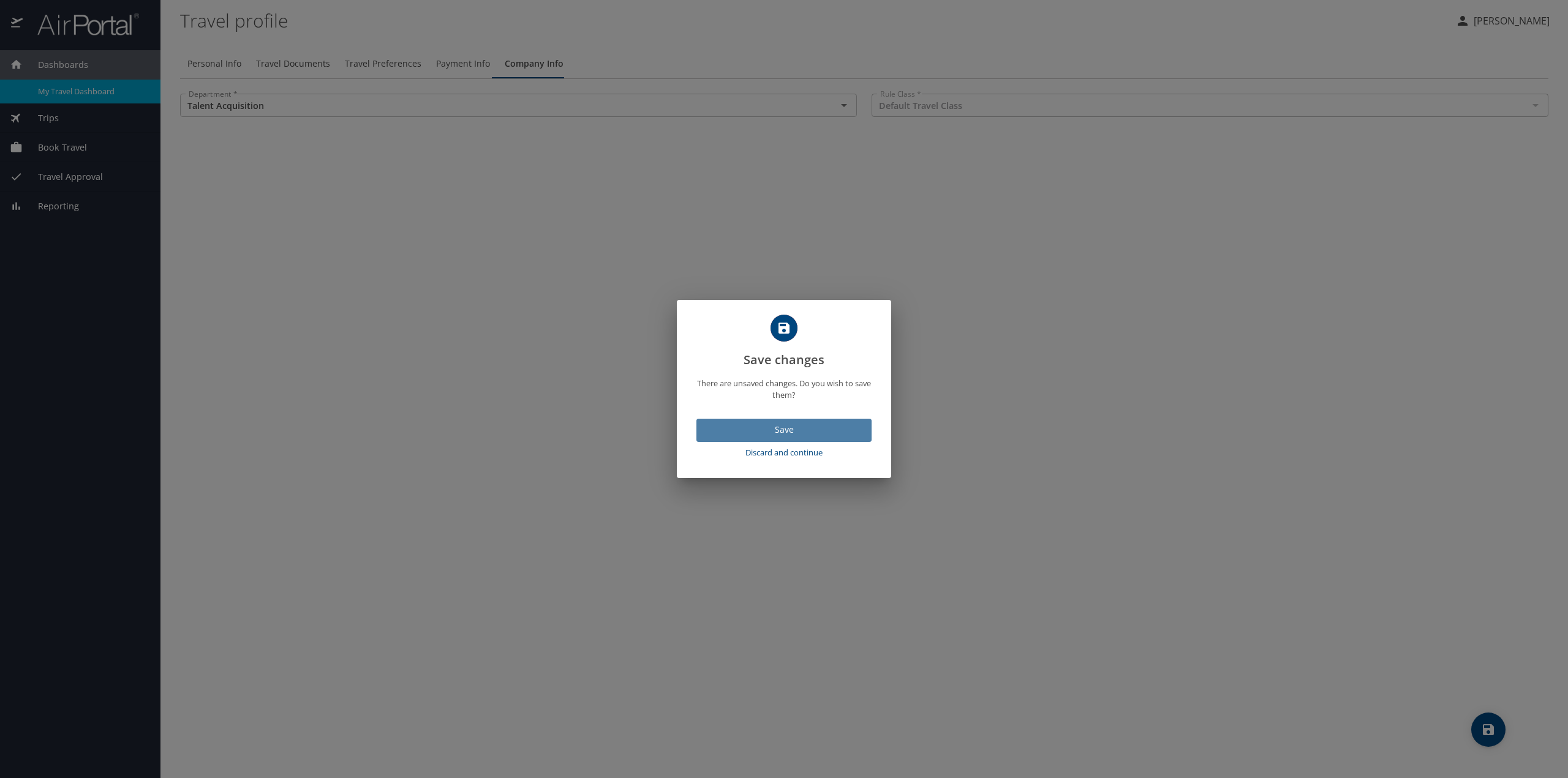
click at [783, 430] on span "Save" at bounding box center [783, 429] width 155 height 15
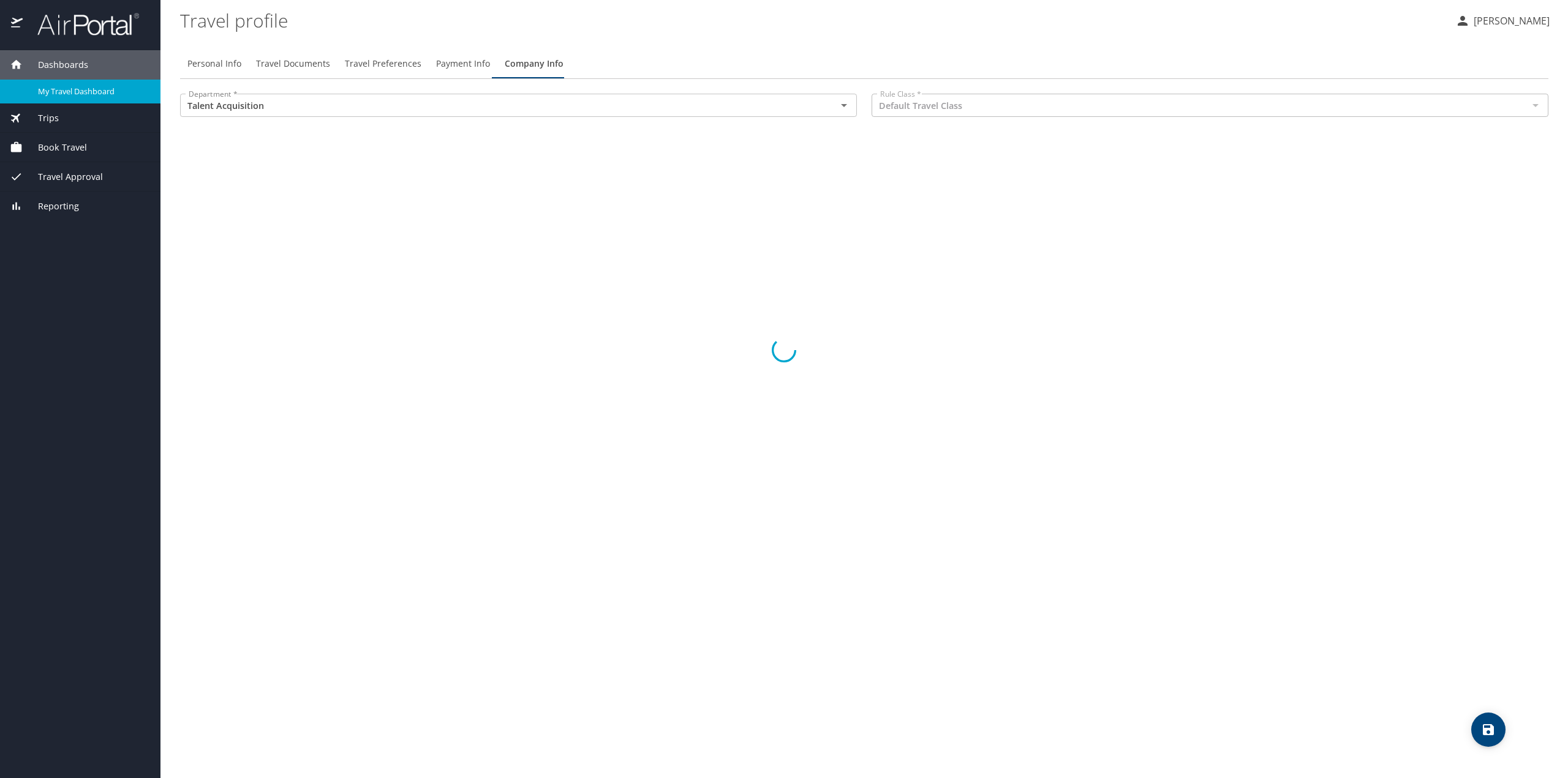
click at [59, 150] on div at bounding box center [784, 350] width 1568 height 856
click at [71, 150] on span "Book Travel" at bounding box center [55, 147] width 64 height 14
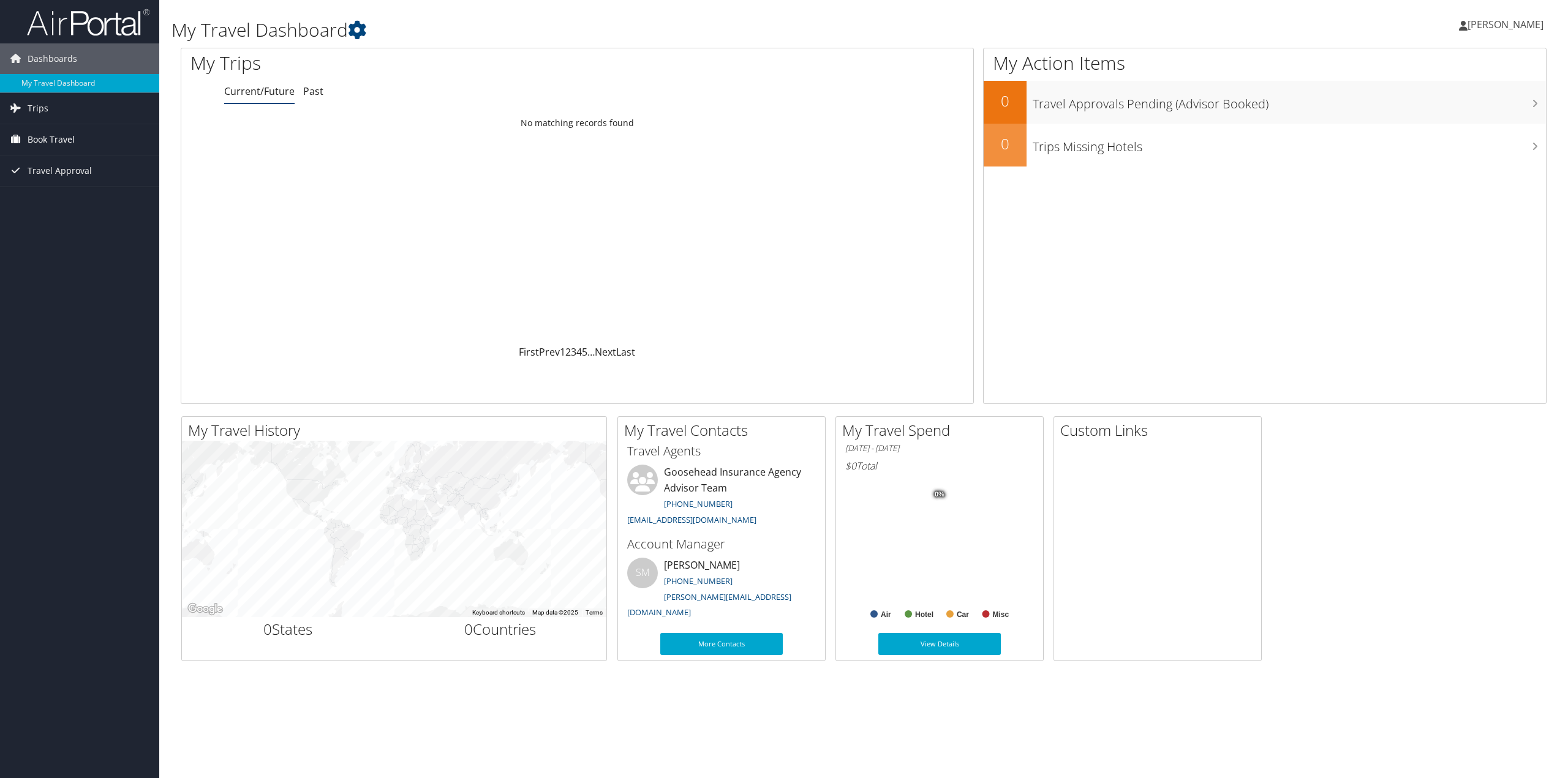
click at [57, 130] on span "Book Travel" at bounding box center [51, 140] width 47 height 31
